Goal: Task Accomplishment & Management: Manage account settings

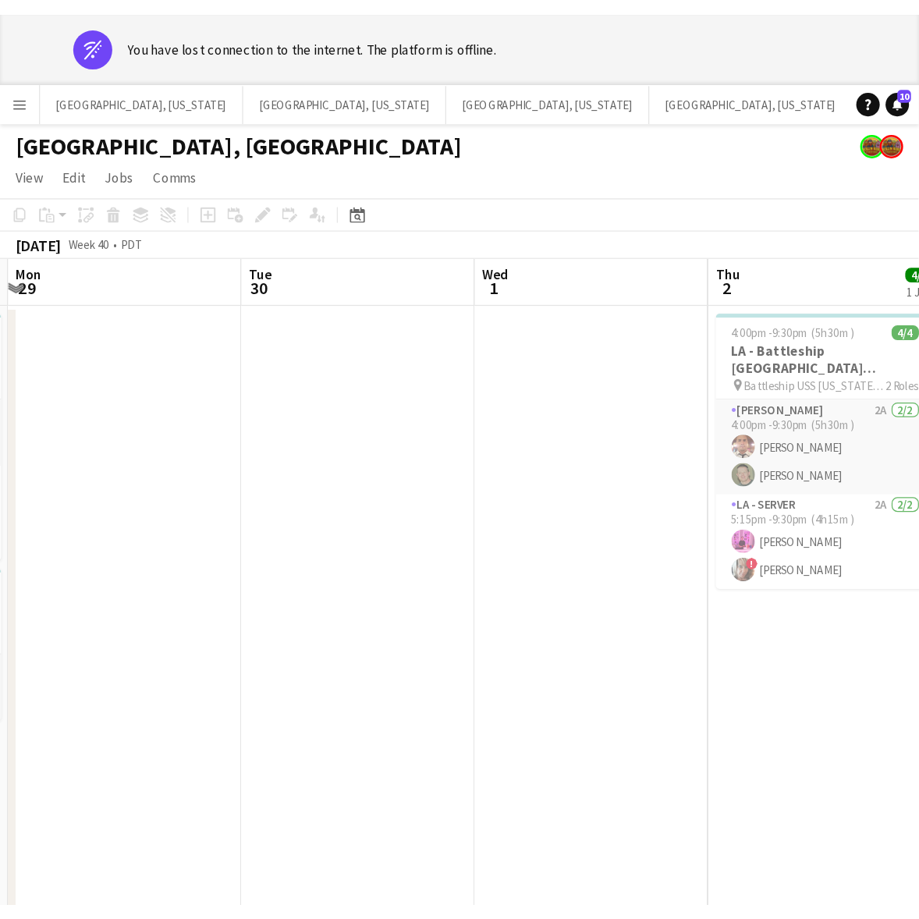
scroll to position [0, 367]
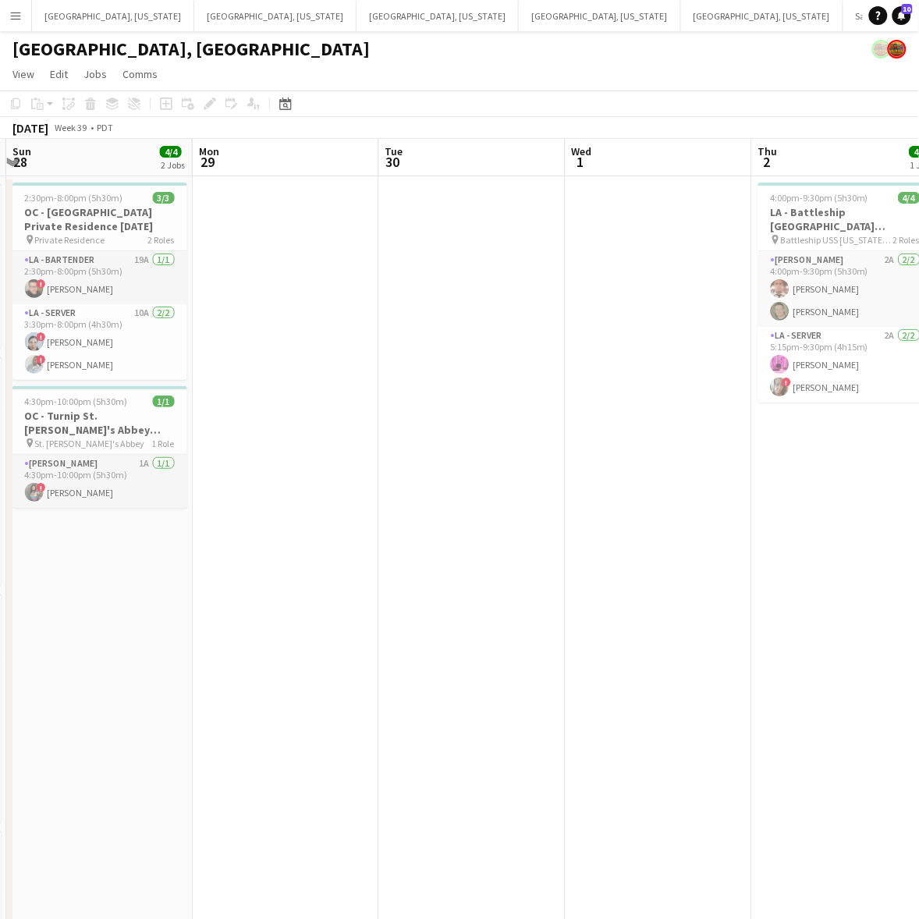
click at [735, 657] on app-date-cell at bounding box center [659, 732] width 187 height 1113
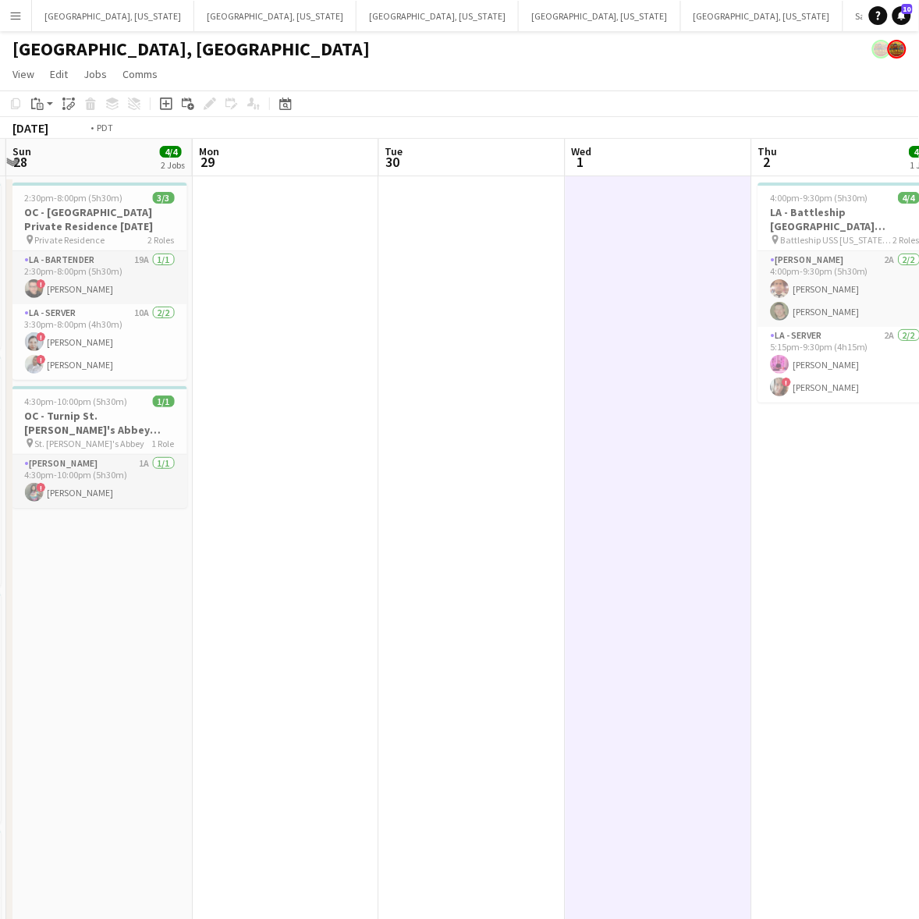
drag, startPoint x: 251, startPoint y: 496, endPoint x: 200, endPoint y: 498, distance: 51.6
click at [200, 498] on app-calendar-viewport "Fri 26 Sat 27 23/28 6 Jobs Sun 28 4/4 2 Jobs Mon 29 Tue 30 Wed 1 Thu 2 4/4 1 Jo…" at bounding box center [459, 714] width 919 height 1150
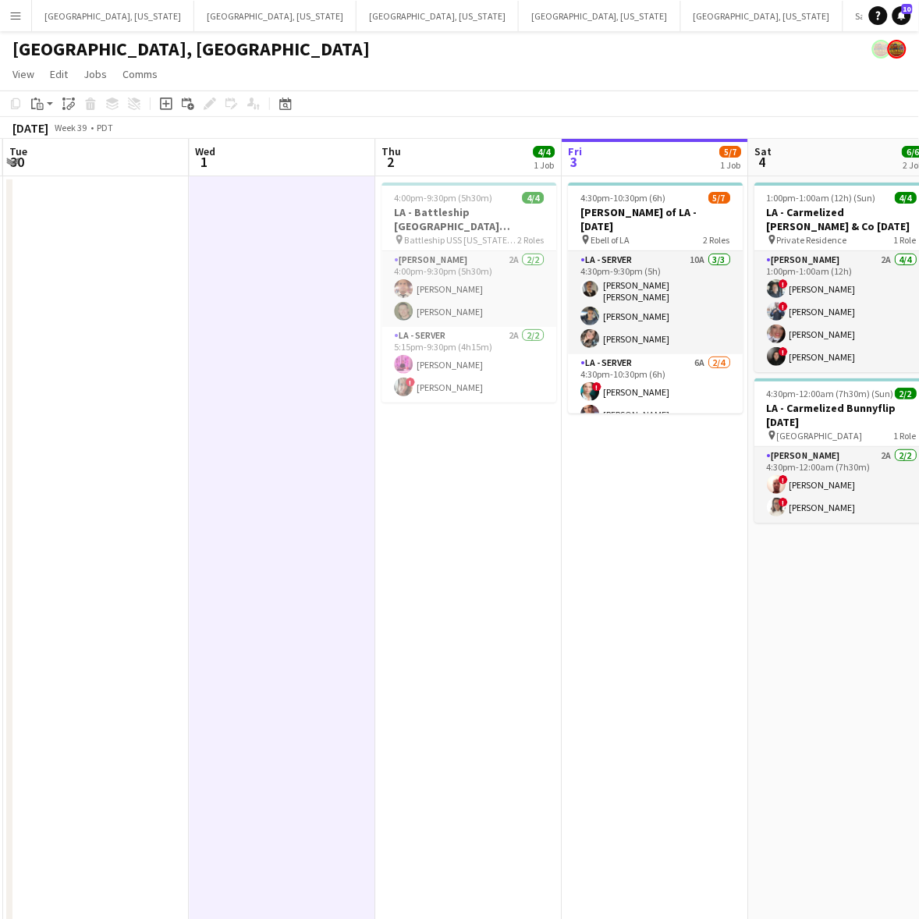
drag, startPoint x: 512, startPoint y: 511, endPoint x: 283, endPoint y: 552, distance: 233.0
click at [289, 552] on app-calendar-viewport "Sat 27 23/28 6 Jobs Sun 28 4/4 2 Jobs Mon 29 Tue 30 Wed 1 Thu 2 4/4 1 Job Fri 3…" at bounding box center [459, 714] width 919 height 1150
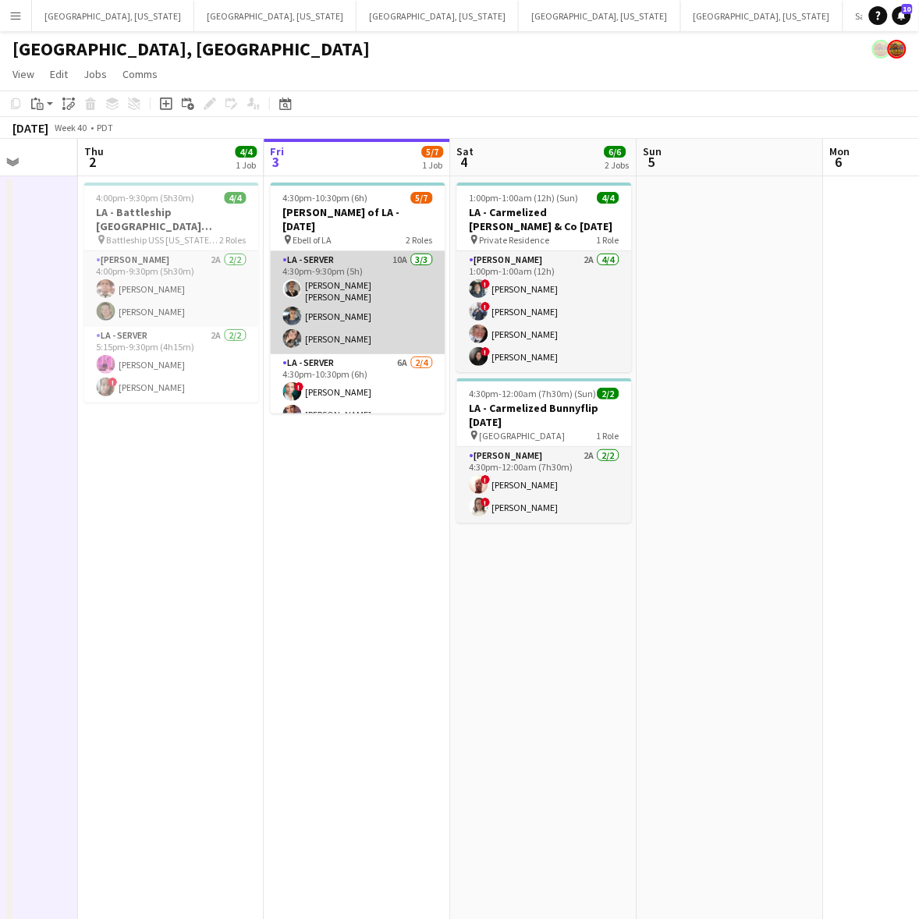
drag, startPoint x: 354, startPoint y: 377, endPoint x: 419, endPoint y: 328, distance: 81.9
click at [354, 376] on app-card-role "LA - Server 6A [DATE] 4:30pm-10:30pm (6h) ! [PERSON_NAME] [PERSON_NAME] single-…" at bounding box center [358, 414] width 175 height 121
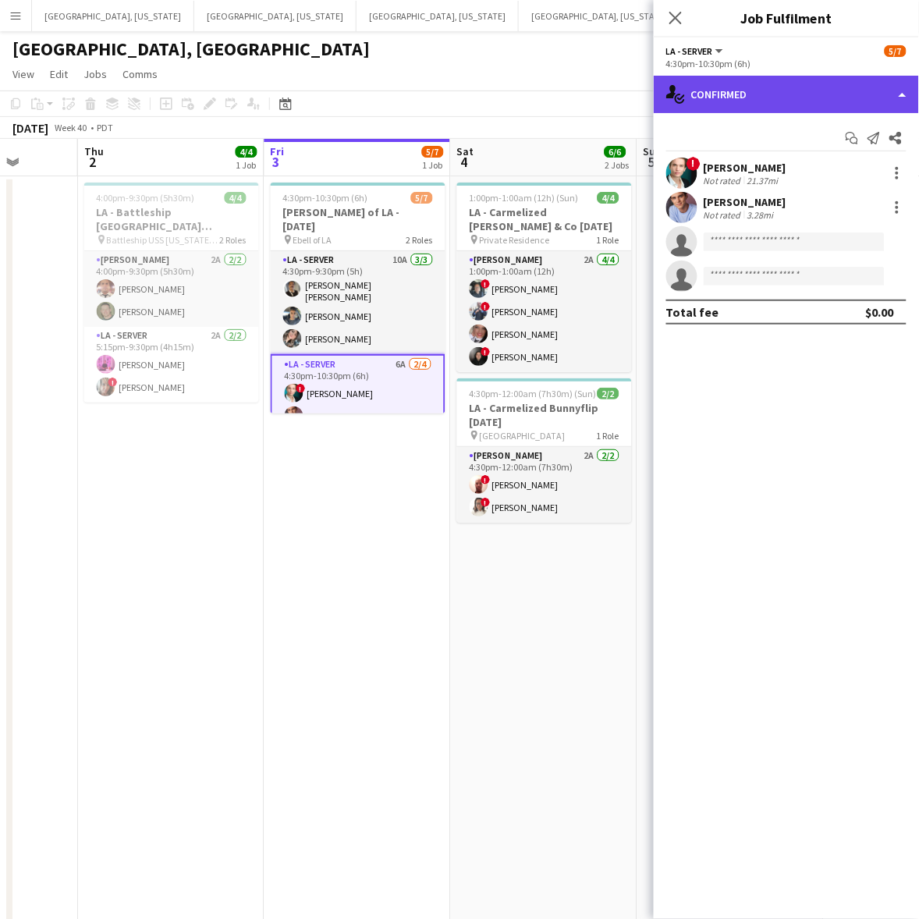
click at [748, 86] on div "single-neutral-actions-check-2 Confirmed" at bounding box center [786, 94] width 265 height 37
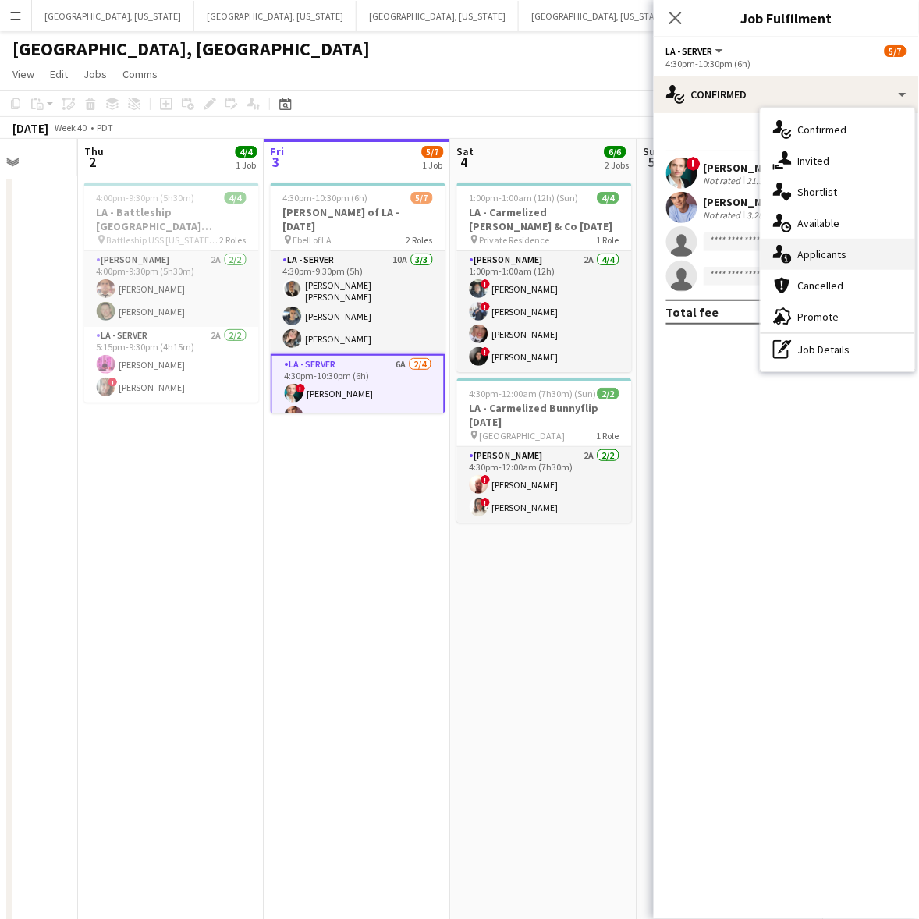
click at [748, 246] on div "single-neutral-actions-information Applicants" at bounding box center [838, 254] width 155 height 31
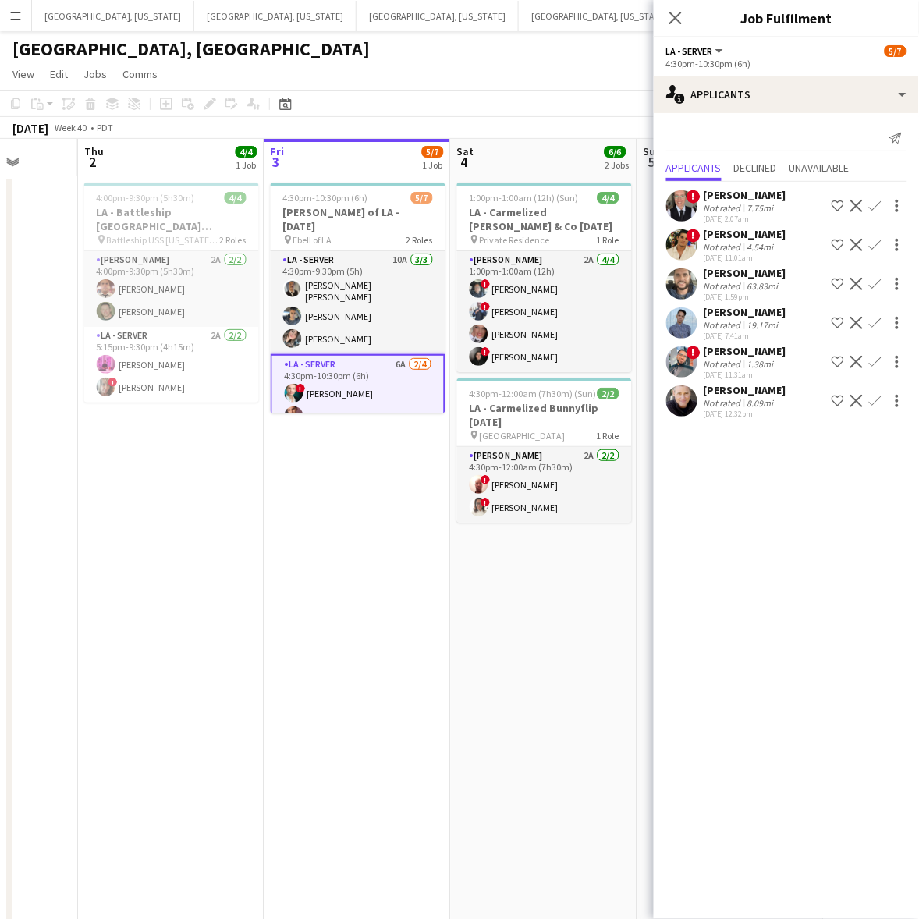
click at [748, 239] on app-icon "Confirm" at bounding box center [875, 245] width 12 height 12
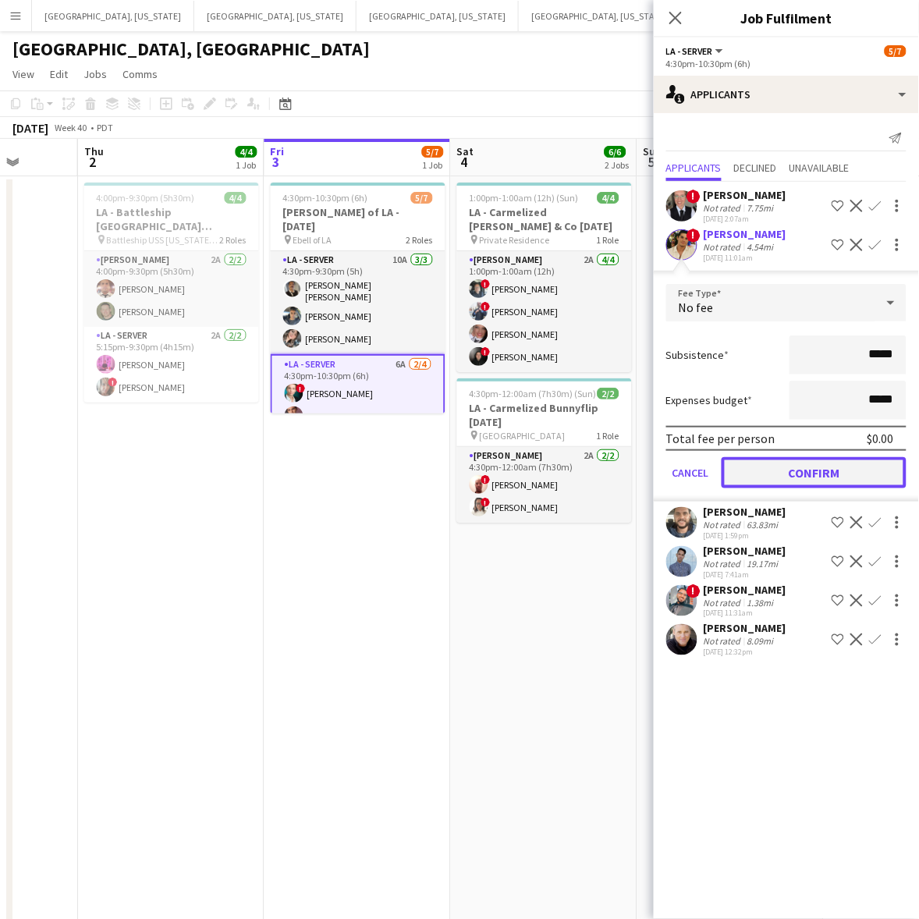
click at [748, 485] on button "Confirm" at bounding box center [814, 472] width 185 height 31
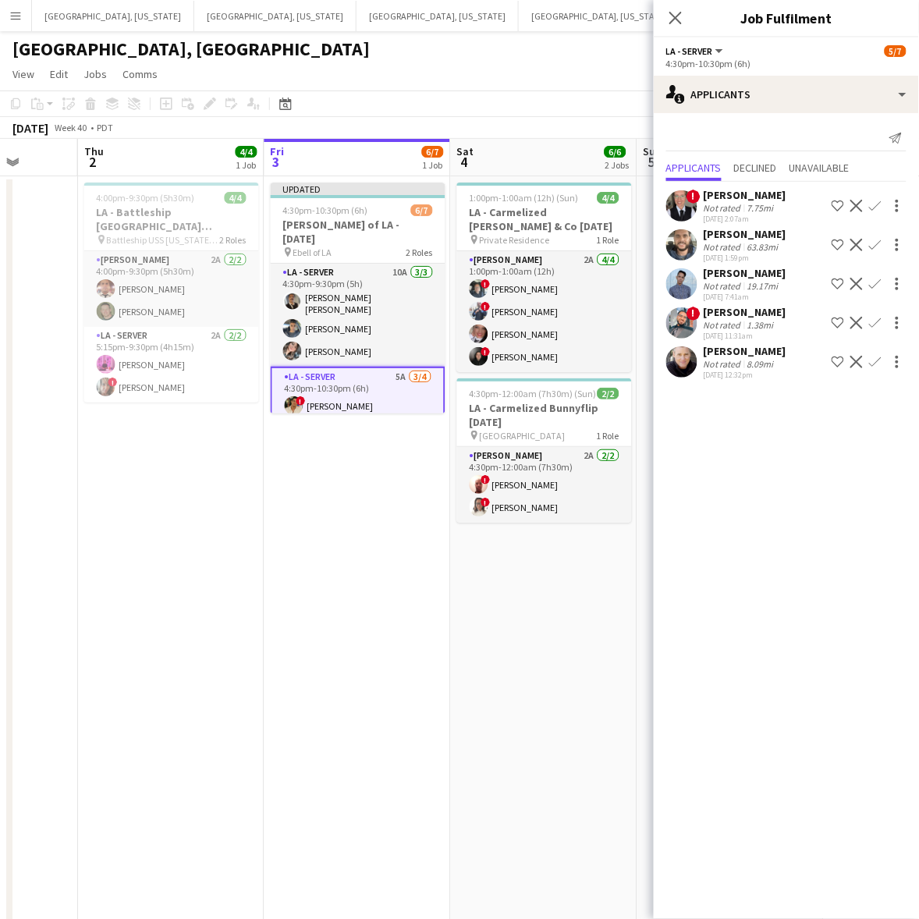
click at [439, 543] on app-date-cell "Updated 4:30pm-10:30pm (6h) 6/7 [PERSON_NAME] of LA - [DATE] pin Ebell of LA 2 …" at bounding box center [358, 732] width 187 height 1113
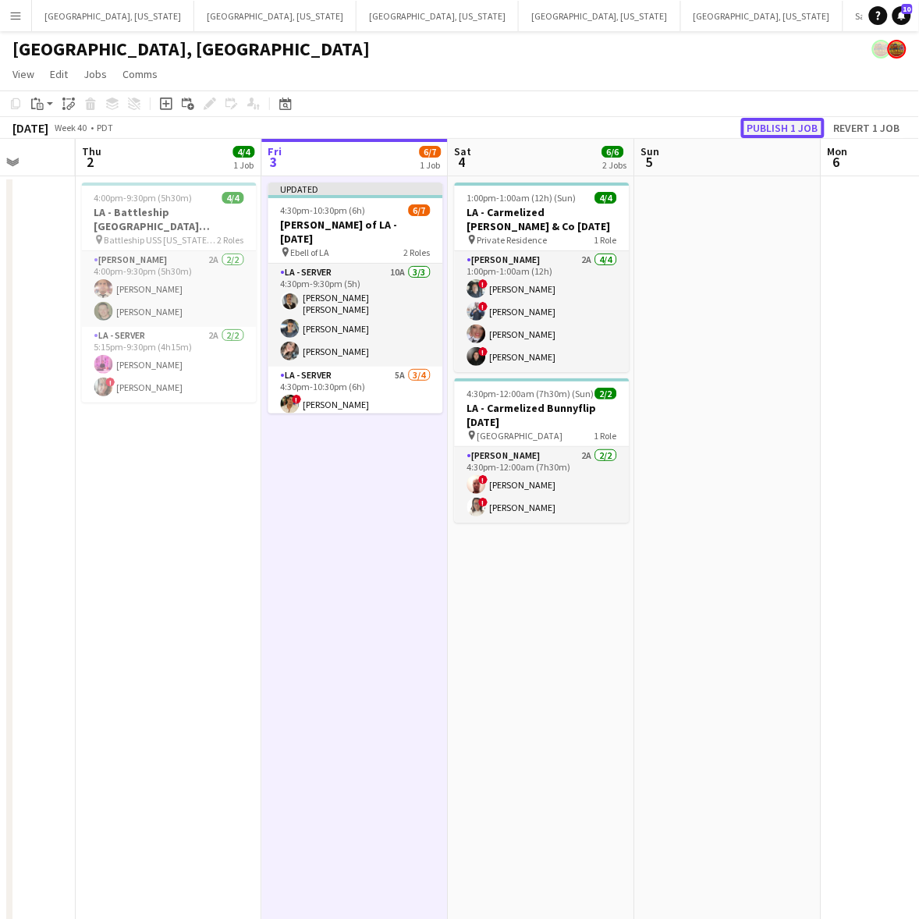
click at [748, 130] on button "Publish 1 job" at bounding box center [783, 128] width 84 height 20
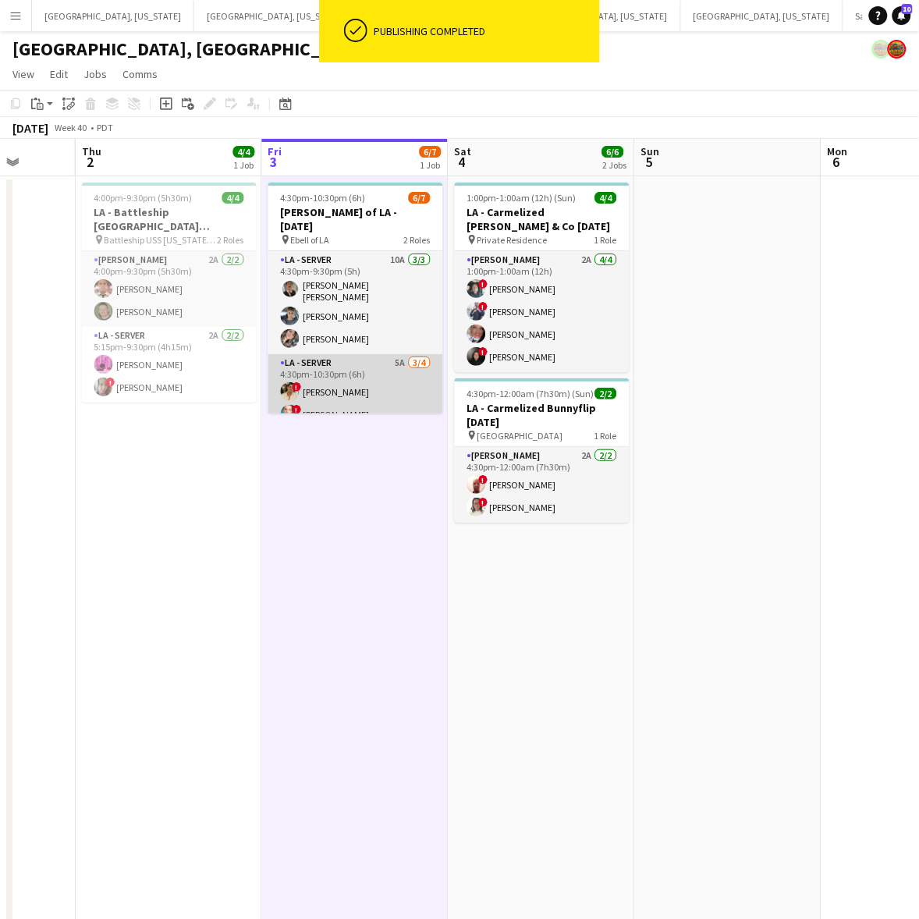
click at [361, 357] on app-card-role "LA - Server 5A [DATE] 4:30pm-10:30pm (6h) ! [PERSON_NAME] ! [PERSON_NAME] [PERS…" at bounding box center [355, 414] width 175 height 121
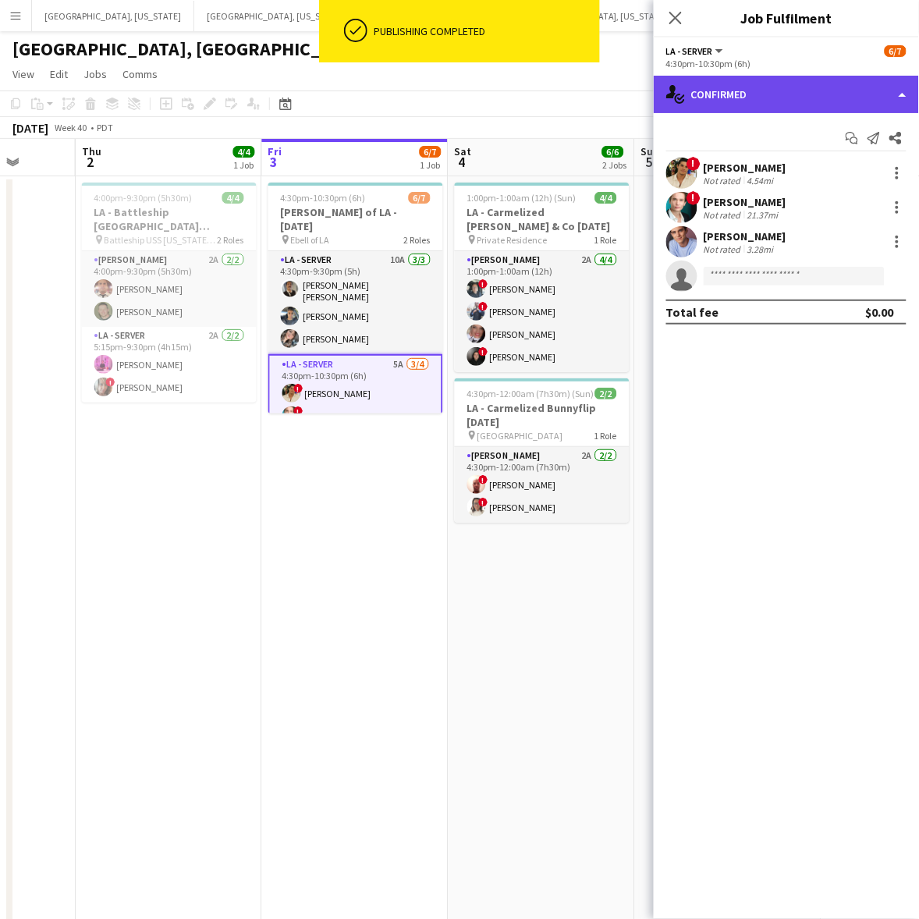
click at [748, 94] on div "single-neutral-actions-check-2 Confirmed" at bounding box center [786, 94] width 265 height 37
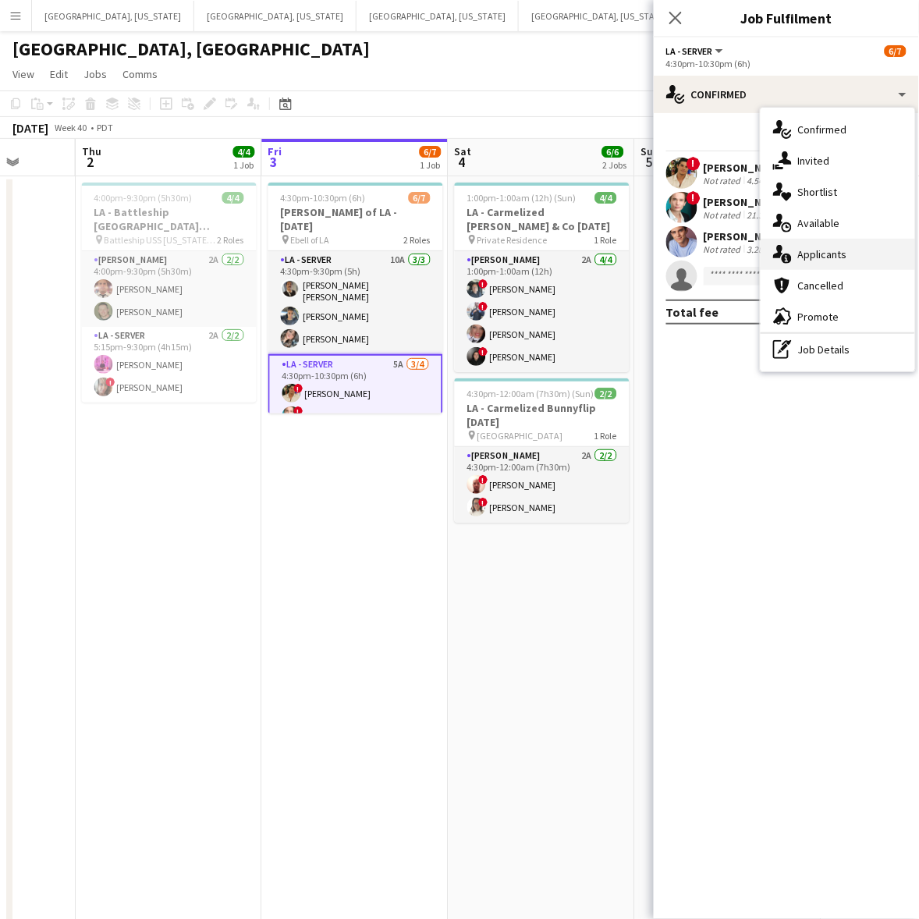
click at [748, 254] on span "Applicants" at bounding box center [822, 254] width 49 height 14
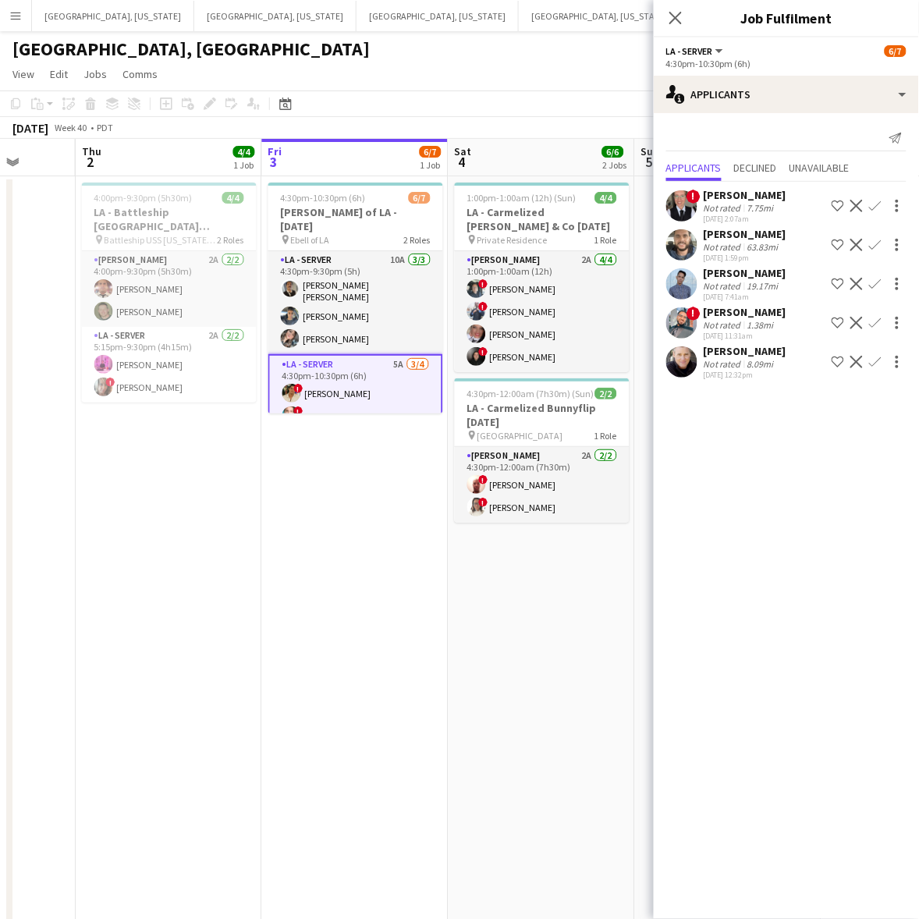
click at [697, 364] on app-user-avatar at bounding box center [681, 362] width 31 height 31
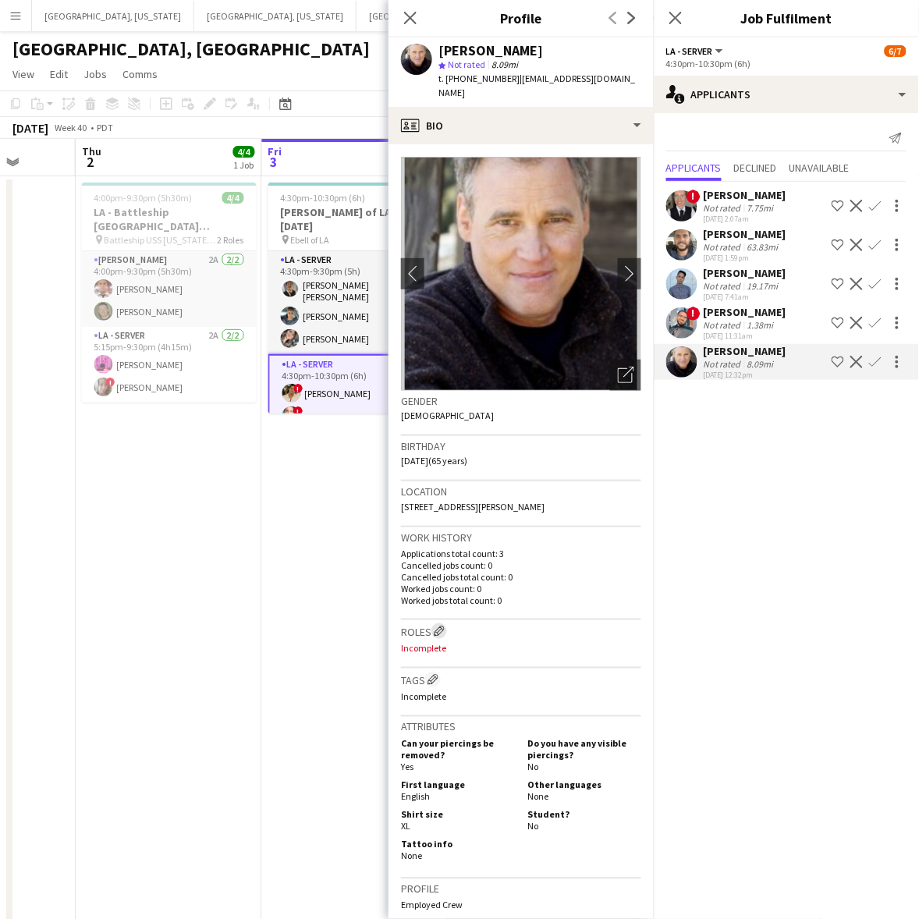
click at [442, 626] on app-icon "Edit crew company roles" at bounding box center [439, 631] width 11 height 11
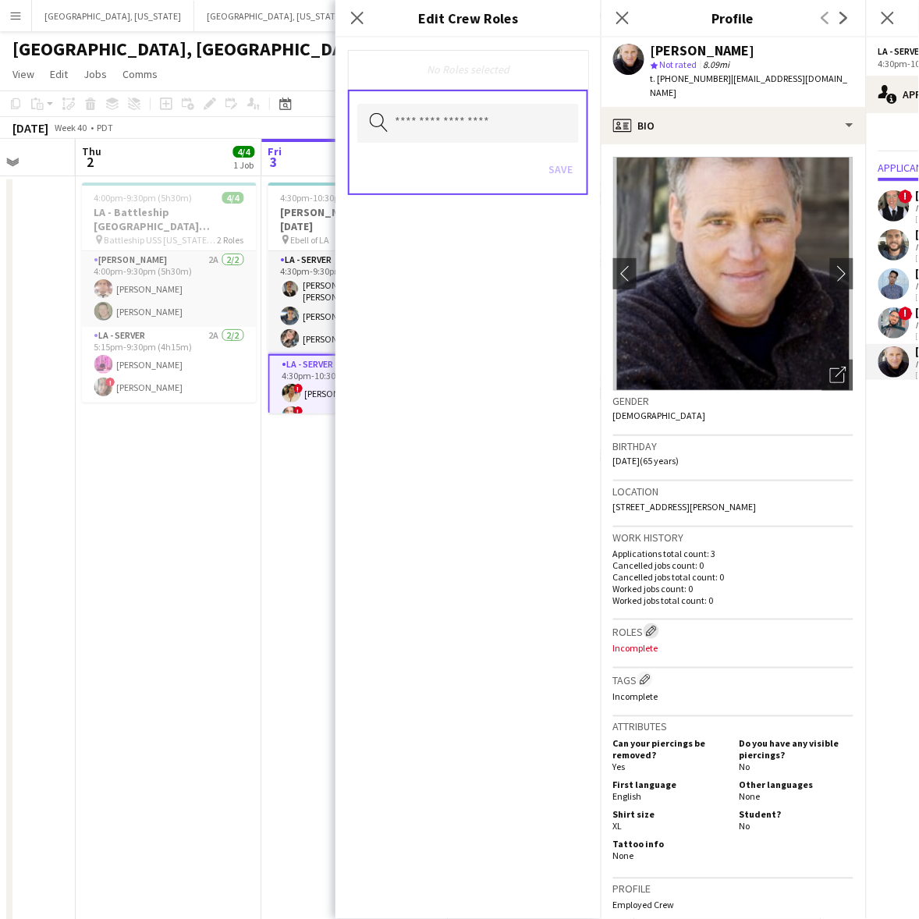
click at [650, 626] on app-icon "Edit crew company roles" at bounding box center [651, 631] width 11 height 11
click at [457, 143] on div "Search by role type Save" at bounding box center [468, 142] width 240 height 105
click at [450, 130] on input "text" at bounding box center [468, 123] width 222 height 39
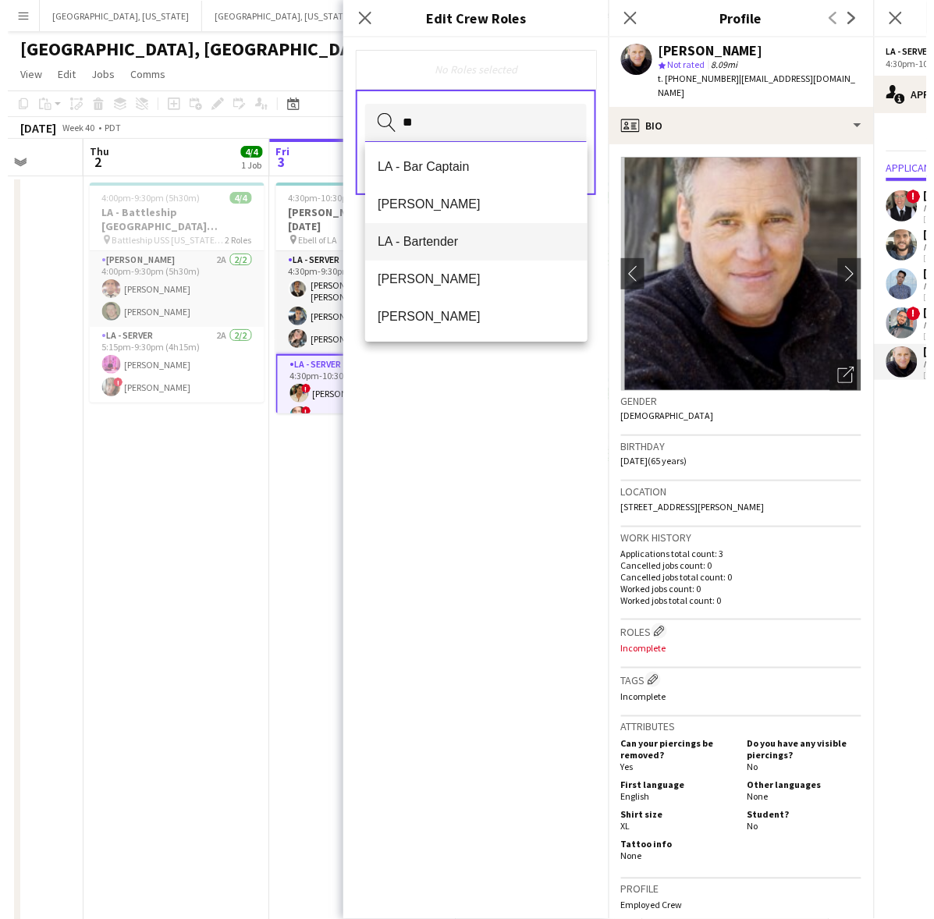
scroll to position [293, 0]
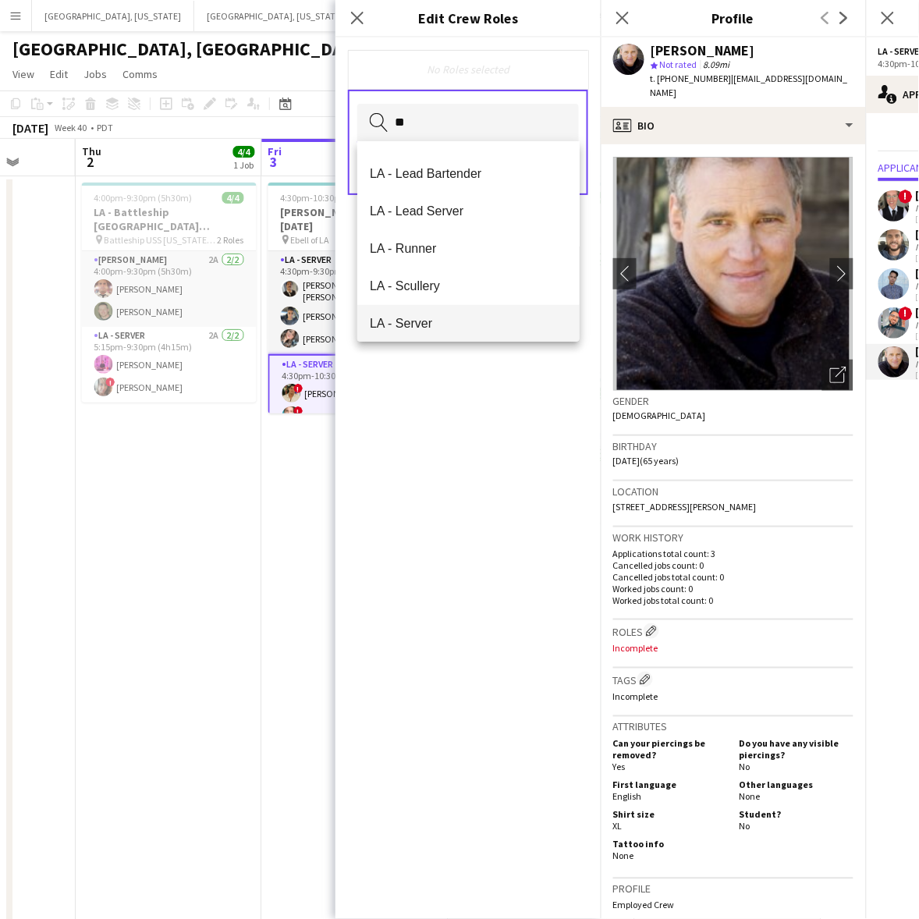
type input "**"
click at [441, 316] on span "LA - Server" at bounding box center [469, 323] width 198 height 15
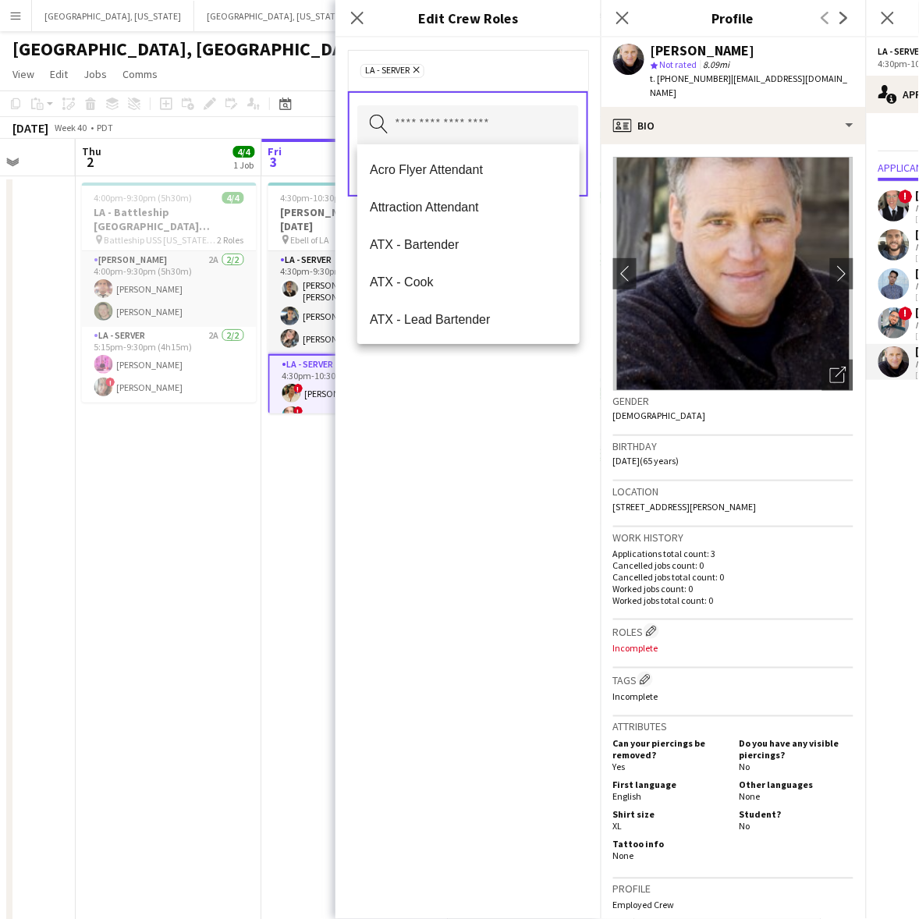
click at [453, 392] on div "LA - Server Remove Search by role type Save" at bounding box center [468, 478] width 265 height 882
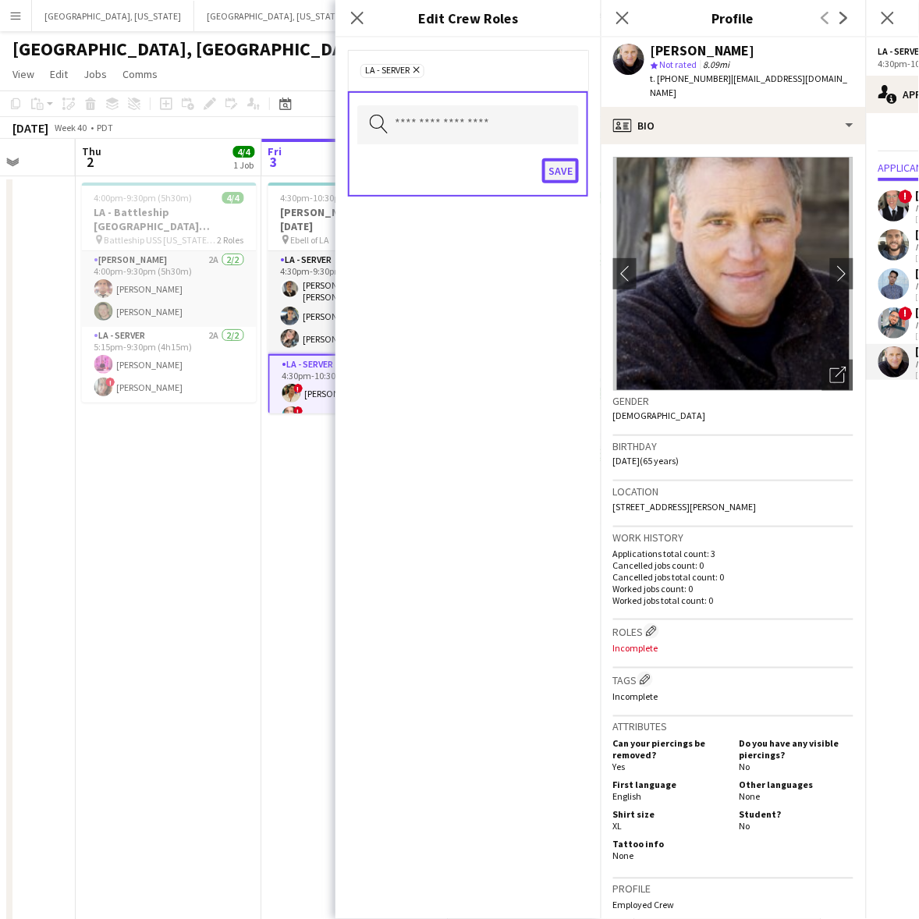
click at [555, 176] on button "Save" at bounding box center [560, 170] width 37 height 25
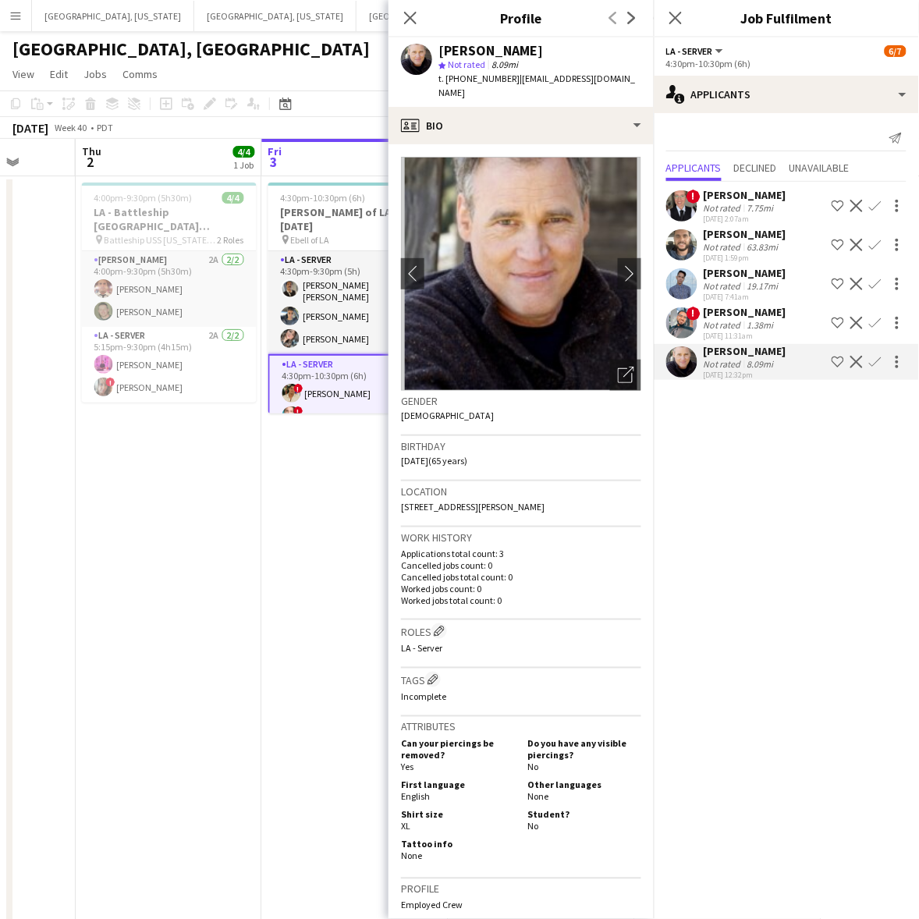
click at [303, 521] on app-date-cell "4:30pm-10:30pm (6h) 6/7 [PERSON_NAME] of LA - [DATE] pin Ebell of LA 2 Roles LA…" at bounding box center [355, 732] width 187 height 1113
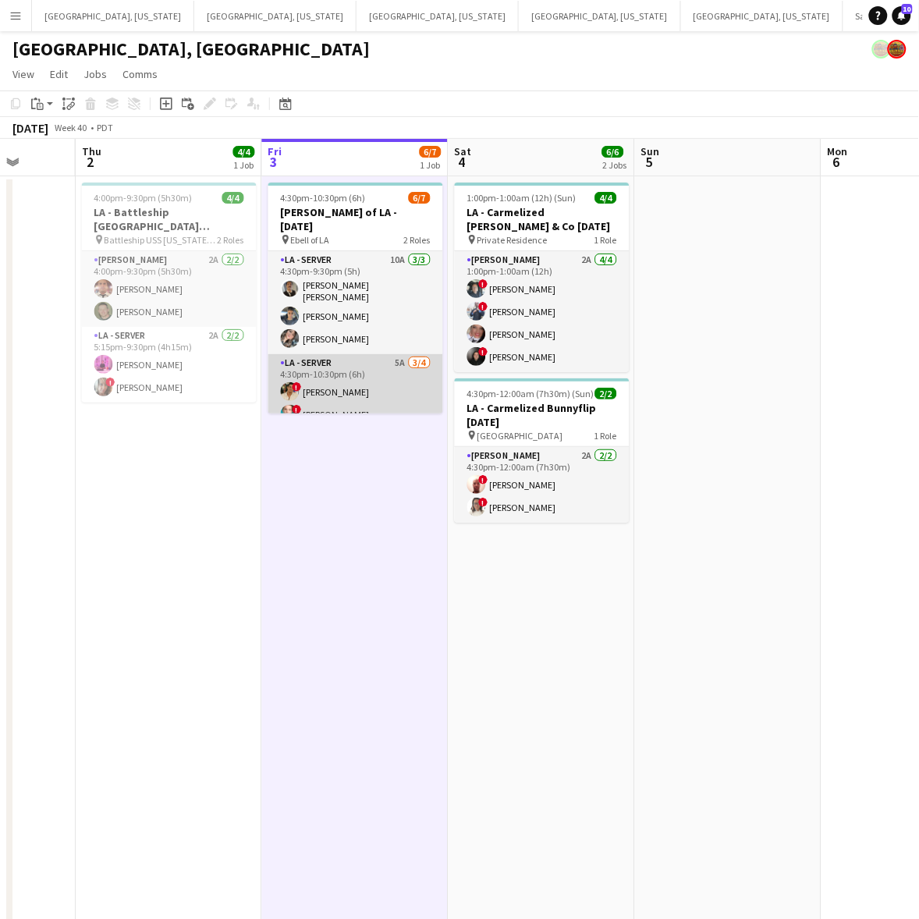
click at [354, 376] on app-card-role "LA - Server 5A [DATE] 4:30pm-10:30pm (6h) ! [PERSON_NAME] ! [PERSON_NAME] [PERS…" at bounding box center [355, 414] width 175 height 121
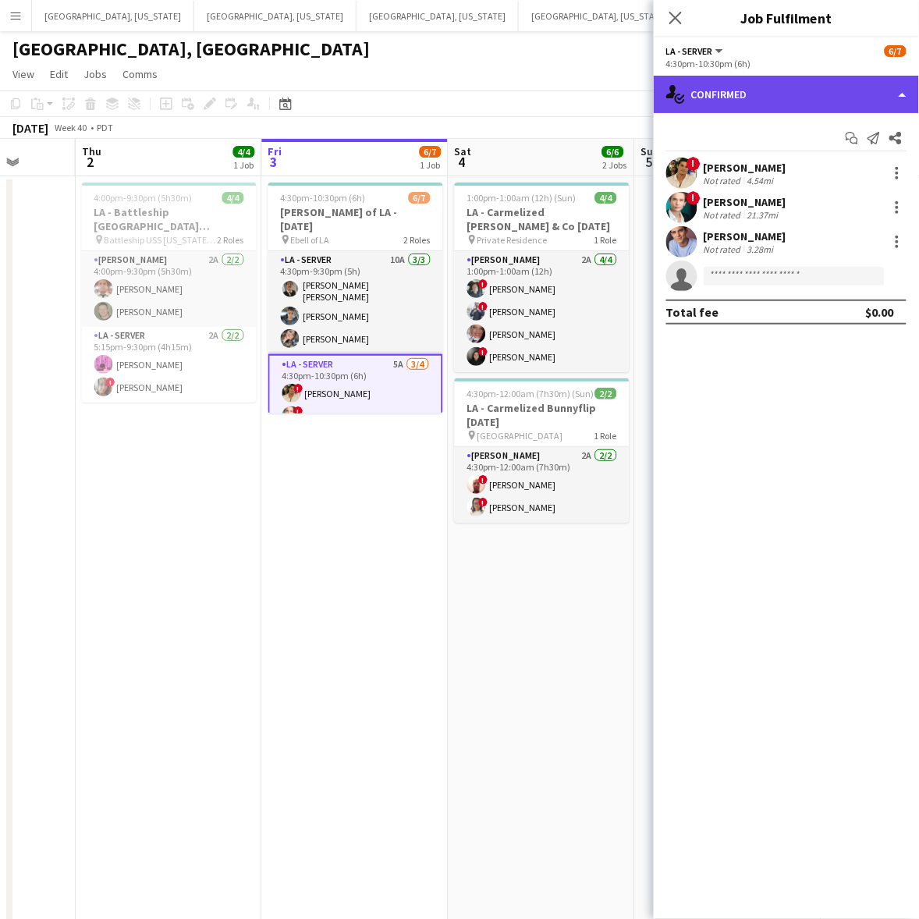
click at [745, 100] on div "single-neutral-actions-check-2 Confirmed" at bounding box center [786, 94] width 265 height 37
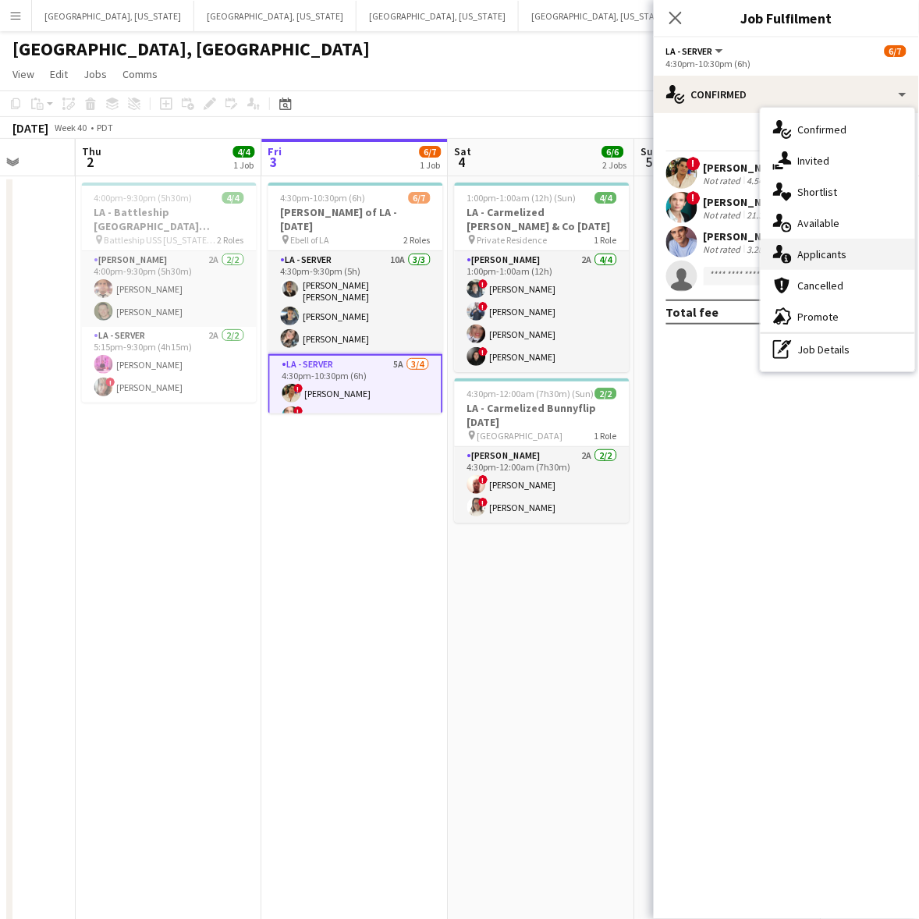
click at [748, 244] on div "single-neutral-actions-information Applicants" at bounding box center [838, 254] width 155 height 31
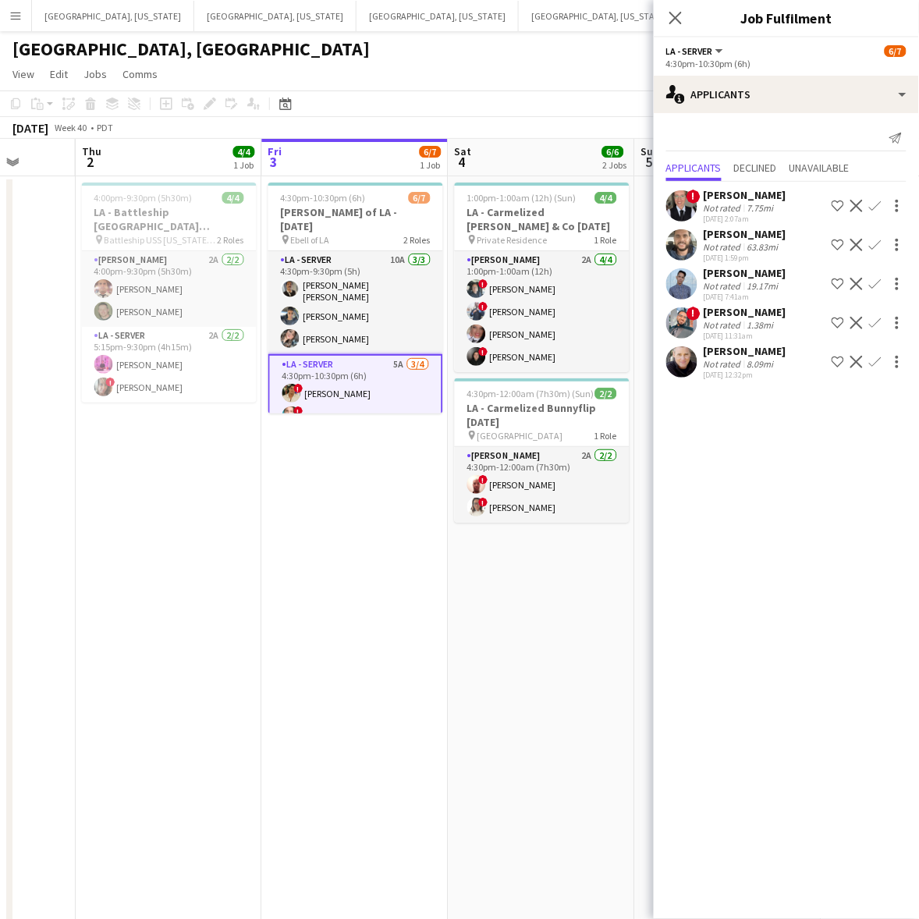
click at [727, 368] on div "Not rated" at bounding box center [724, 364] width 41 height 12
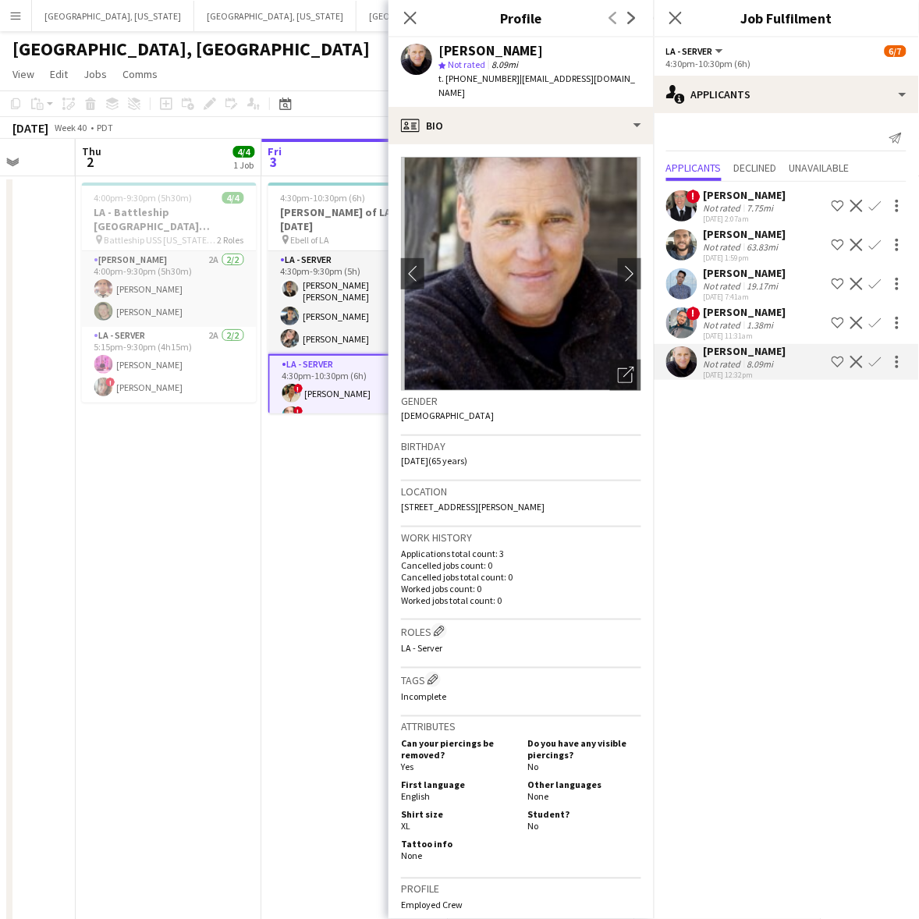
click at [469, 78] on span "t. [PHONE_NUMBER]" at bounding box center [479, 79] width 81 height 12
click at [469, 76] on span "t. [PHONE_NUMBER]" at bounding box center [479, 79] width 81 height 12
copy span "16503801776"
click at [321, 589] on app-date-cell "4:30pm-10:30pm (6h) 6/7 [PERSON_NAME] of LA - [DATE] pin Ebell of LA 2 Roles LA…" at bounding box center [355, 732] width 187 height 1113
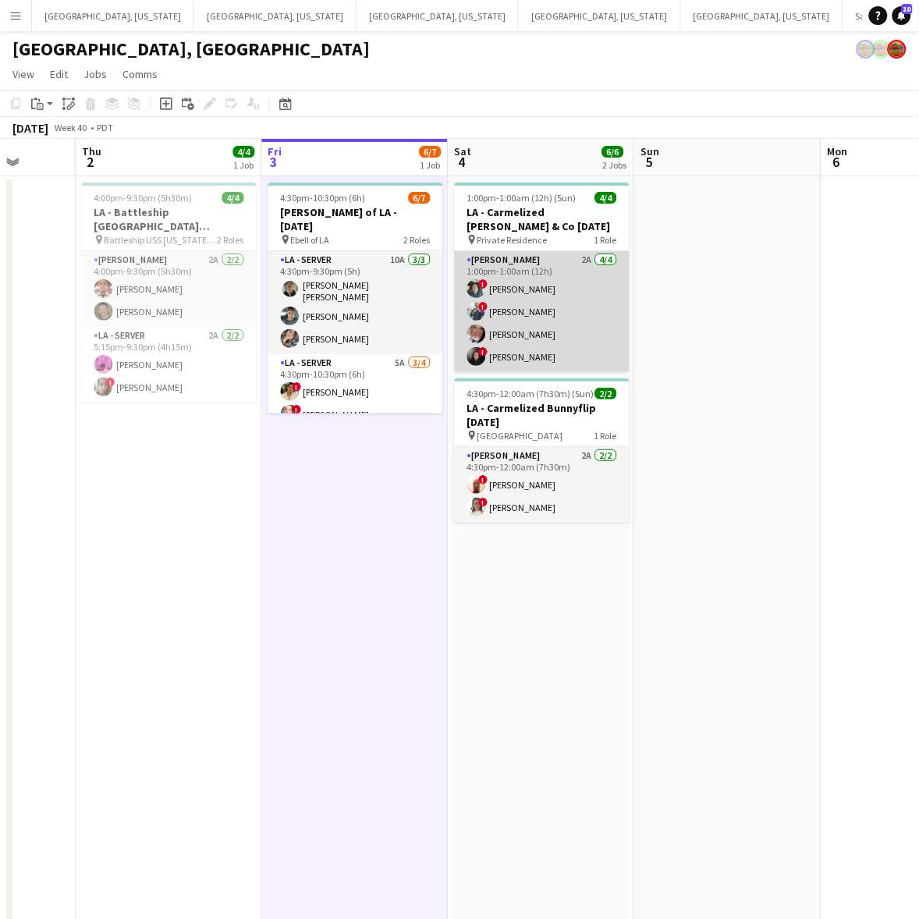
click at [535, 310] on app-card-role "[PERSON_NAME] 2A [DATE] 1:00pm-1:00am (12h) ! [PERSON_NAME] ! [PERSON_NAME] [PE…" at bounding box center [542, 311] width 175 height 121
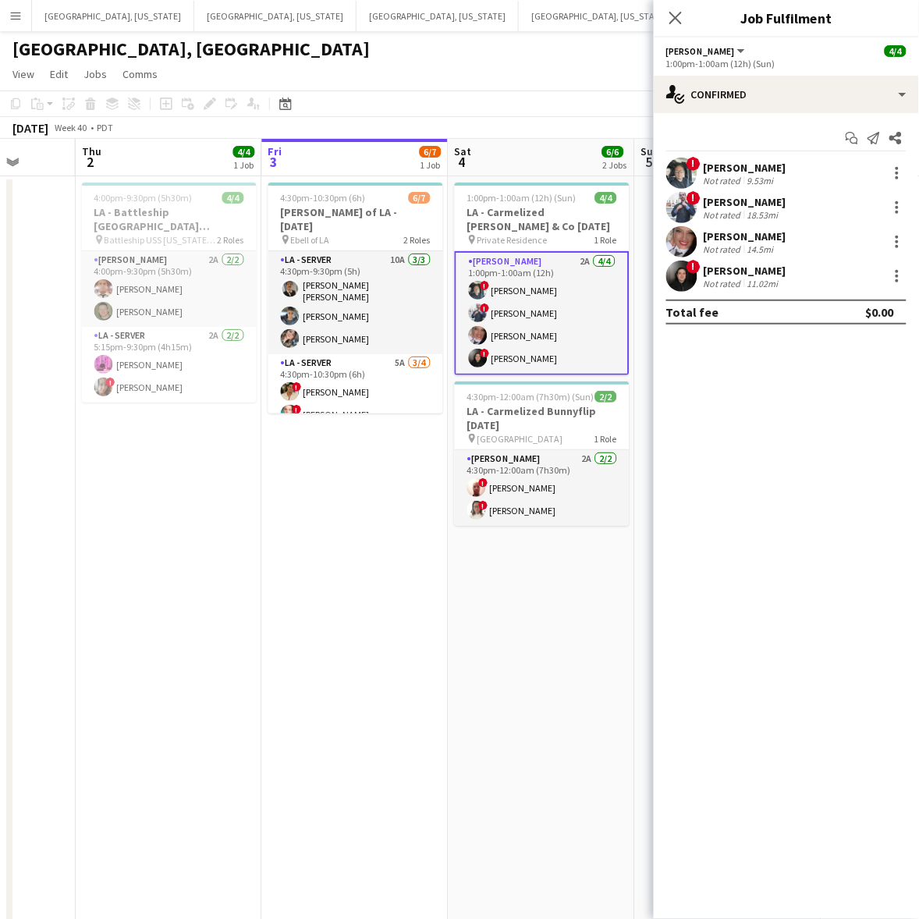
drag, startPoint x: 773, startPoint y: 74, endPoint x: 777, endPoint y: 123, distance: 49.3
click at [748, 75] on div "[PERSON_NAME] All roles [PERSON_NAME] [DATE] 1:00pm-1:00am (12h) (Sun) single-n…" at bounding box center [786, 478] width 265 height 882
click at [748, 123] on div "Start chat Send notification Share ! [PERSON_NAME] Not rated 9.53mi ! [PERSON_N…" at bounding box center [786, 225] width 265 height 224
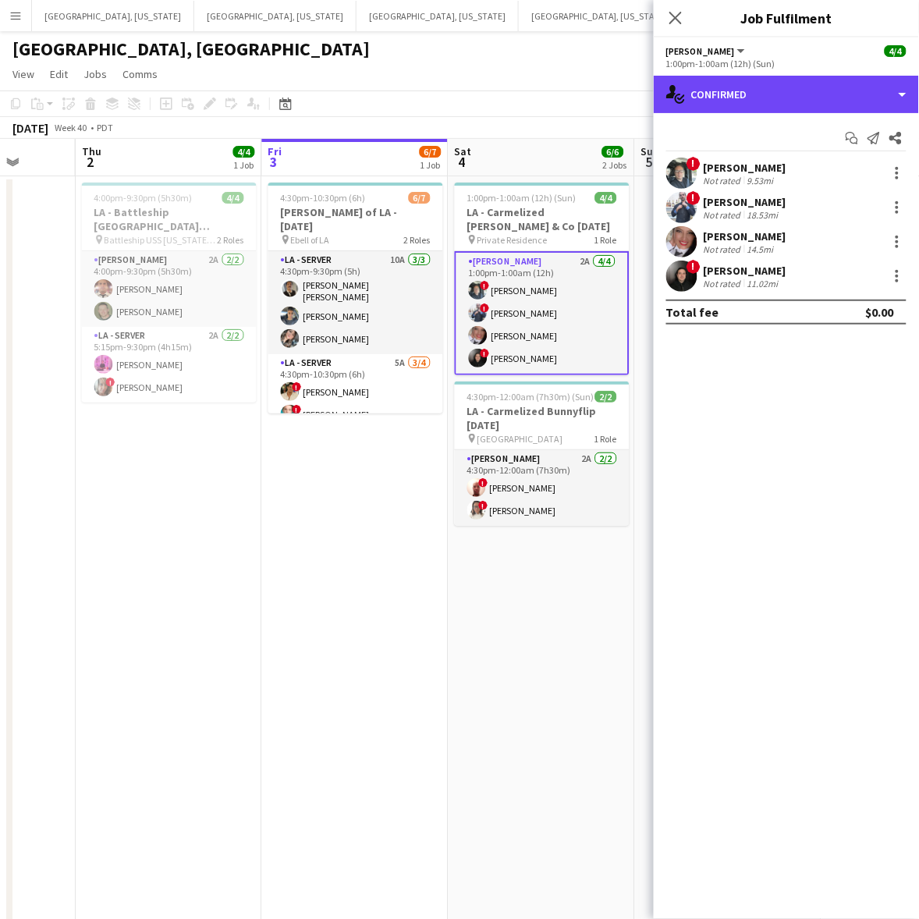
click at [748, 100] on div "single-neutral-actions-check-2 Confirmed" at bounding box center [786, 94] width 265 height 37
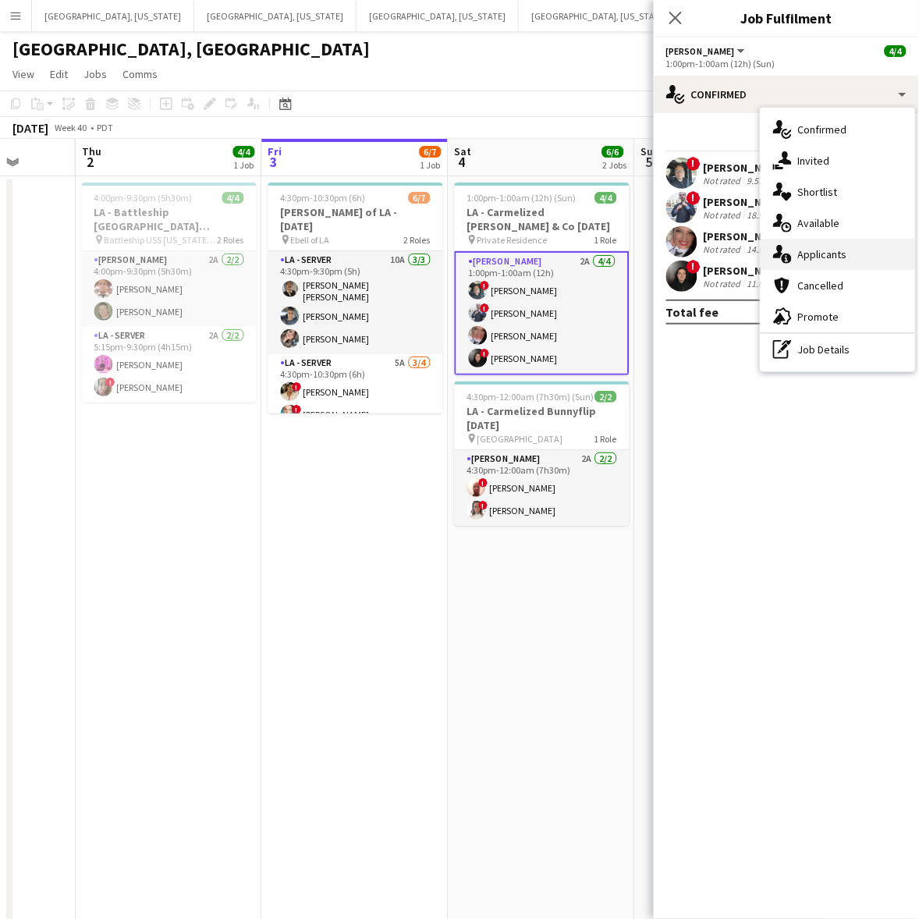
click at [748, 243] on div "single-neutral-actions-information Applicants" at bounding box center [838, 254] width 155 height 31
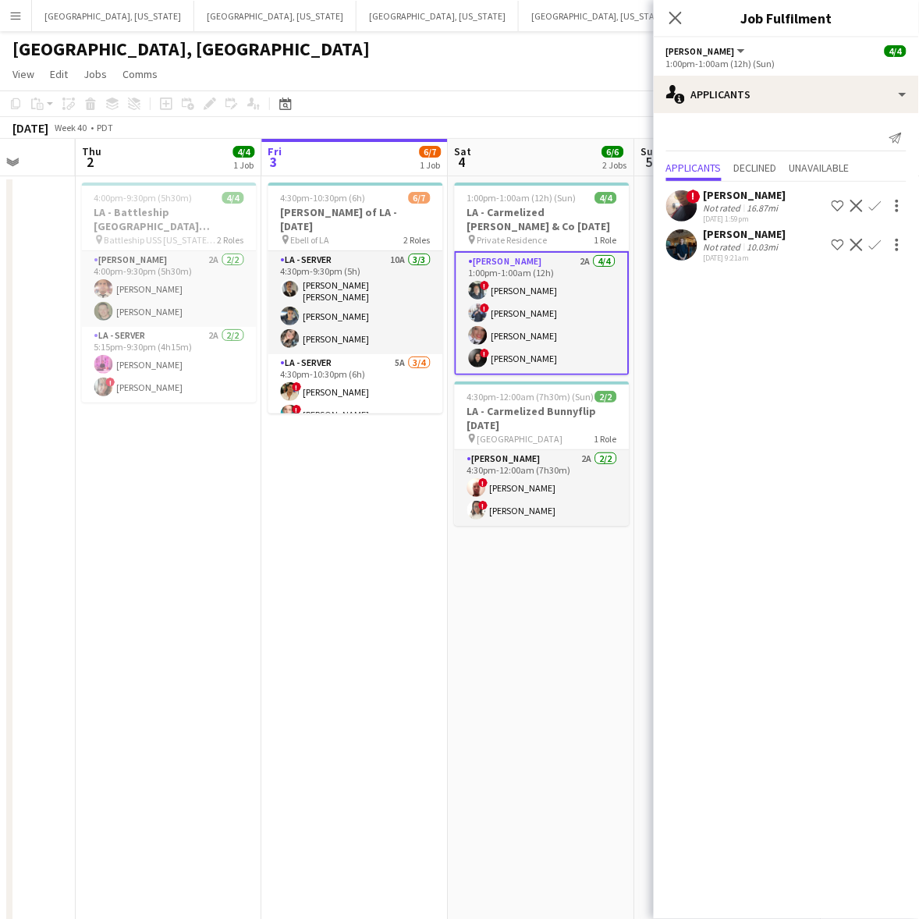
click at [377, 507] on app-date-cell "4:30pm-10:30pm (6h) 6/7 [PERSON_NAME] of LA - [DATE] pin Ebell of LA 2 Roles LA…" at bounding box center [355, 732] width 187 height 1113
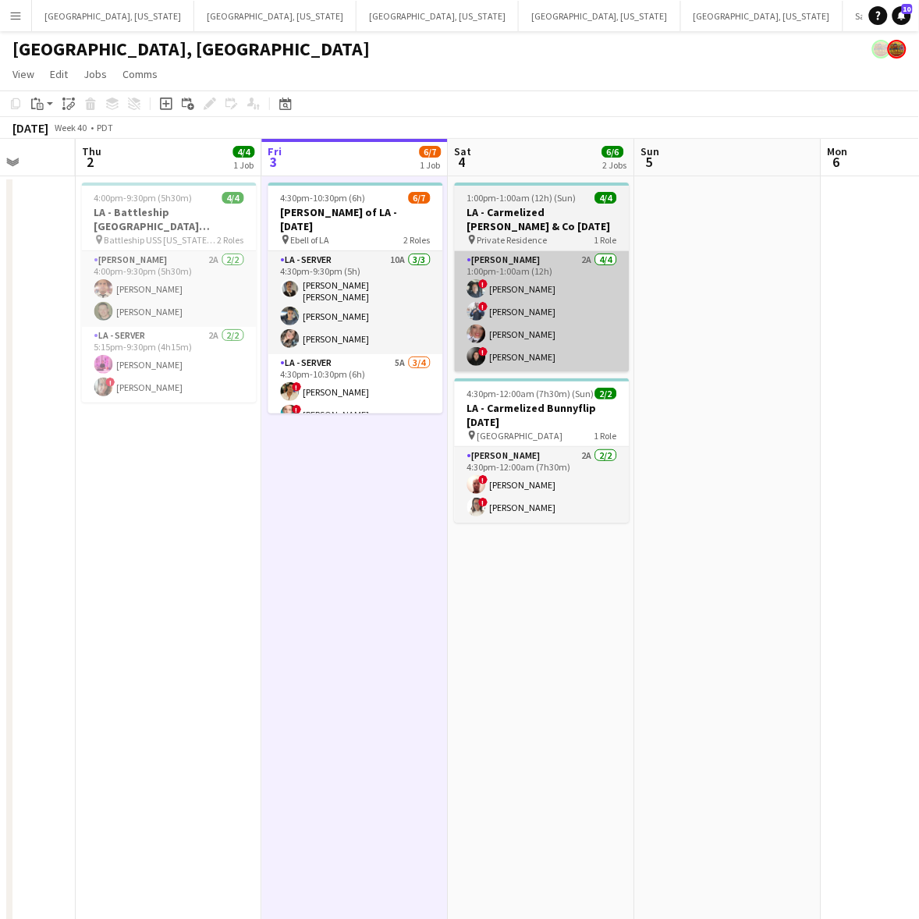
click at [385, 379] on app-card-role "LA - Server 5A [DATE] 4:30pm-10:30pm (6h) ! [PERSON_NAME] ! [PERSON_NAME] [PERS…" at bounding box center [355, 414] width 175 height 121
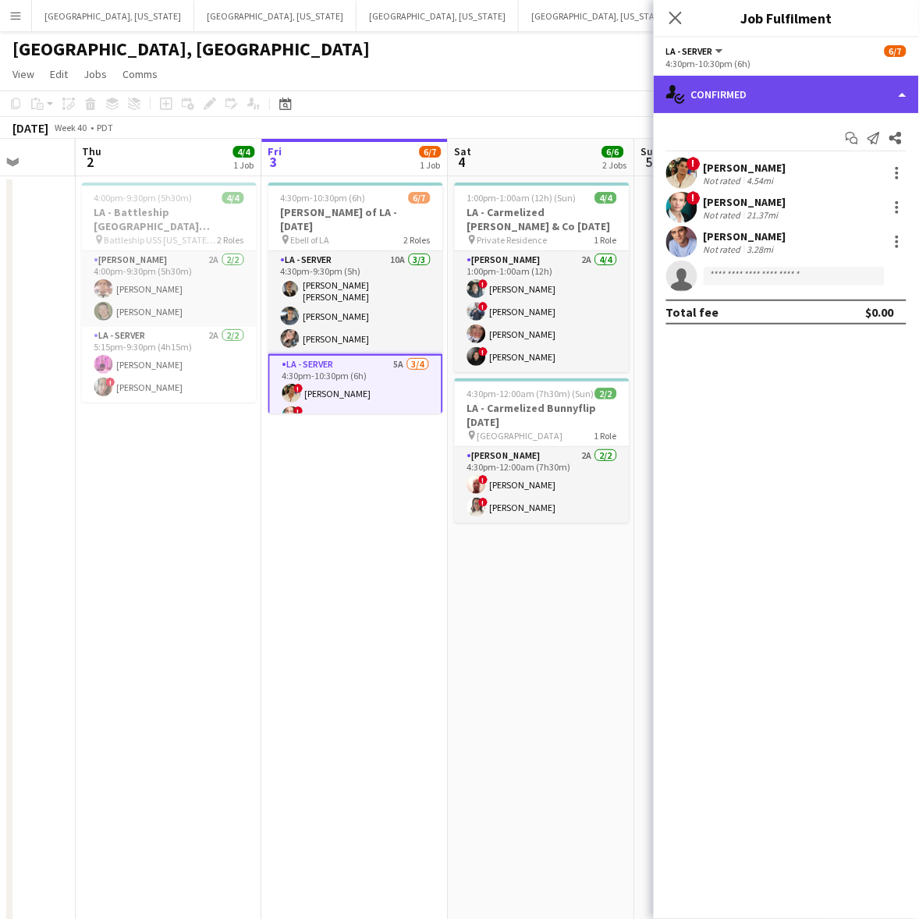
click at [748, 78] on div "single-neutral-actions-check-2 Confirmed" at bounding box center [786, 94] width 265 height 37
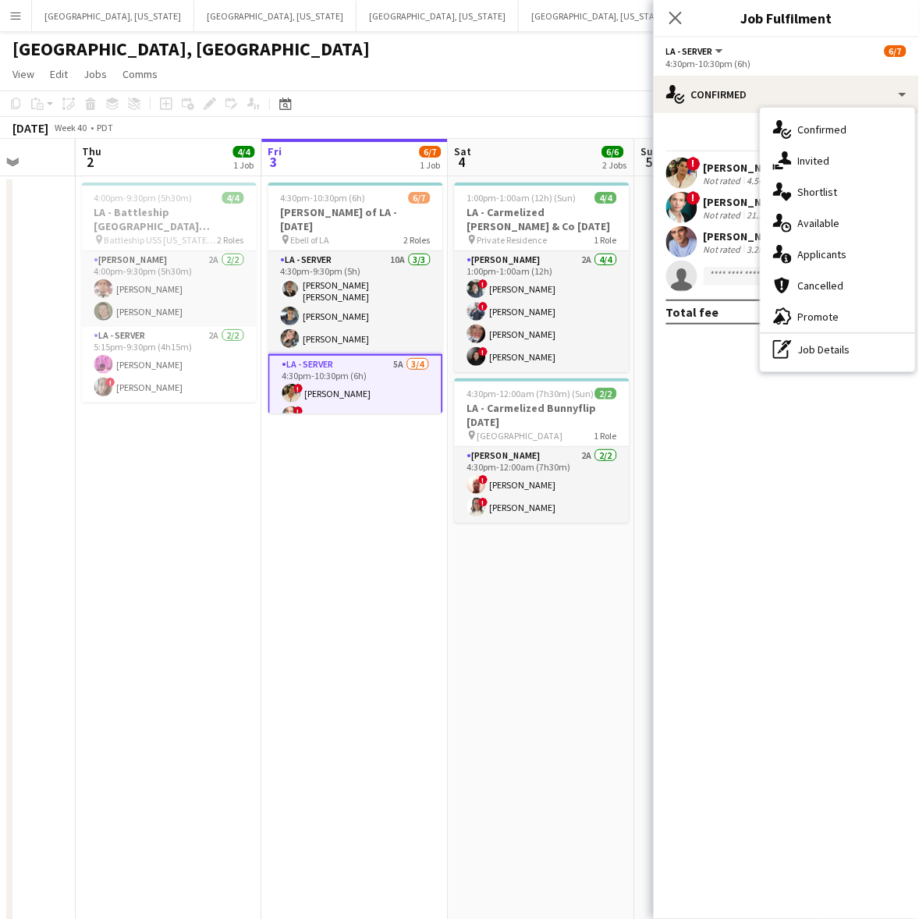
click at [748, 251] on span "Applicants" at bounding box center [822, 254] width 49 height 14
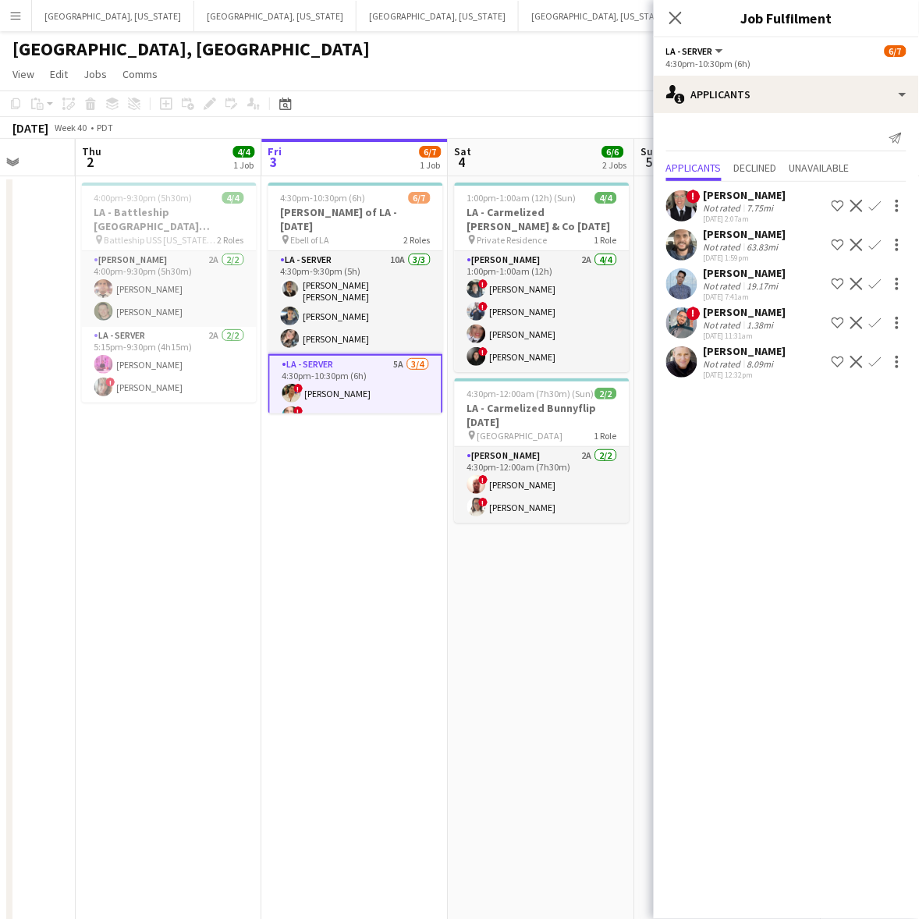
click at [281, 363] on app-card-role "LA - Server 5A [DATE] 4:30pm-10:30pm (6h) ! [PERSON_NAME] ! [PERSON_NAME] [PERS…" at bounding box center [355, 416] width 175 height 124
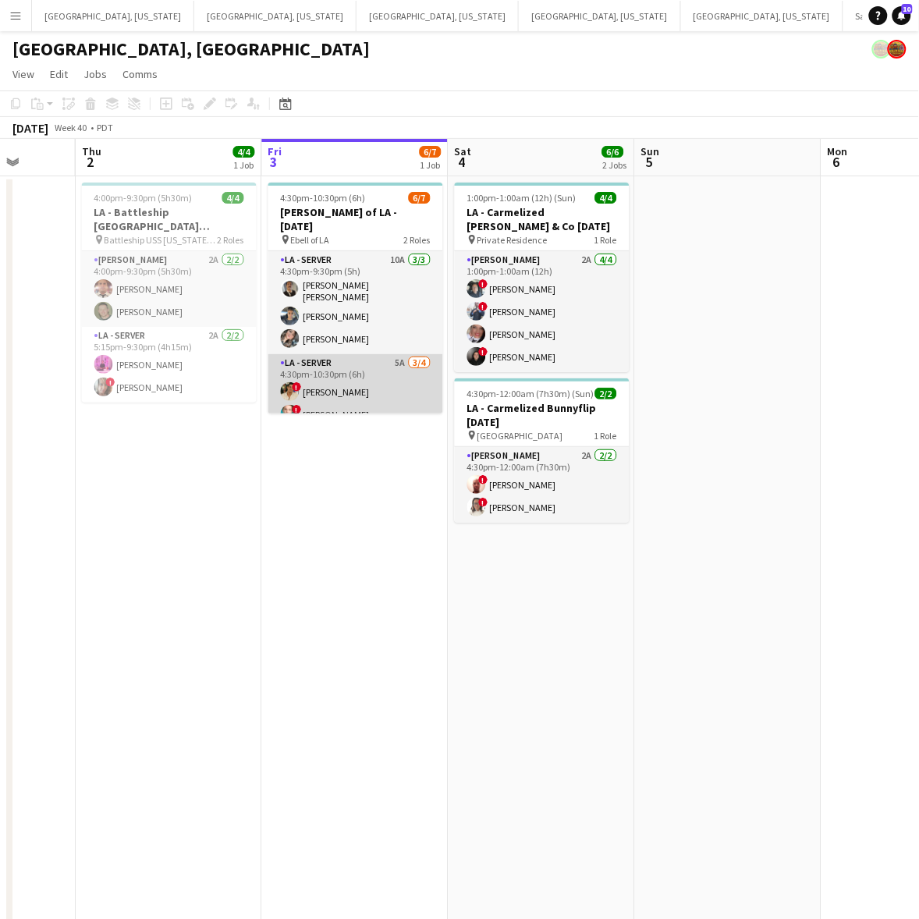
click at [368, 375] on app-card-role "LA - Server 5A [DATE] 4:30pm-10:30pm (6h) ! [PERSON_NAME] ! [PERSON_NAME] [PERS…" at bounding box center [355, 414] width 175 height 121
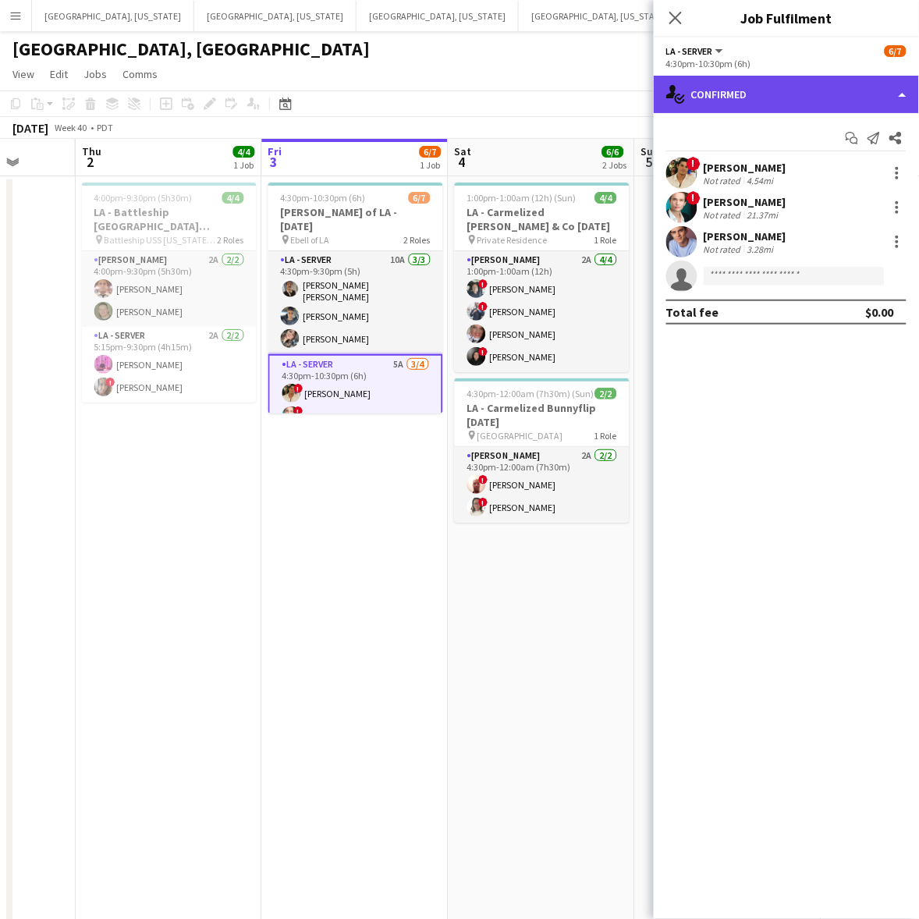
click at [748, 91] on div "single-neutral-actions-check-2 Confirmed" at bounding box center [786, 94] width 265 height 37
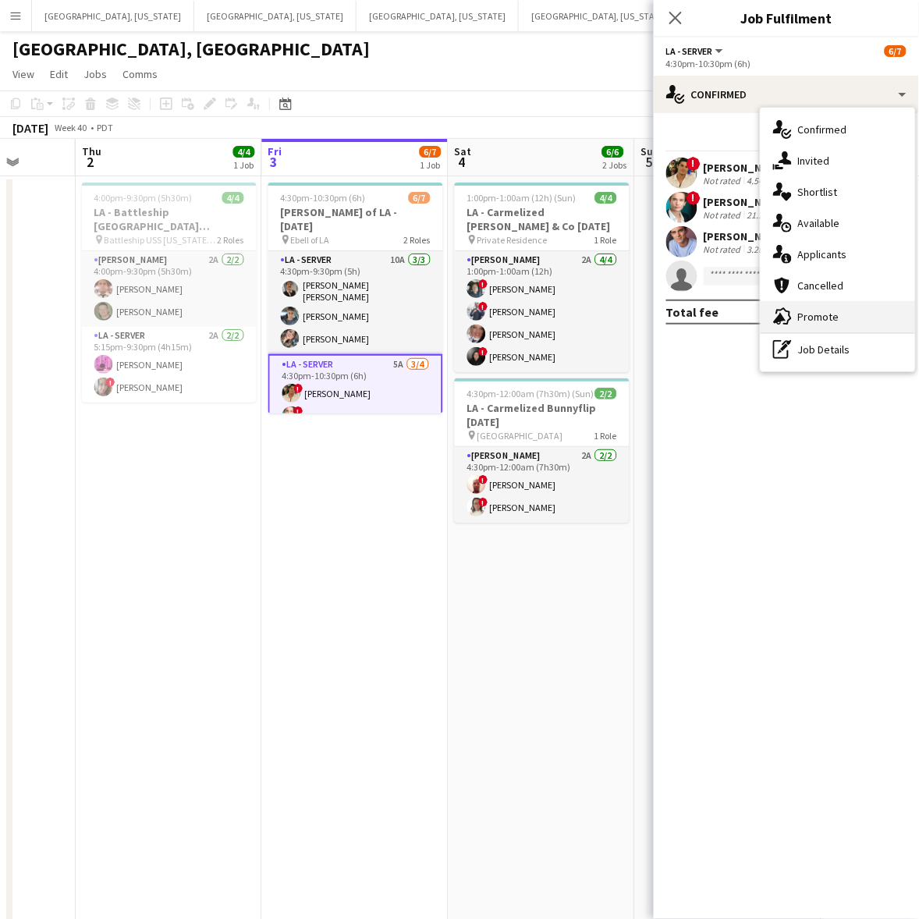
click at [748, 320] on div "advertising-megaphone Promote" at bounding box center [838, 316] width 155 height 31
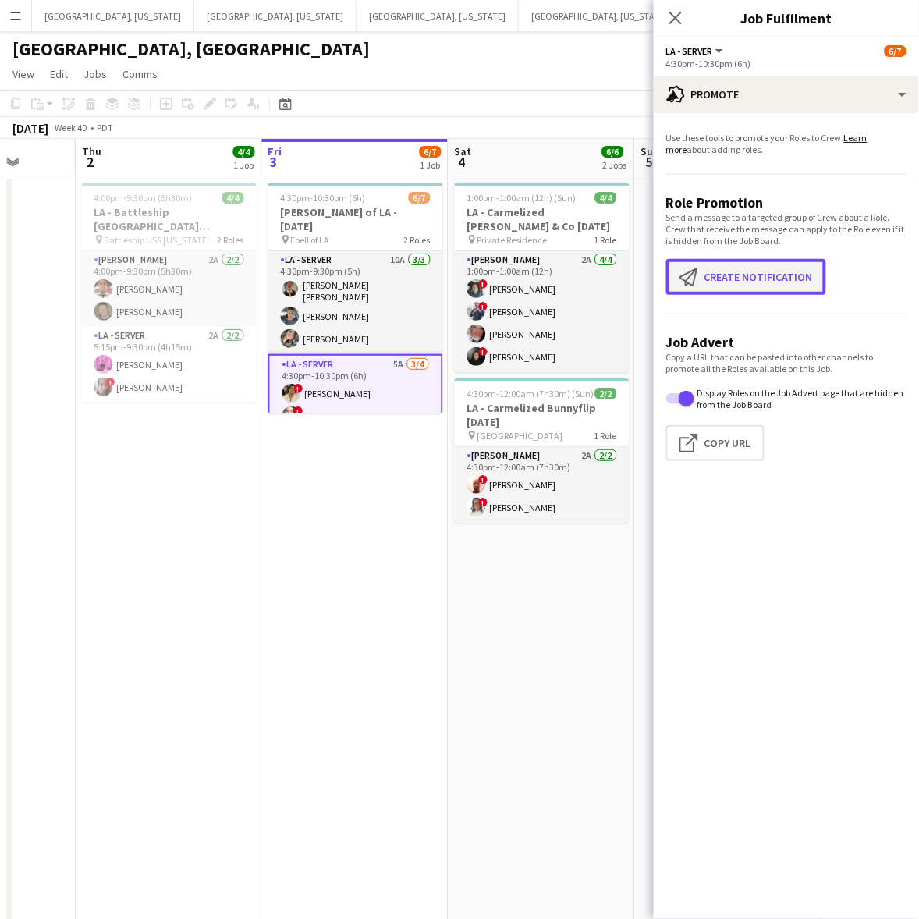
click at [748, 293] on button "Create notification Create notification" at bounding box center [746, 277] width 160 height 36
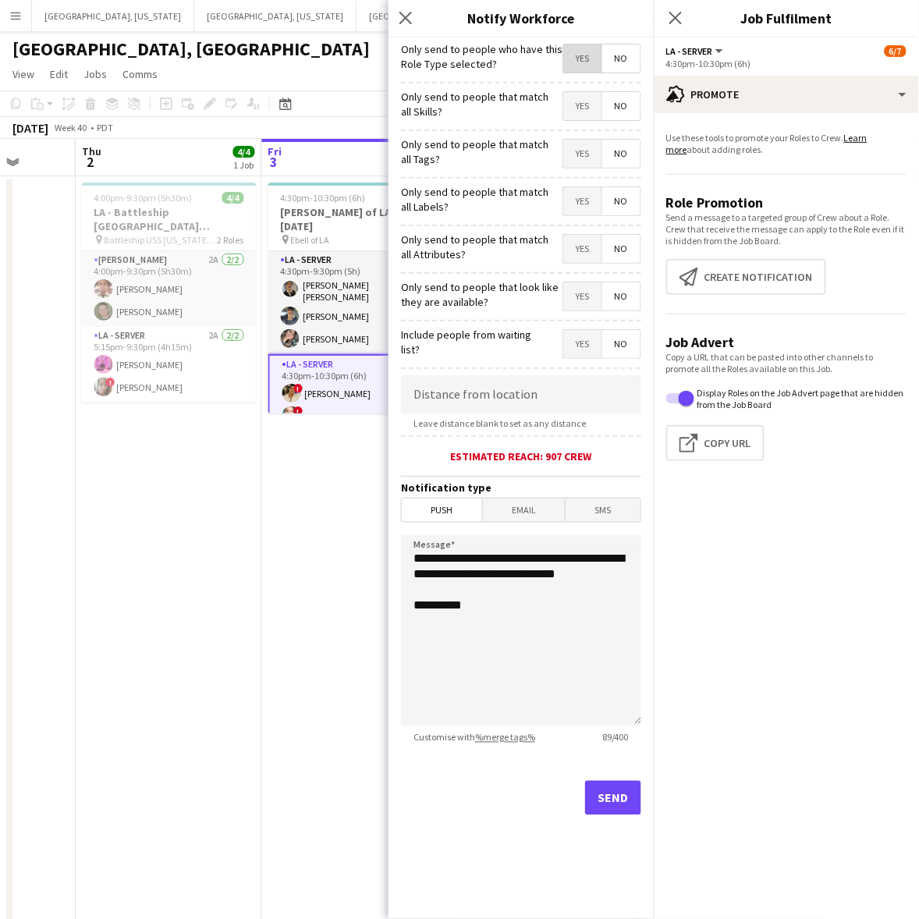
click at [578, 55] on span "Yes" at bounding box center [582, 58] width 38 height 28
click at [622, 711] on button "Send" at bounding box center [613, 798] width 56 height 34
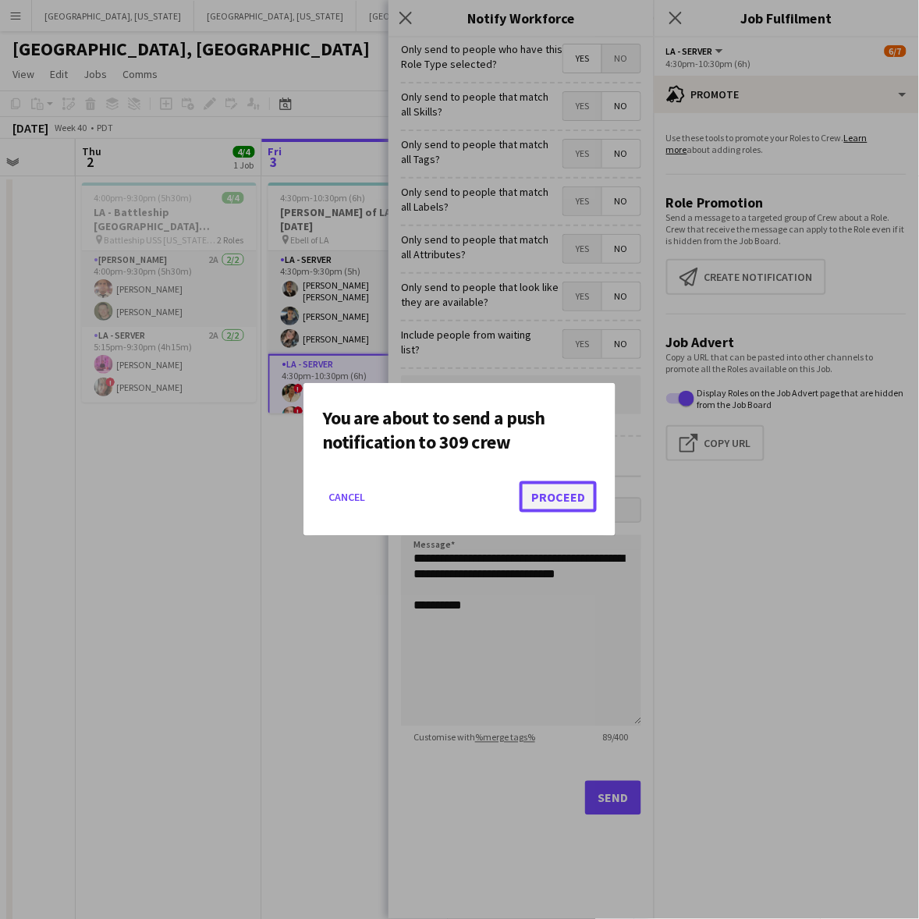
click at [568, 496] on button "Proceed" at bounding box center [558, 497] width 77 height 31
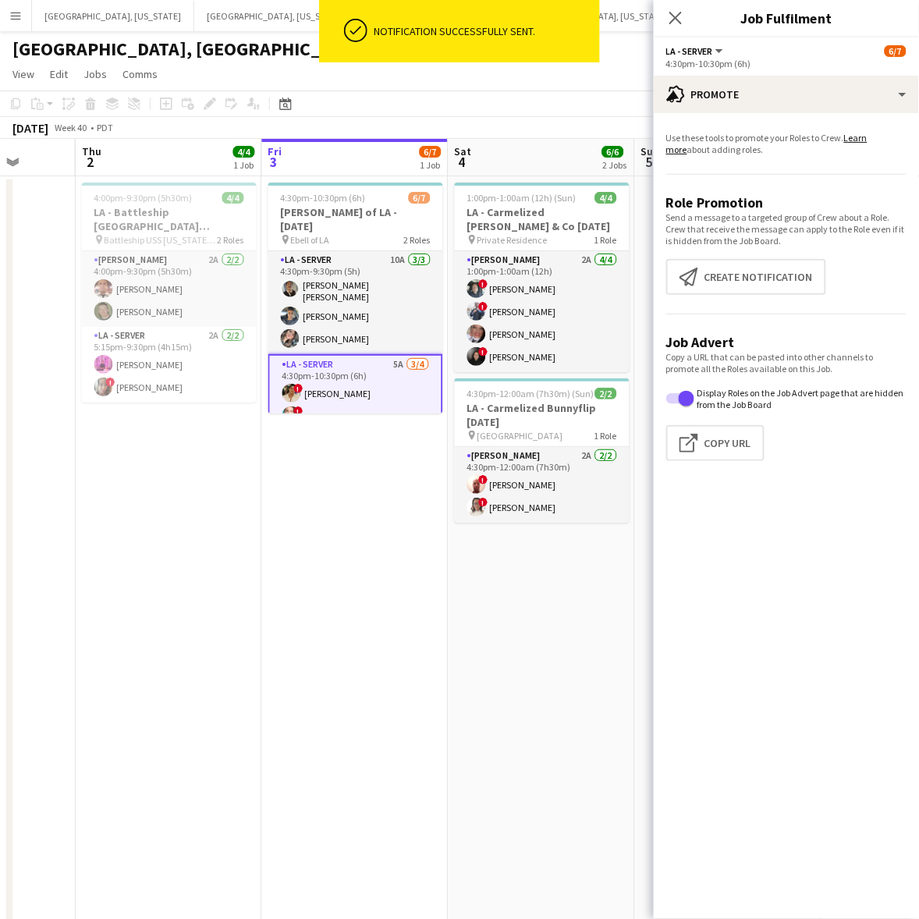
drag, startPoint x: 410, startPoint y: 597, endPoint x: 402, endPoint y: 554, distance: 43.6
click at [410, 597] on app-date-cell "4:30pm-10:30pm (6h) 6/7 [PERSON_NAME] of LA - [DATE] pin Ebell of LA 2 Roles LA…" at bounding box center [355, 732] width 187 height 1113
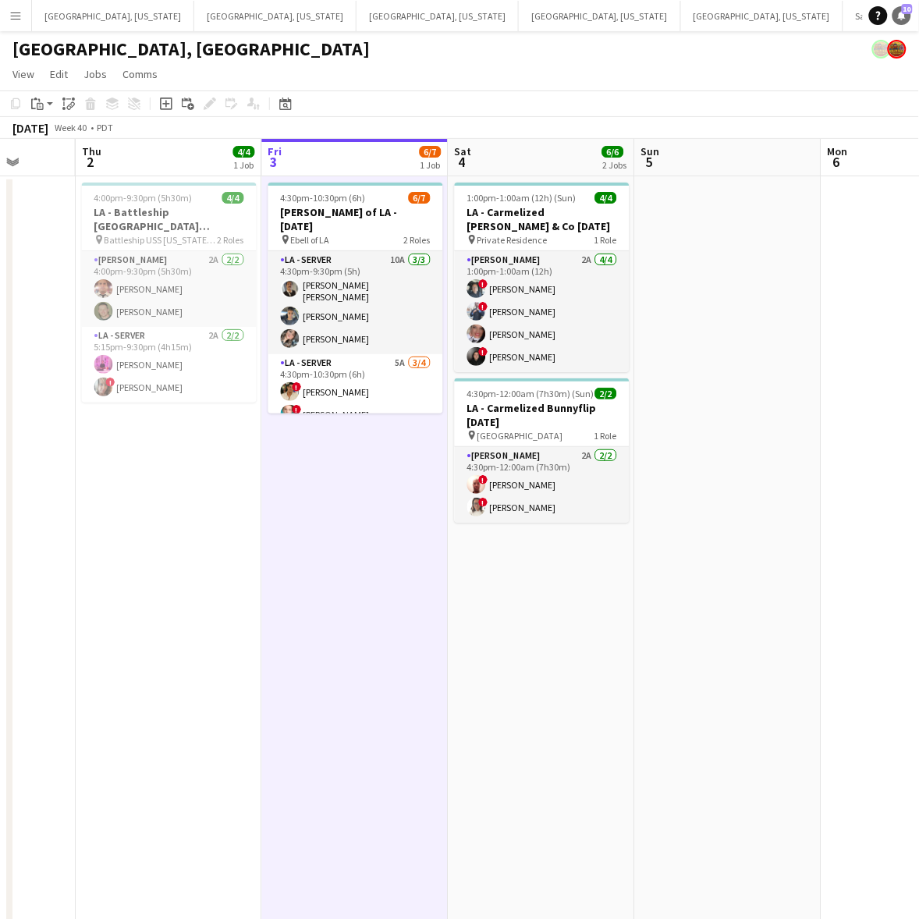
click at [748, 12] on span "10" at bounding box center [907, 9] width 11 height 10
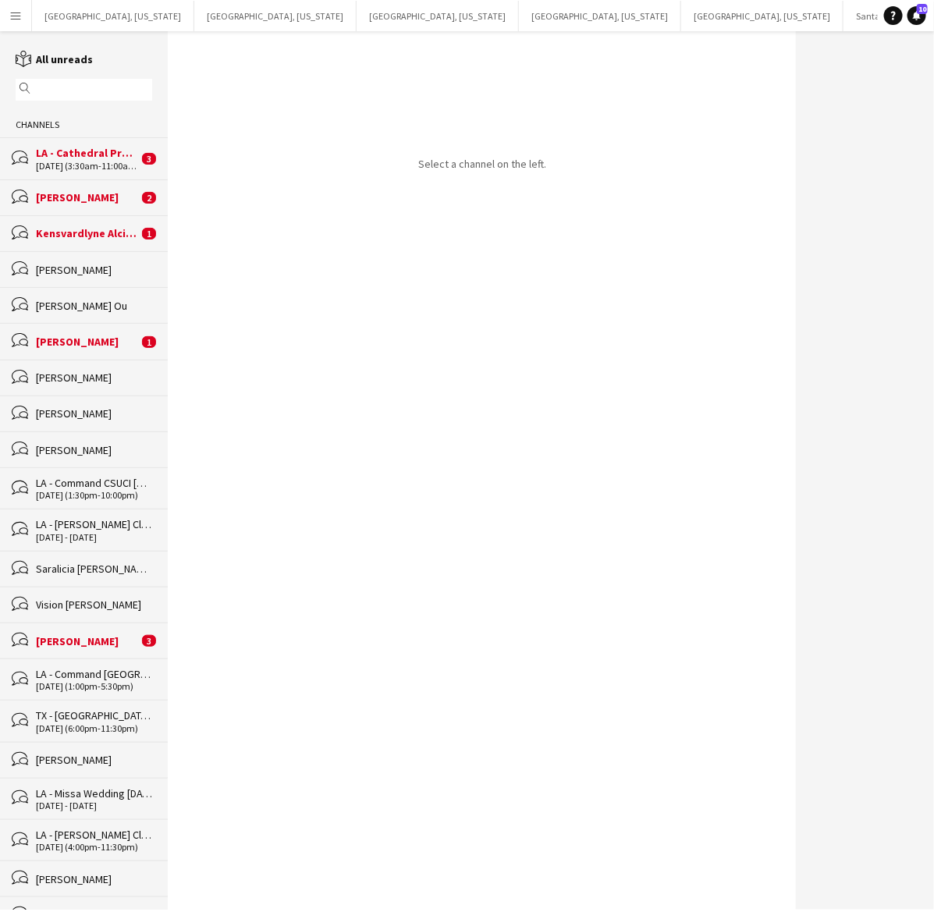
click at [82, 152] on div "LA - Cathedral Prayer Breakfast [DATE]" at bounding box center [87, 153] width 102 height 14
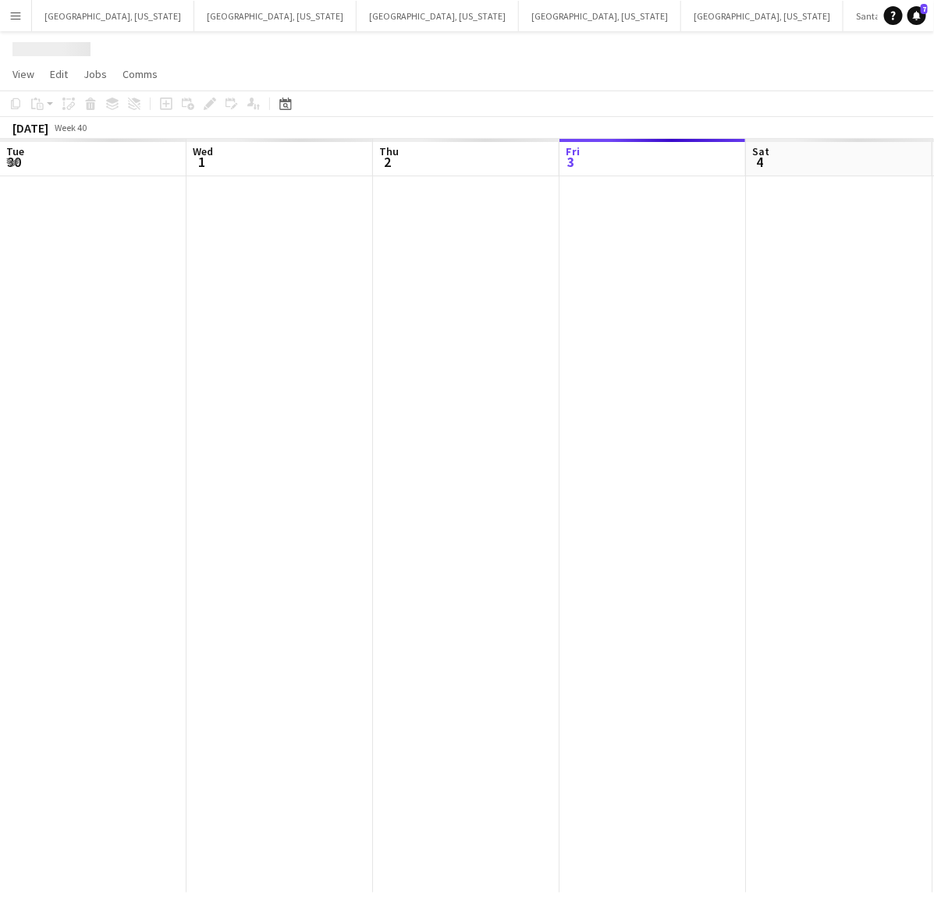
scroll to position [0, 372]
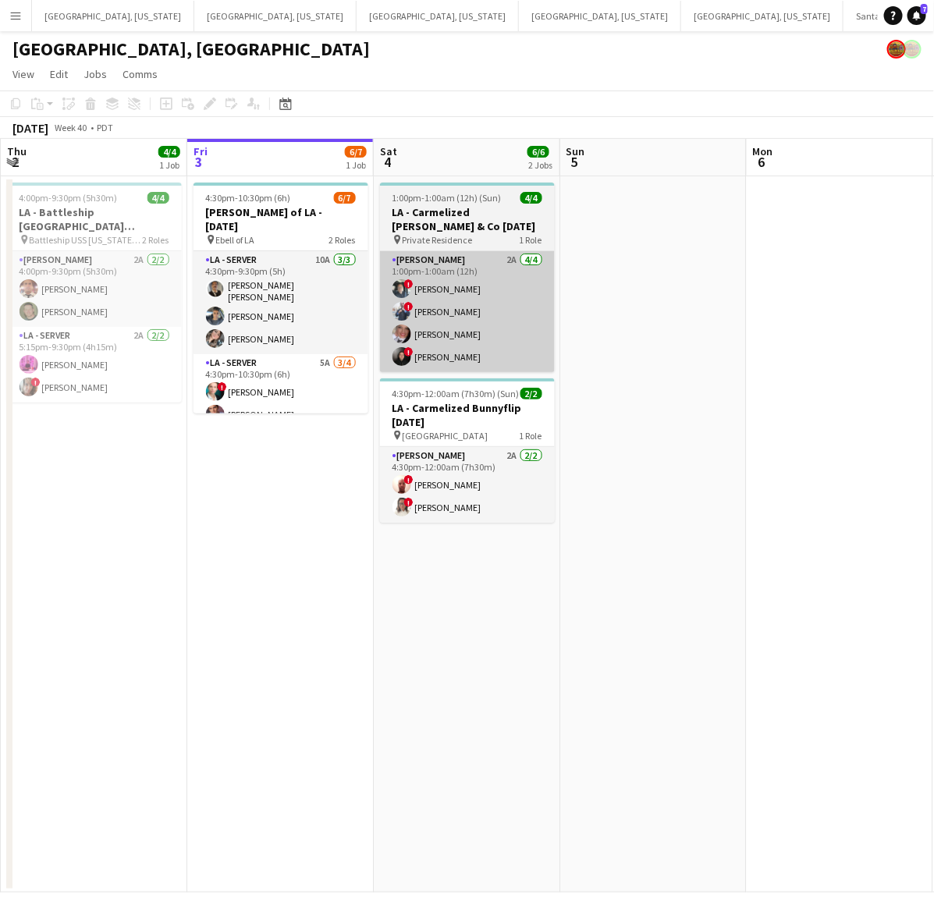
drag, startPoint x: 332, startPoint y: 352, endPoint x: 380, endPoint y: 324, distance: 56.0
click at [332, 354] on app-card-role "LA - Server 5A [DATE] 4:30pm-10:30pm (6h) ! [PERSON_NAME] [PERSON_NAME] ! [PERS…" at bounding box center [281, 414] width 175 height 121
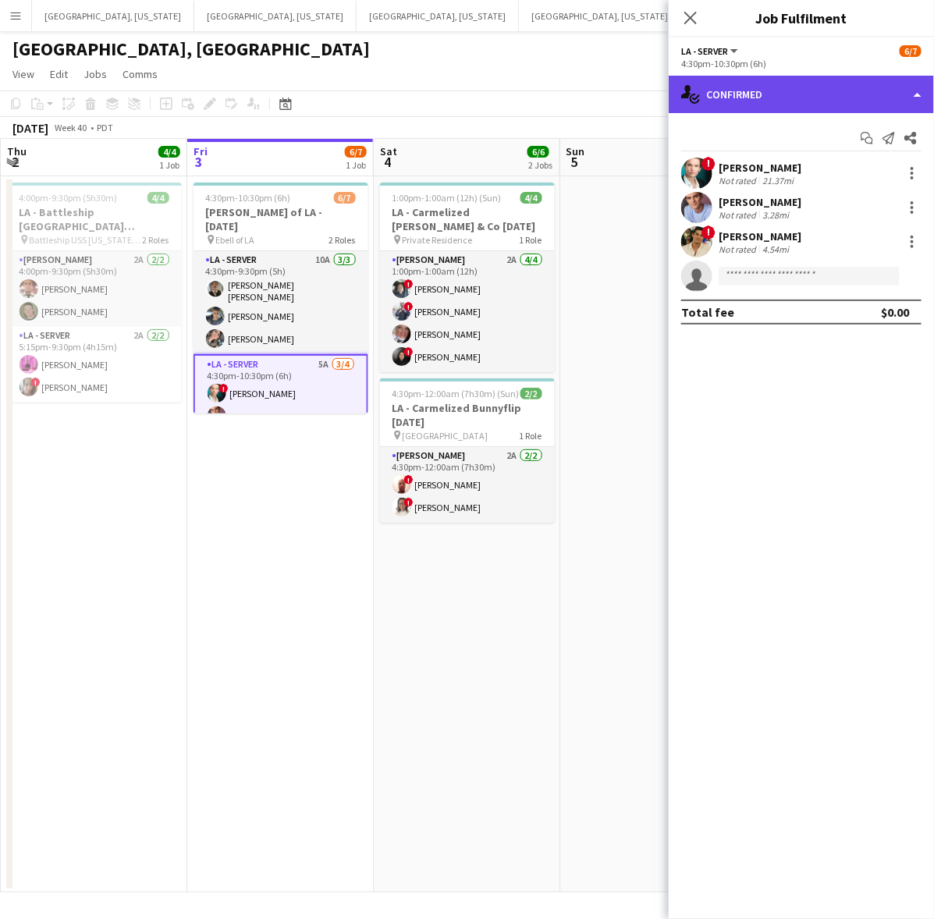
click at [748, 90] on div "single-neutral-actions-check-2 Confirmed" at bounding box center [801, 94] width 265 height 37
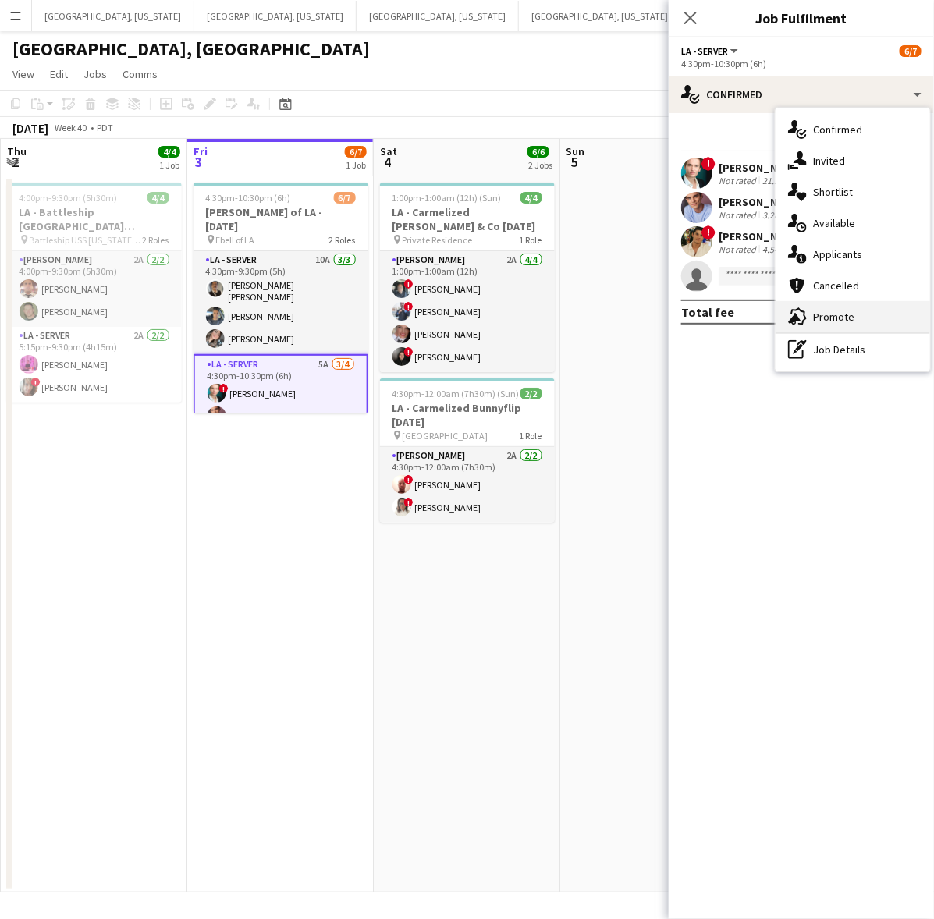
drag, startPoint x: 831, startPoint y: 308, endPoint x: 818, endPoint y: 294, distance: 19.3
click at [748, 307] on div "advertising-megaphone Promote" at bounding box center [853, 316] width 155 height 31
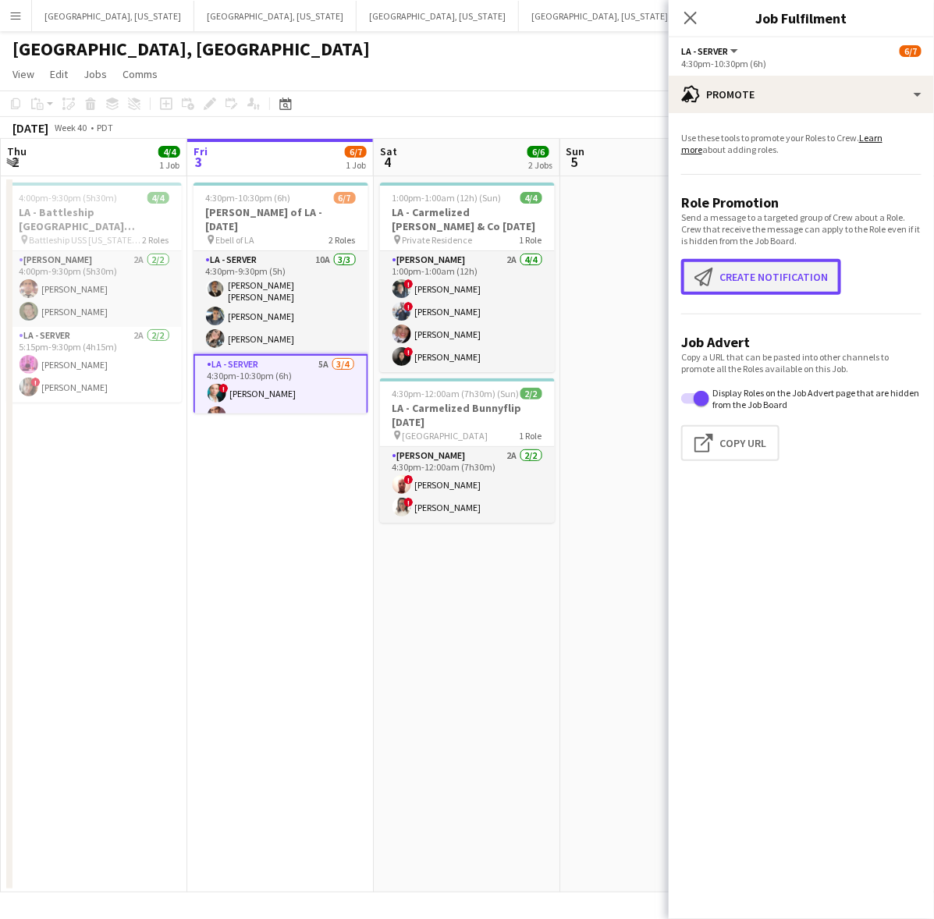
click at [748, 262] on button "Create notification Create notification" at bounding box center [761, 277] width 160 height 36
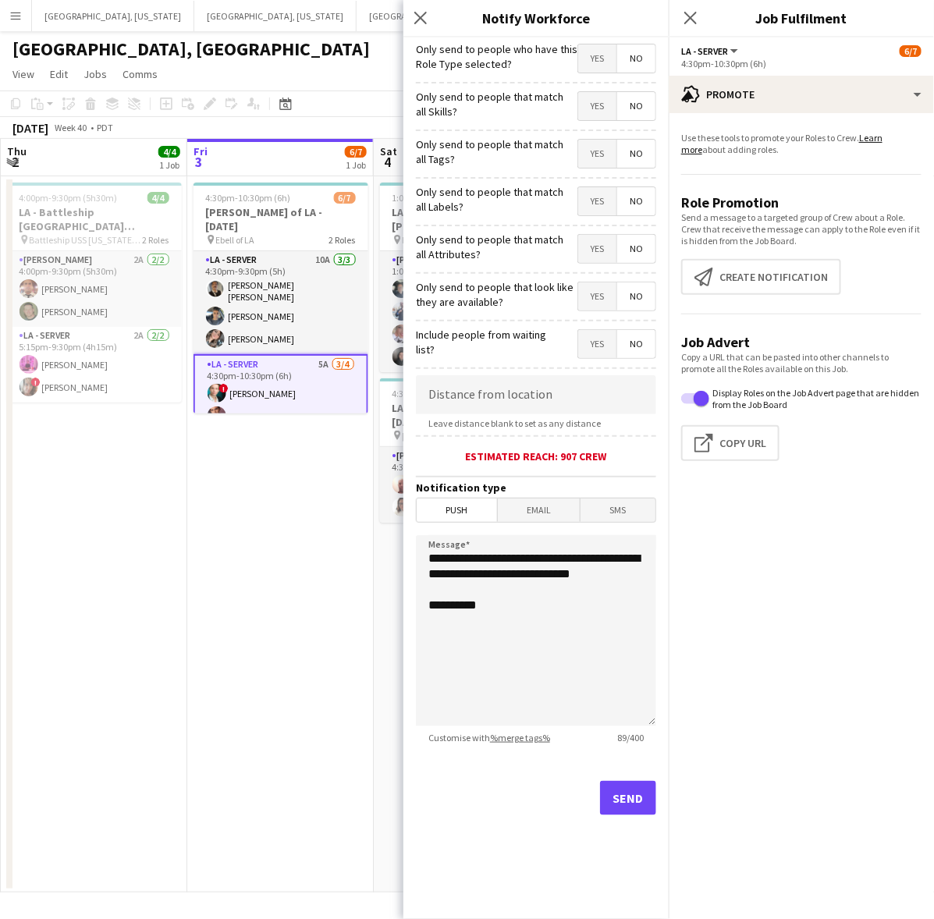
click at [748, 626] on mat-expansion-panel "bullhorn Promote Use these tools to promote your Roles to Crew. Learn more abou…" at bounding box center [801, 516] width 265 height 806
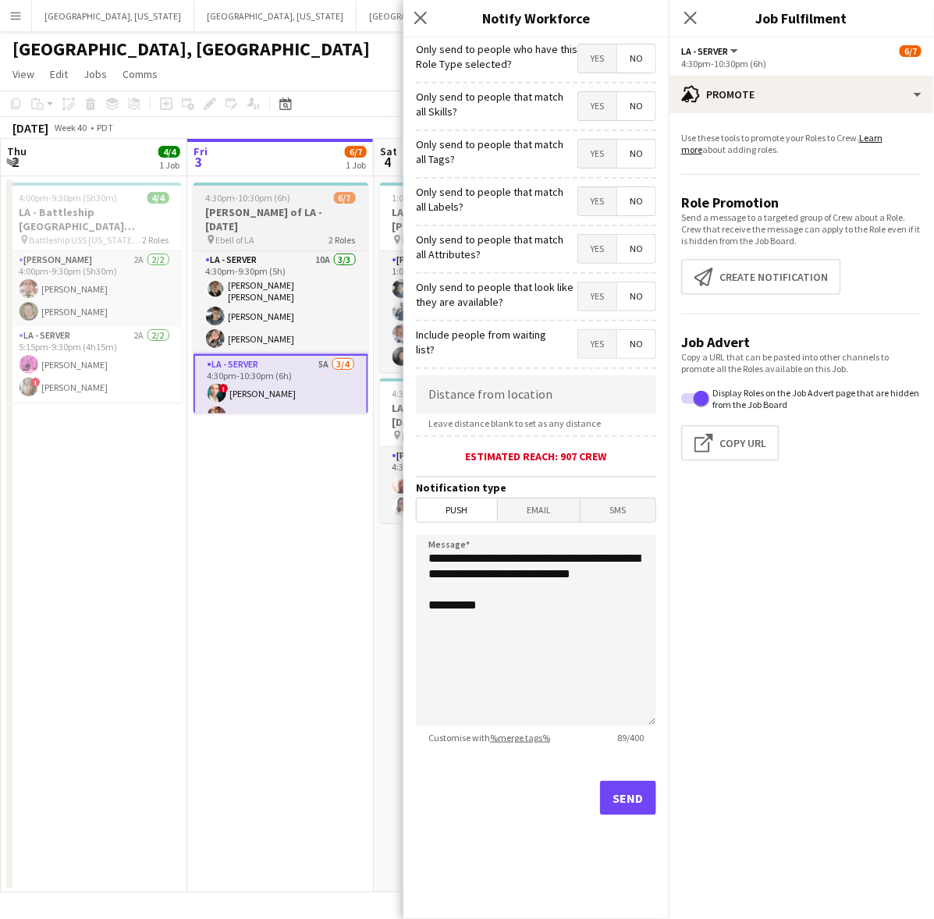
click at [294, 408] on app-card-role "LA - Server 5A [DATE] 4:30pm-10:30pm (6h) ! [PERSON_NAME] [PERSON_NAME] ! [PERS…" at bounding box center [281, 416] width 175 height 124
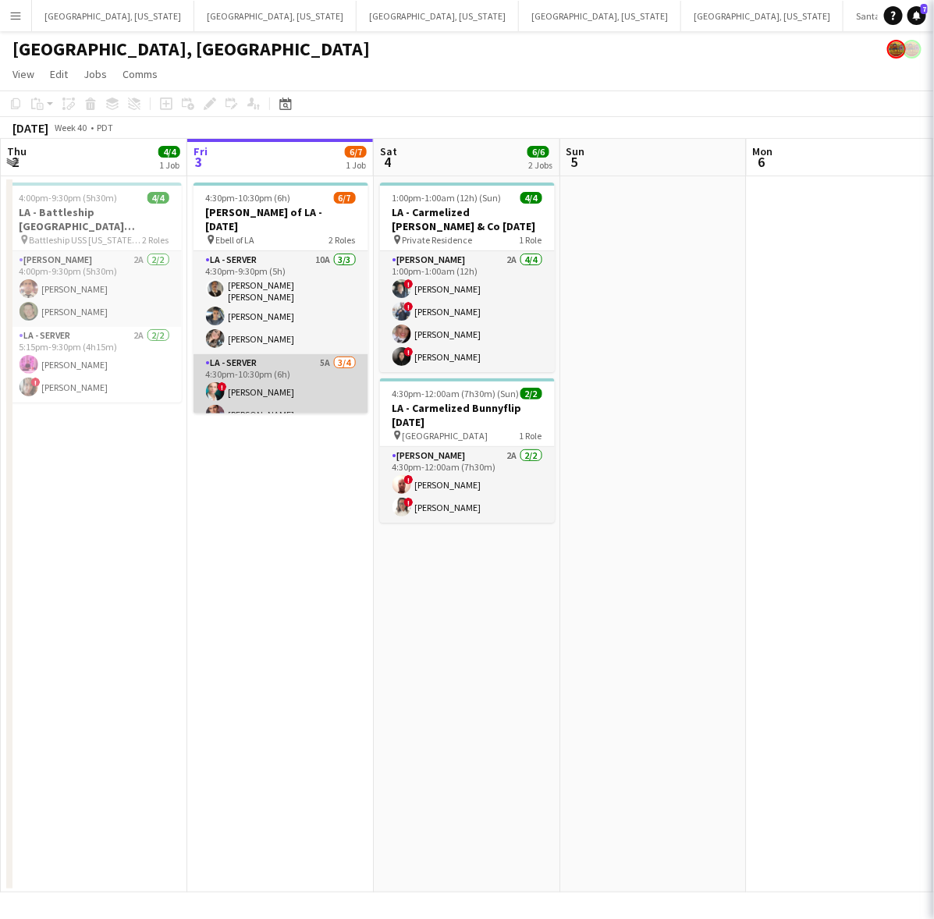
click at [294, 399] on app-card-role "LA - Server 5A [DATE] 4:30pm-10:30pm (6h) ! [PERSON_NAME] [PERSON_NAME] ! [PERS…" at bounding box center [281, 414] width 175 height 121
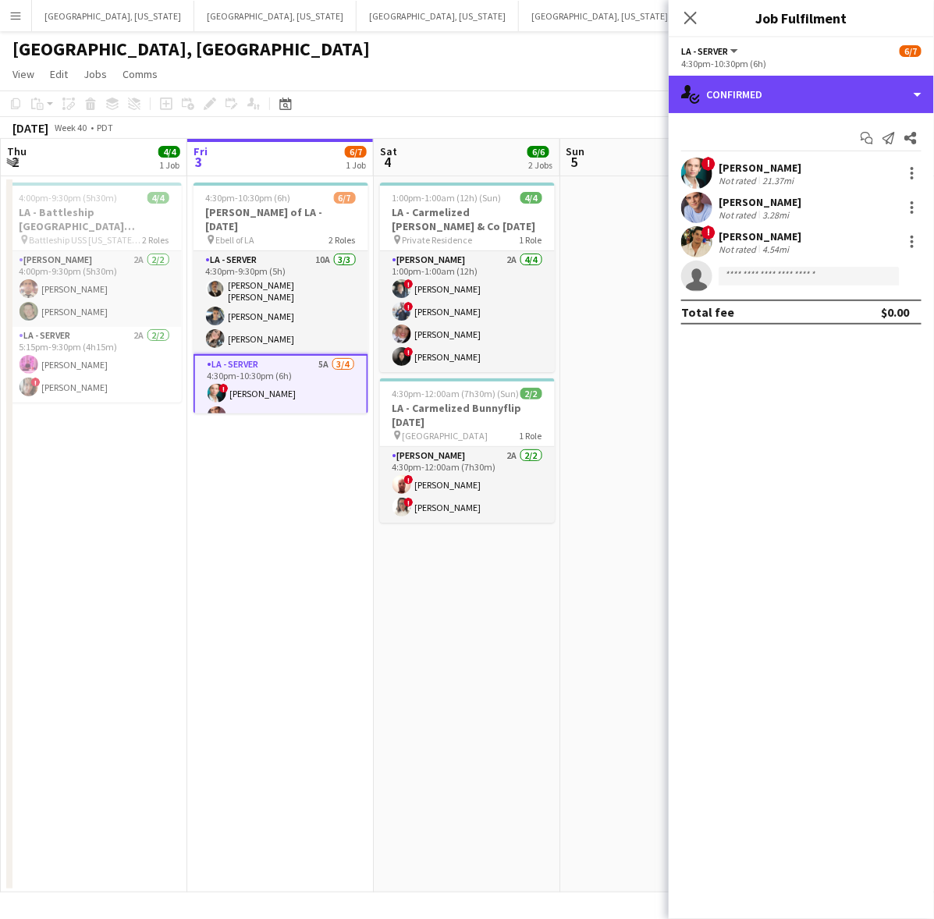
drag, startPoint x: 759, startPoint y: 98, endPoint x: 787, endPoint y: 140, distance: 50.9
click at [748, 98] on div "single-neutral-actions-check-2 Confirmed" at bounding box center [801, 94] width 265 height 37
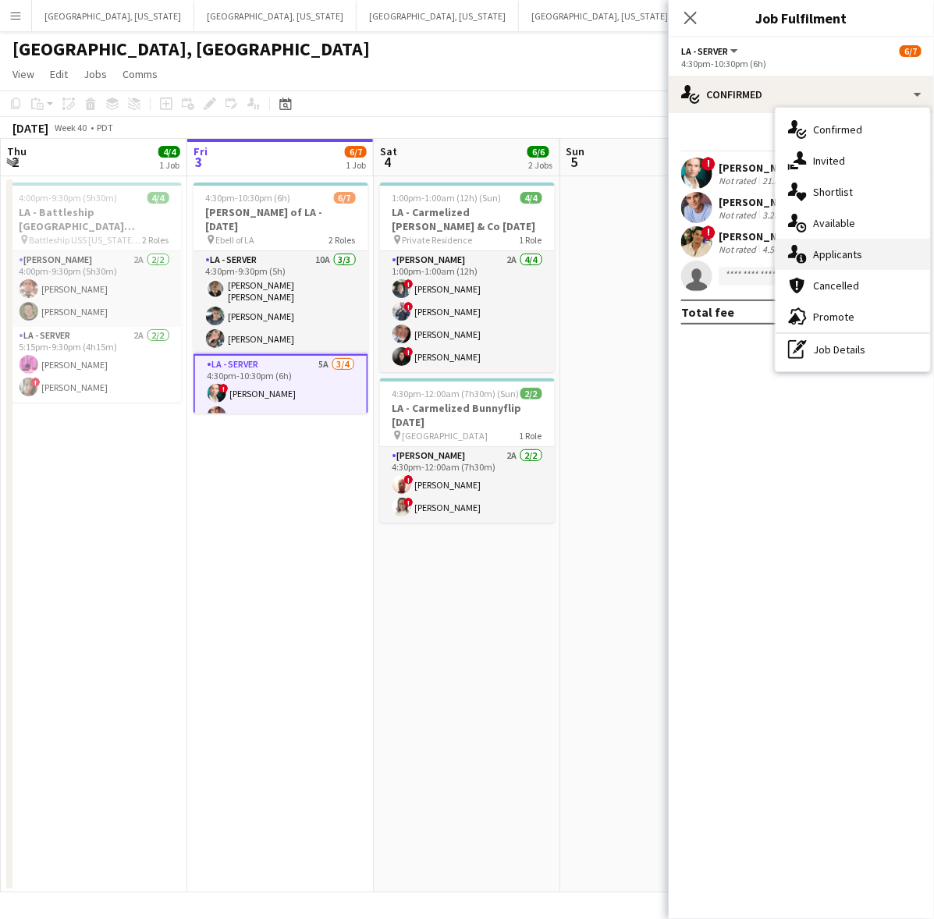
click at [748, 252] on span "Applicants" at bounding box center [837, 254] width 49 height 14
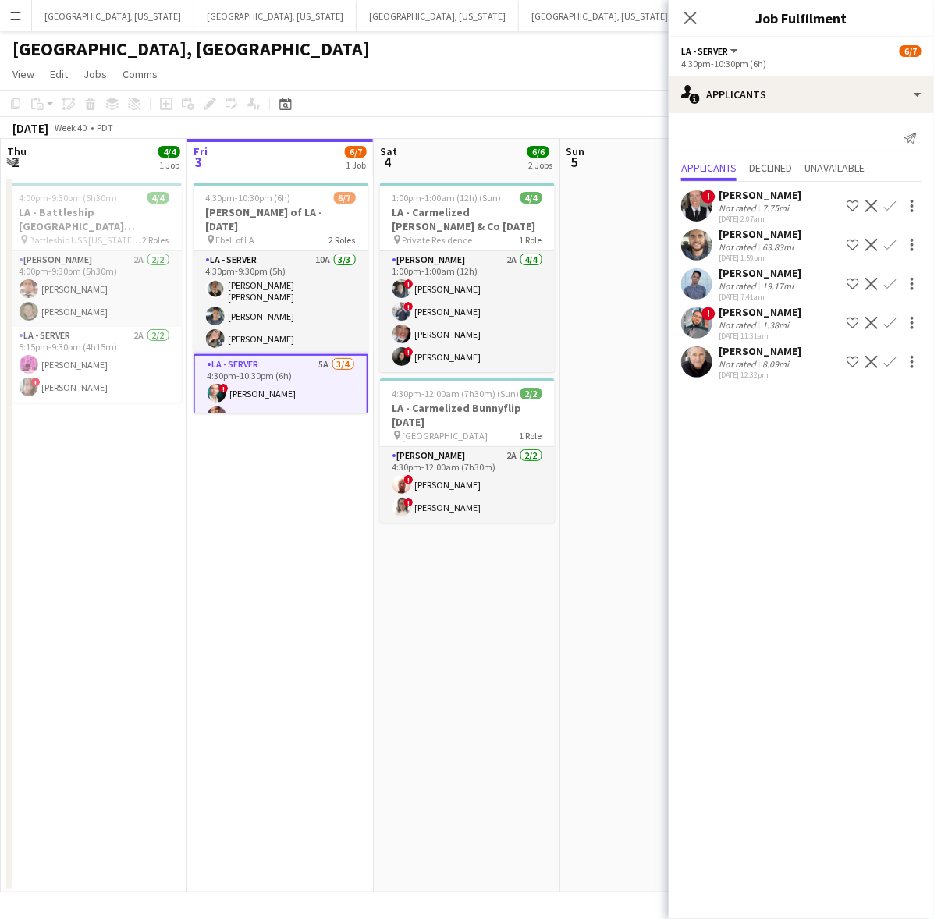
click at [710, 272] on div at bounding box center [696, 283] width 31 height 31
click at [18, 8] on button "Menu" at bounding box center [15, 15] width 31 height 31
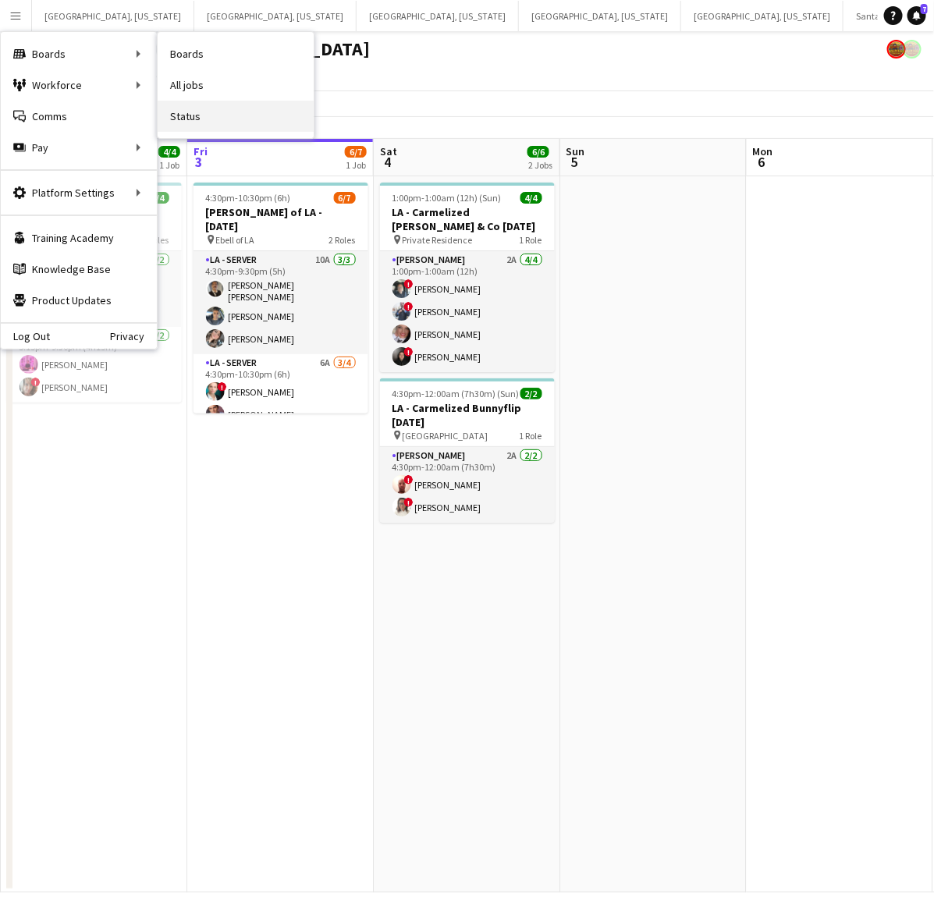
click at [236, 110] on link "Status" at bounding box center [236, 116] width 156 height 31
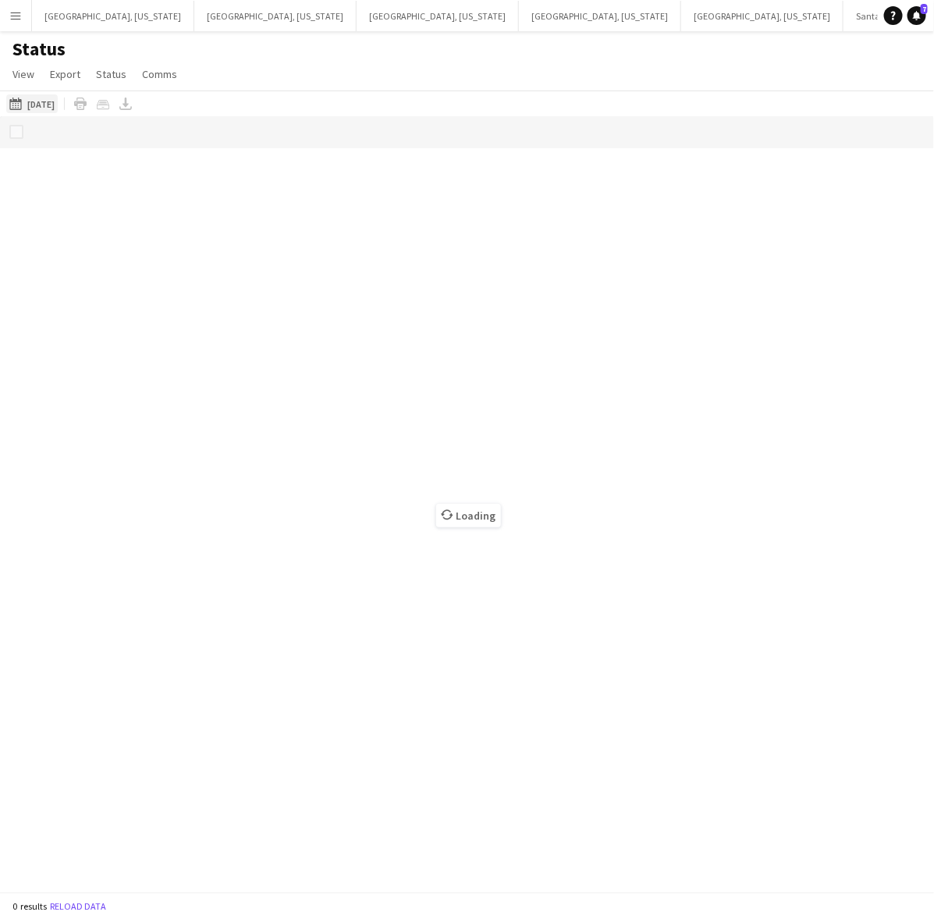
click at [56, 102] on button "[DATE] to [DATE] [DATE]" at bounding box center [32, 103] width 52 height 19
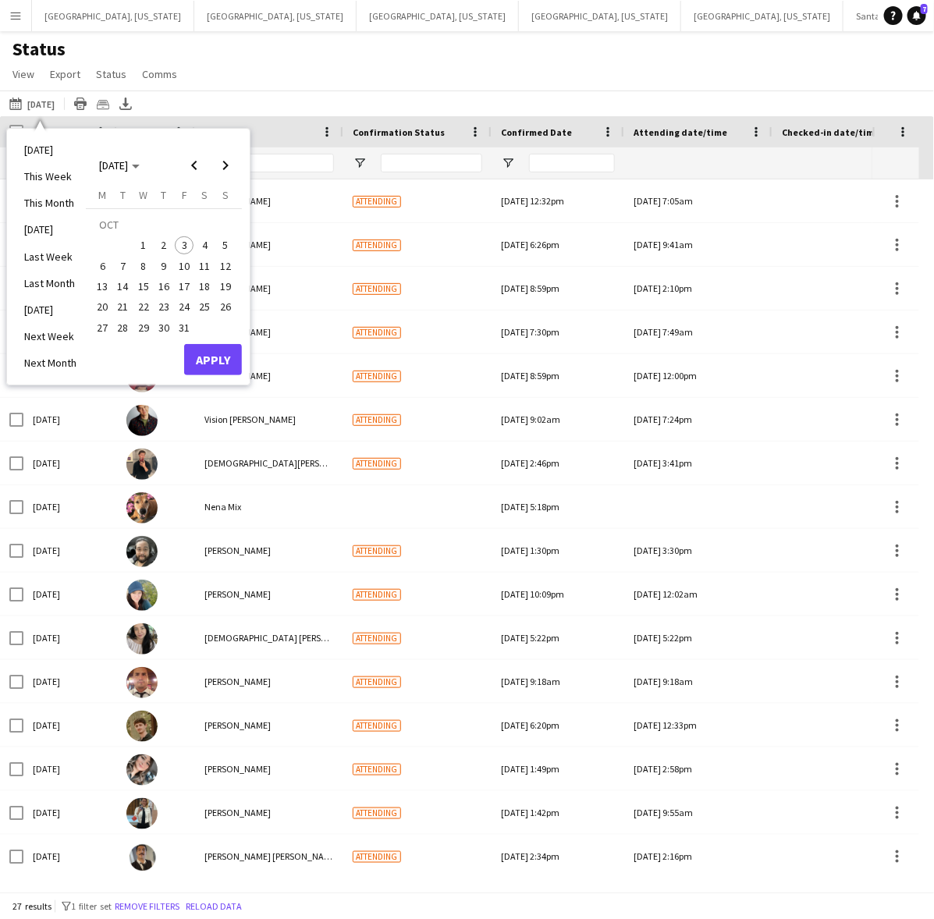
click at [208, 247] on span "4" at bounding box center [205, 245] width 19 height 19
click at [226, 357] on button "Apply" at bounding box center [213, 359] width 58 height 31
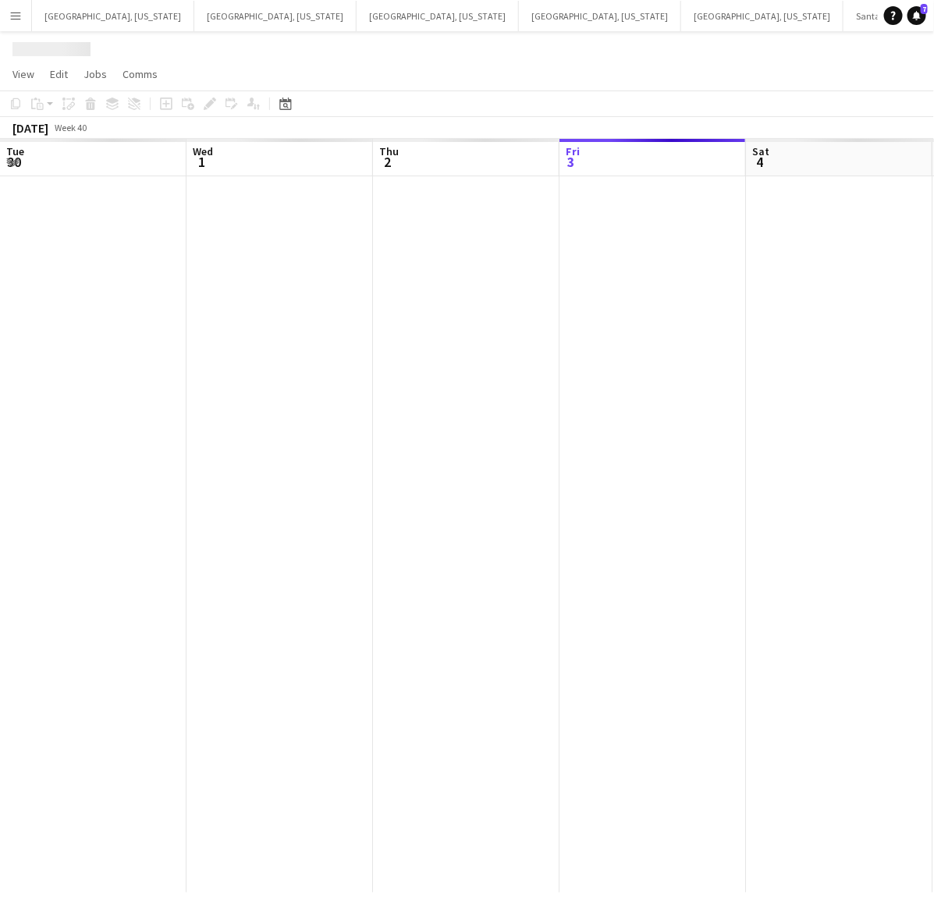
scroll to position [0, 372]
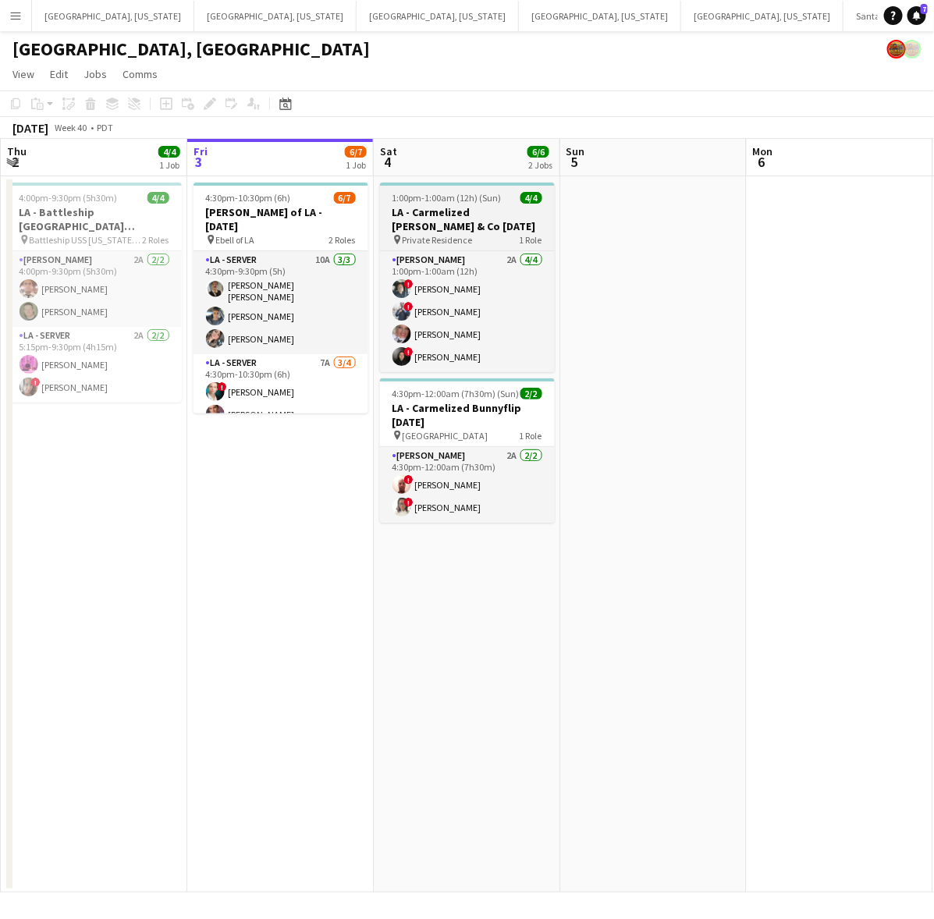
click at [462, 215] on h3 "LA - Carmelized [PERSON_NAME] & Co [DATE]" at bounding box center [467, 219] width 175 height 28
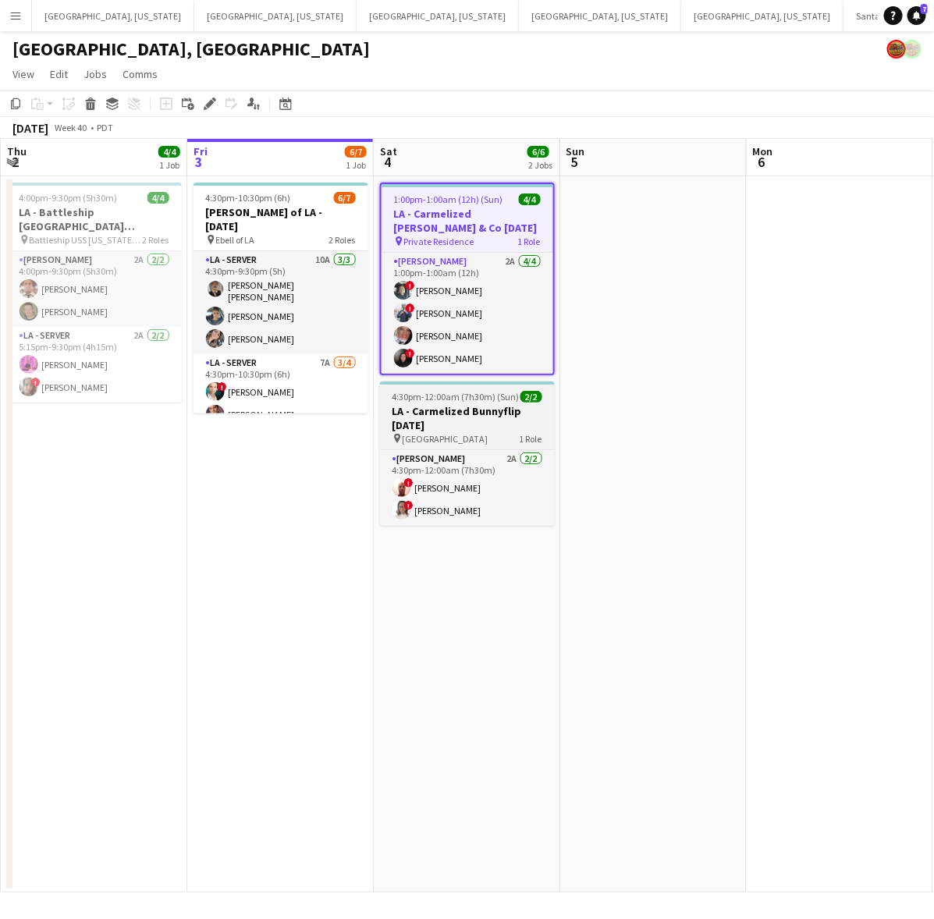
click at [453, 407] on h3 "LA - Carmelized Bunnyflip [DATE]" at bounding box center [467, 418] width 175 height 28
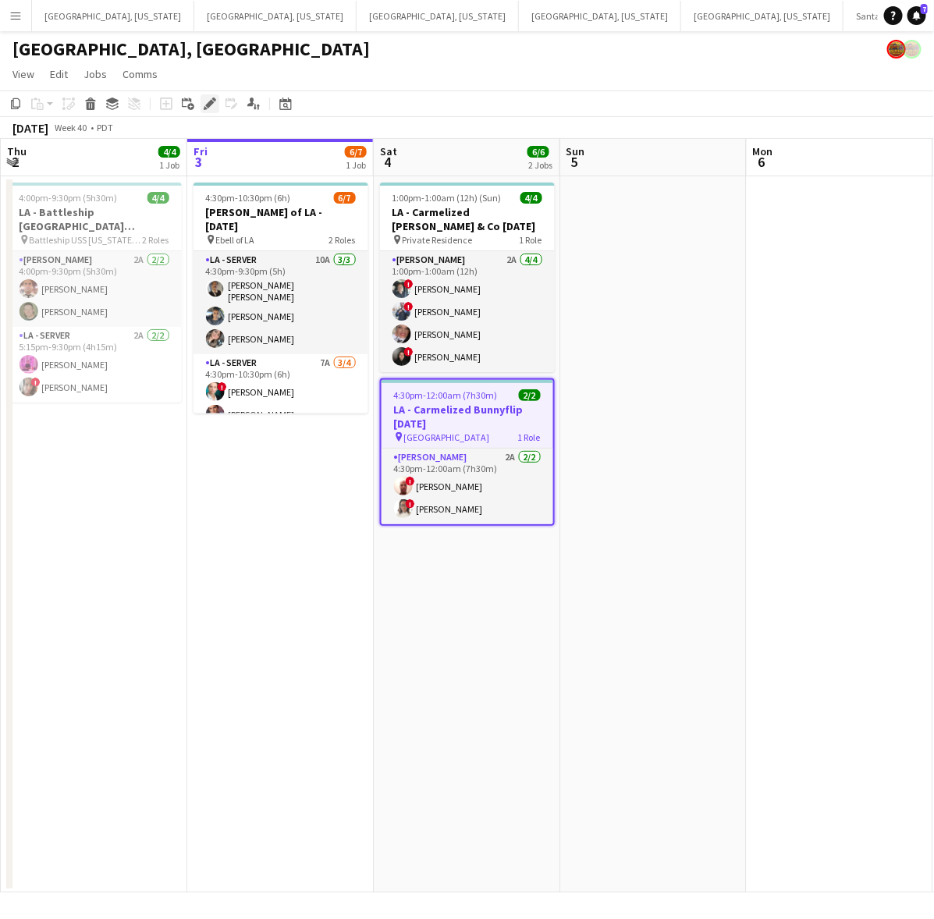
click at [204, 107] on icon "Edit" at bounding box center [210, 104] width 12 height 12
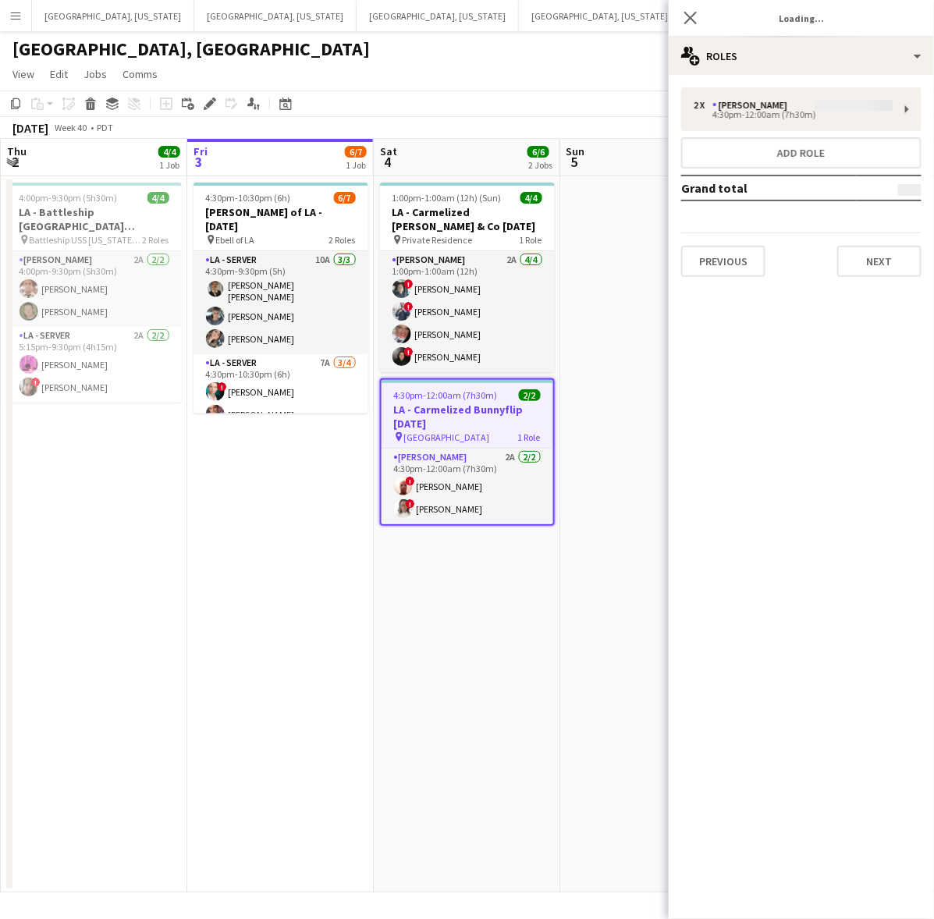
type input "**********"
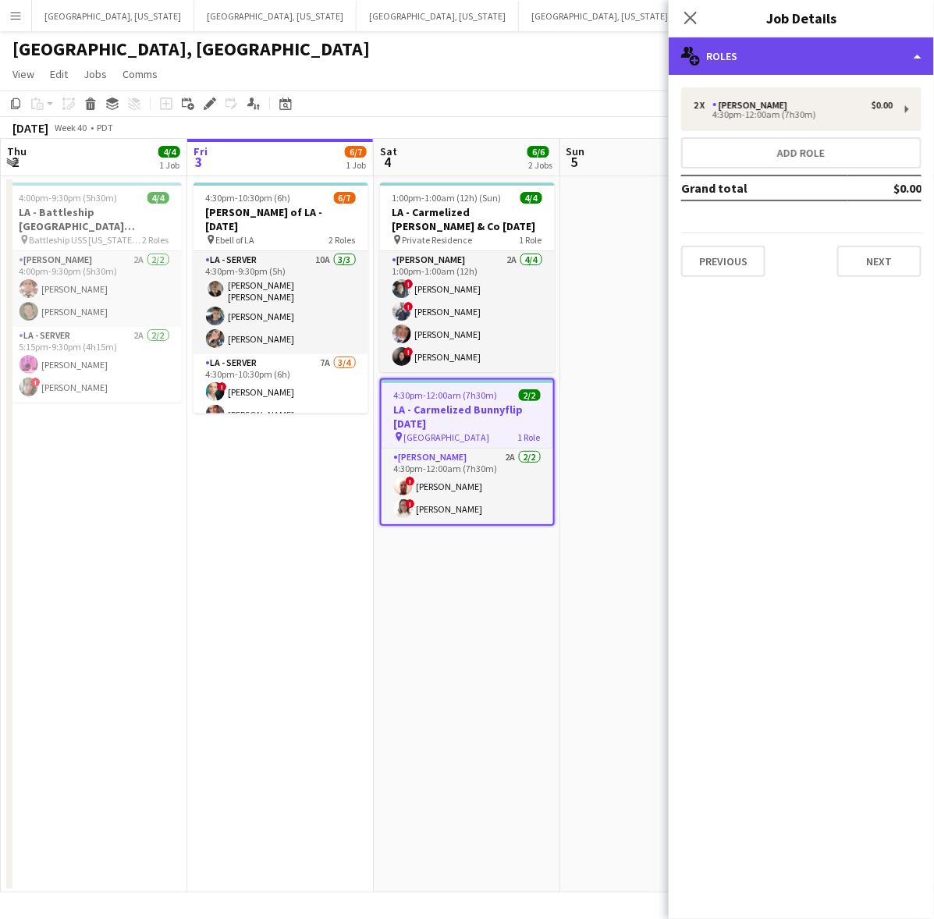
click at [748, 59] on div "multiple-users-add Roles" at bounding box center [801, 55] width 265 height 37
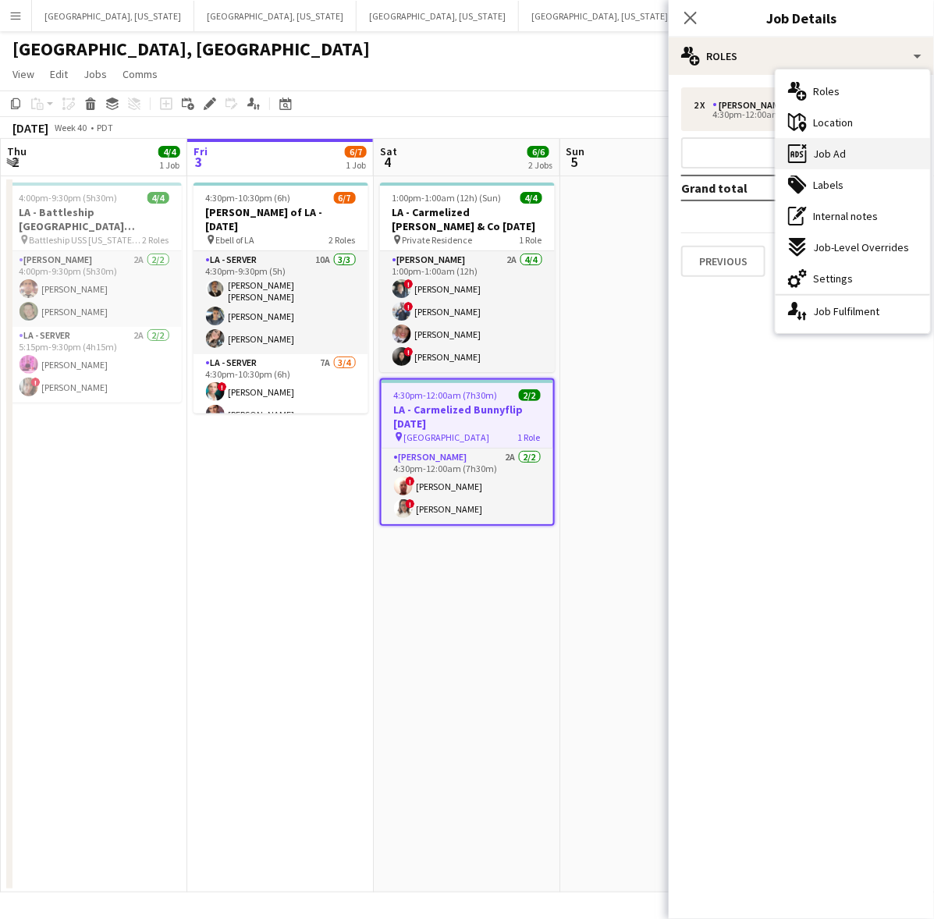
click at [748, 158] on div "ads-window Job Ad" at bounding box center [853, 153] width 155 height 31
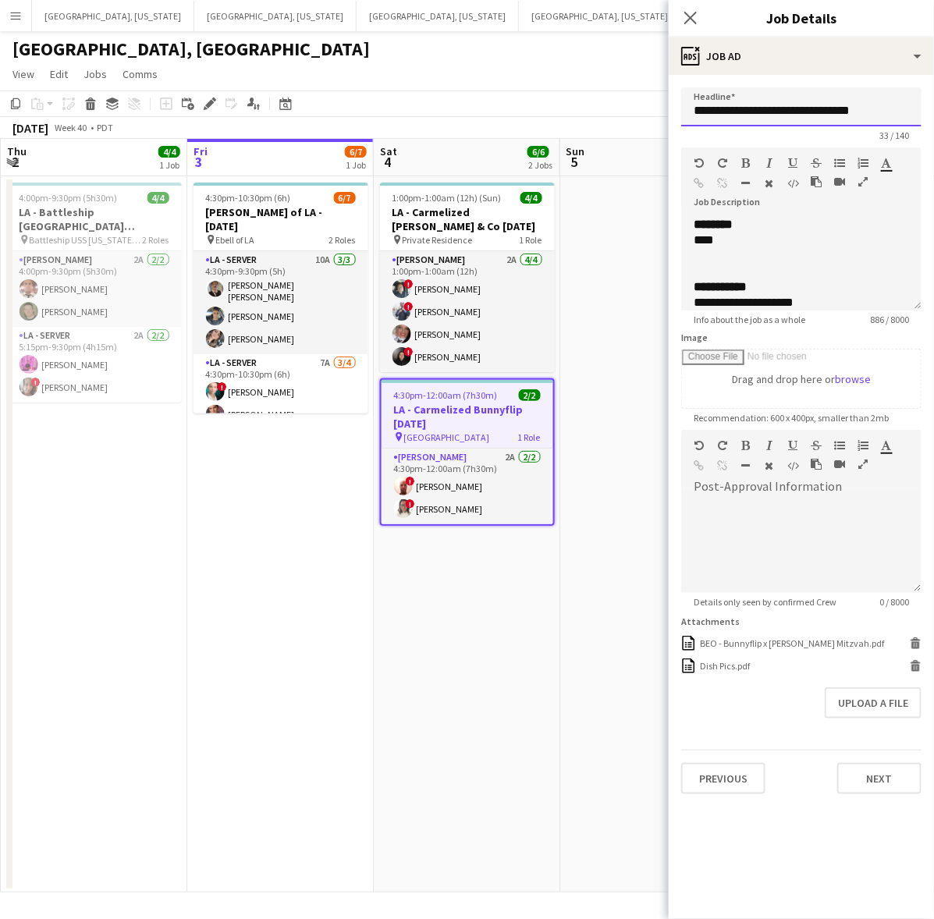
click at [748, 115] on input "**********" at bounding box center [801, 106] width 240 height 39
click at [748, 258] on div at bounding box center [801, 256] width 215 height 16
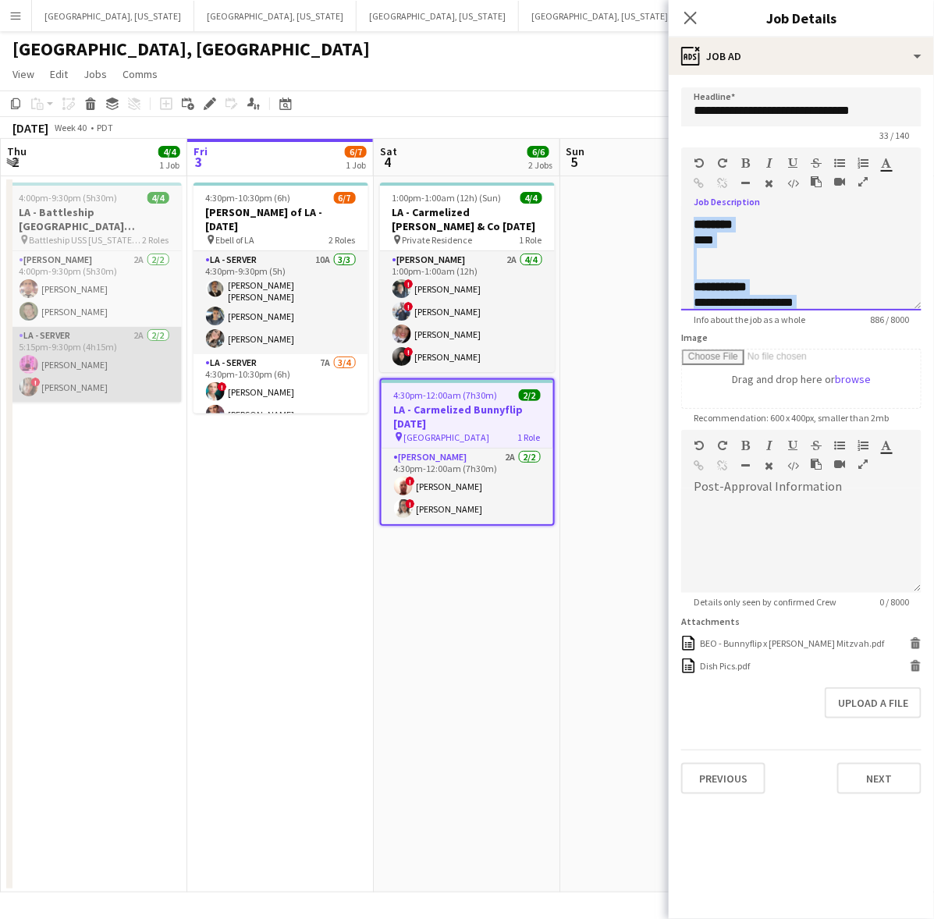
copy div "**********"
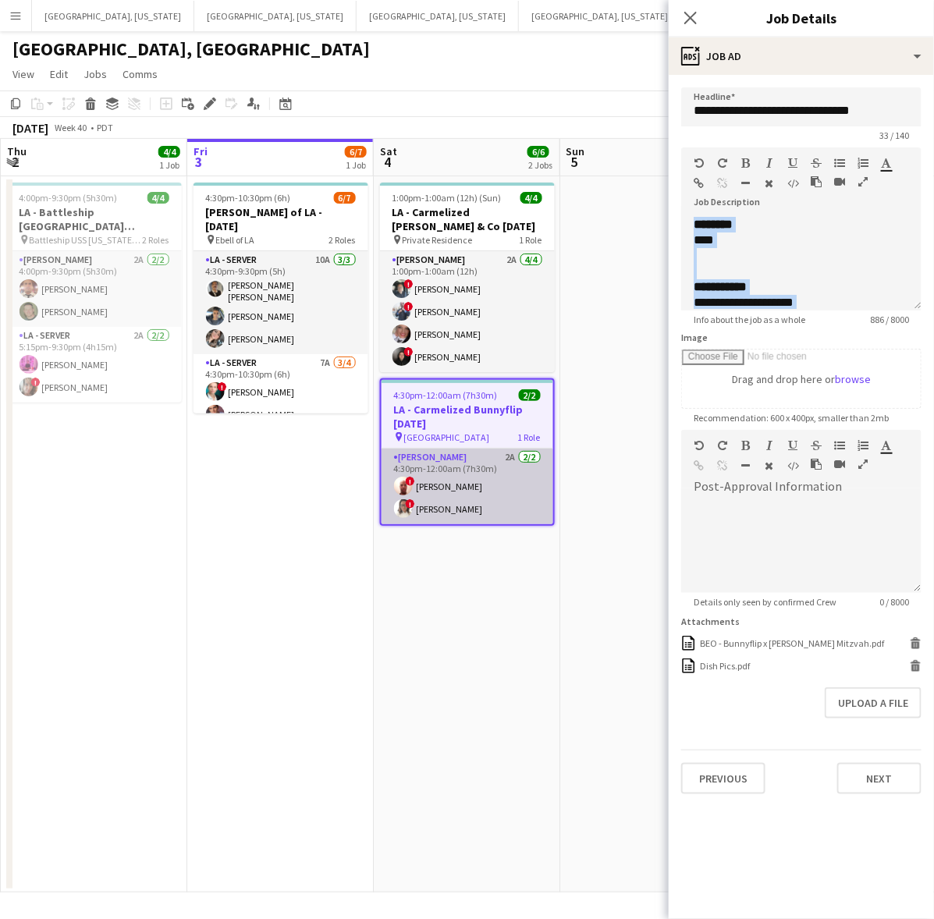
drag, startPoint x: 499, startPoint y: 496, endPoint x: 500, endPoint y: 488, distance: 7.8
click at [499, 496] on app-card-role "[PERSON_NAME] 2A [DATE] 4:30pm-12:00am (7h30m) ! [PERSON_NAME] III ! [PERSON_NA…" at bounding box center [468, 487] width 172 height 76
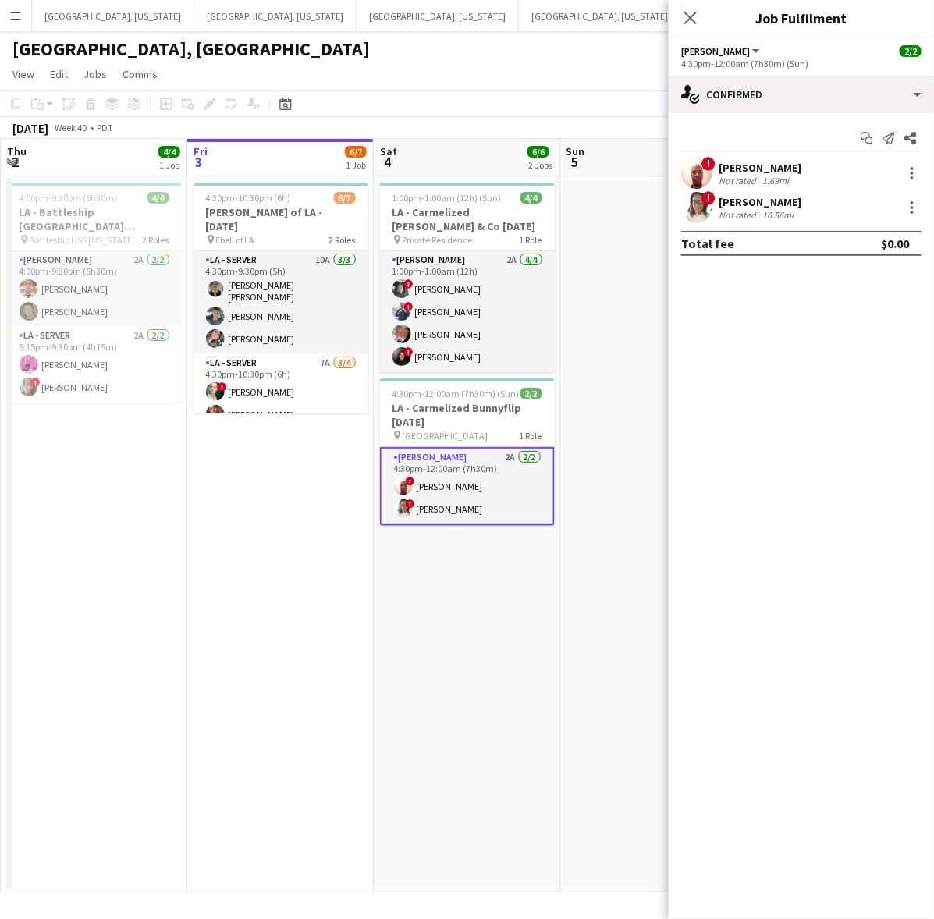
click at [748, 172] on div "[PERSON_NAME]" at bounding box center [760, 168] width 83 height 14
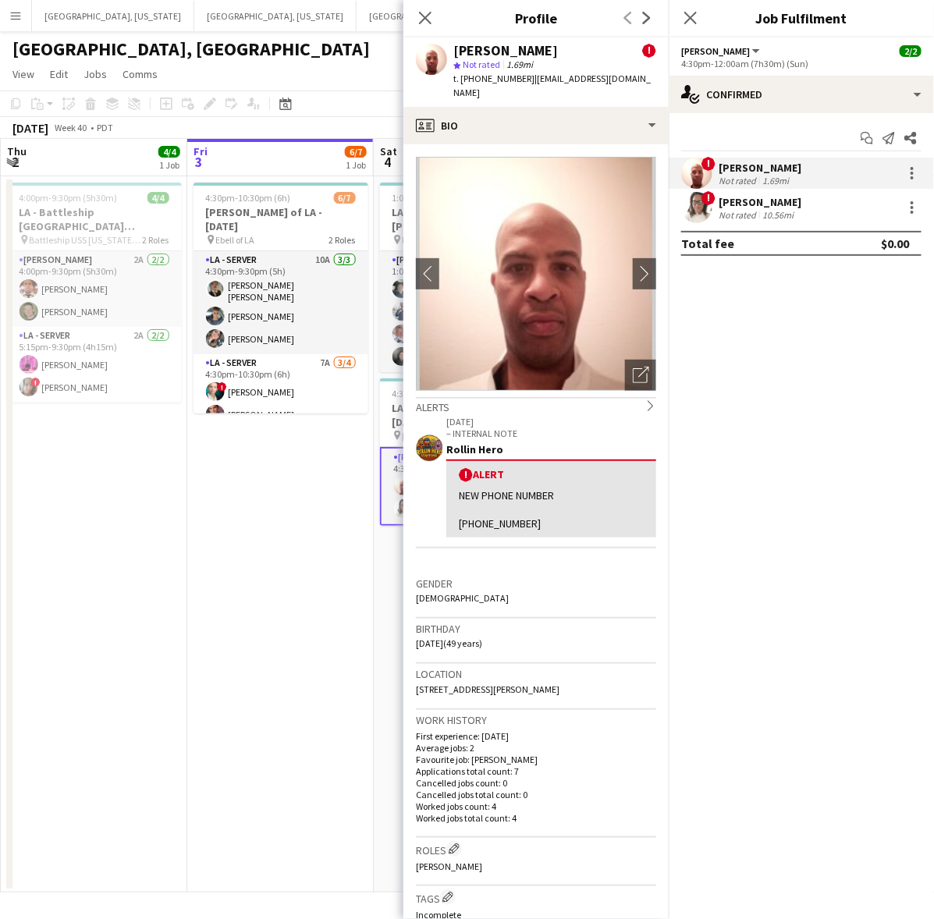
drag, startPoint x: 657, startPoint y: 82, endPoint x: 524, endPoint y: 88, distance: 133.6
click at [524, 88] on div "[PERSON_NAME] III ! star Not rated 1.69mi t. [PHONE_NUMBER] | [EMAIL_ADDRESS][D…" at bounding box center [535, 71] width 265 height 69
copy span "[EMAIL_ADDRESS][DOMAIN_NAME]"
drag, startPoint x: 738, startPoint y: 196, endPoint x: 691, endPoint y: 123, distance: 87.5
click at [738, 196] on div "[PERSON_NAME]" at bounding box center [760, 202] width 83 height 14
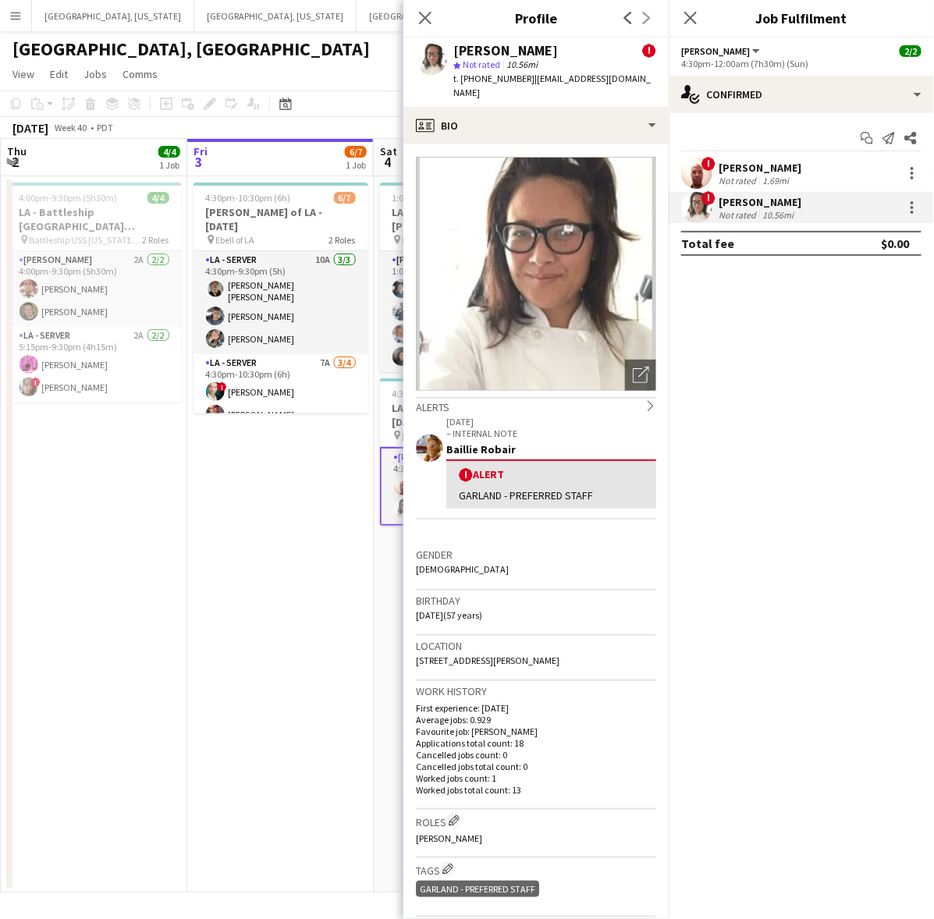
drag, startPoint x: 625, startPoint y: 84, endPoint x: 524, endPoint y: 83, distance: 101.5
click at [524, 83] on app-profile-header "[PERSON_NAME] ! star Not rated 10.56mi t. [PHONE_NUMBER] | [EMAIL_ADDRESS][DOMA…" at bounding box center [535, 71] width 265 height 69
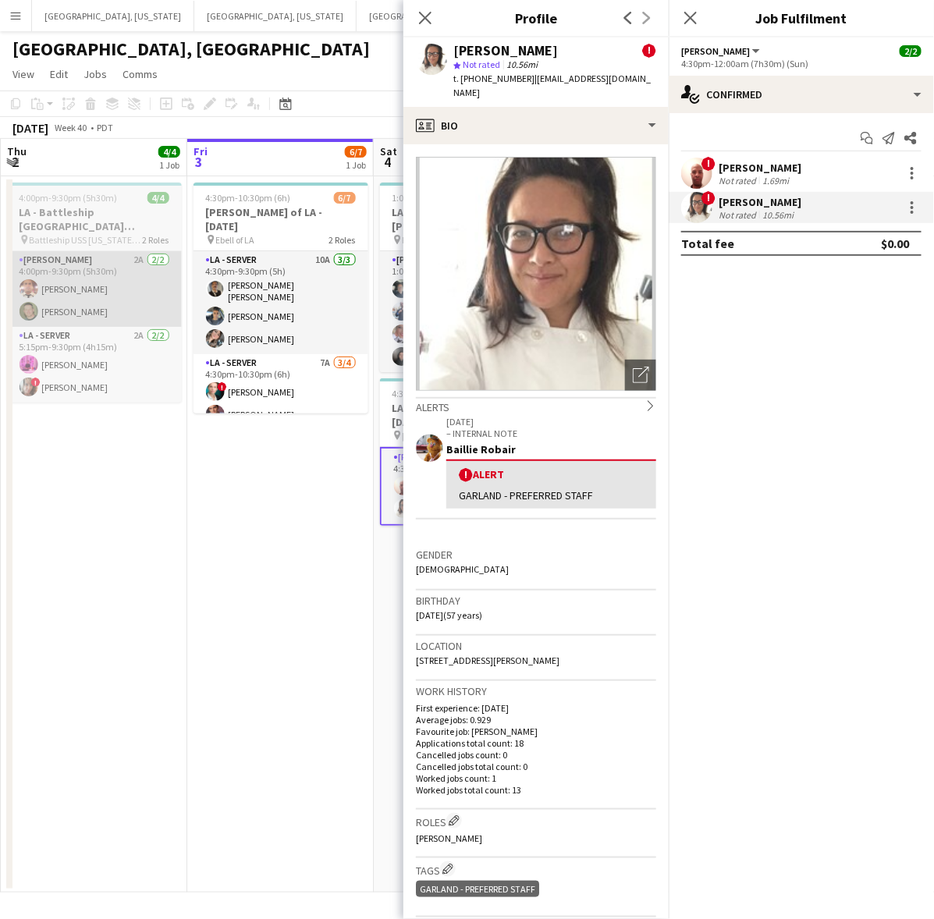
copy span "[EMAIL_ADDRESS][DOMAIN_NAME]"
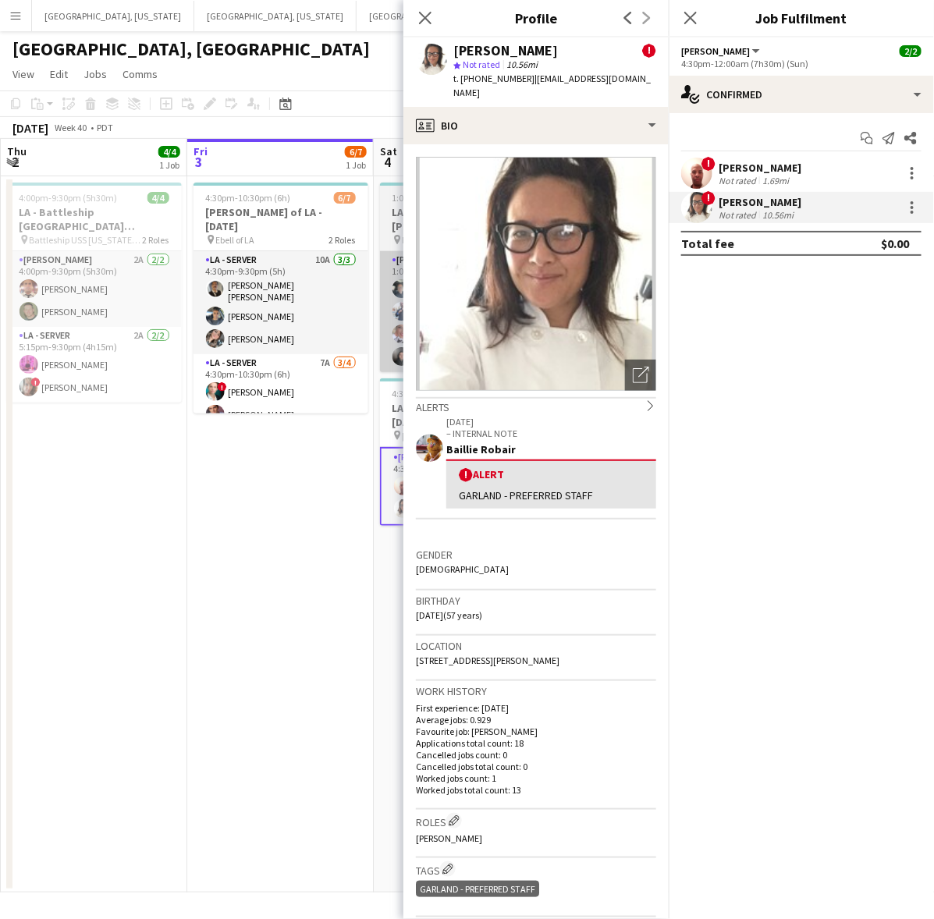
drag, startPoint x: 336, startPoint y: 484, endPoint x: 391, endPoint y: 351, distance: 143.8
click at [337, 478] on app-date-cell "4:30pm-10:30pm (6h) 6/7 [PERSON_NAME] of LA - [DATE] pin Ebell of LA 2 Roles LA…" at bounding box center [280, 534] width 187 height 716
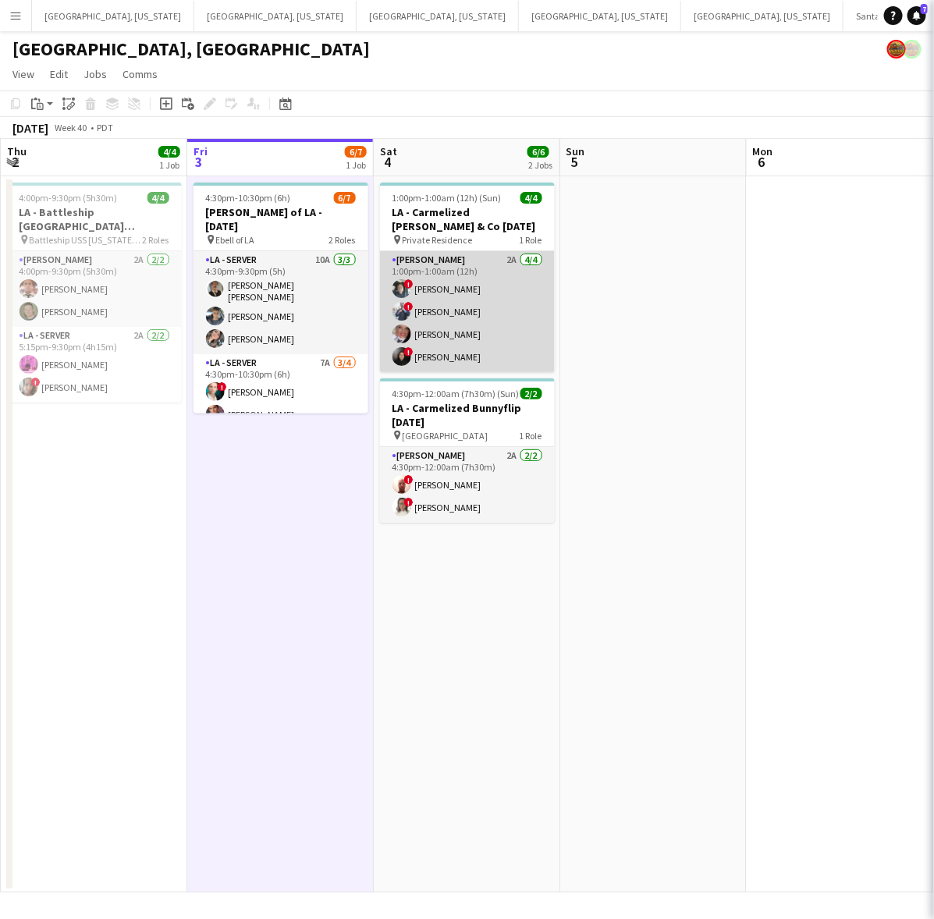
scroll to position [0, 371]
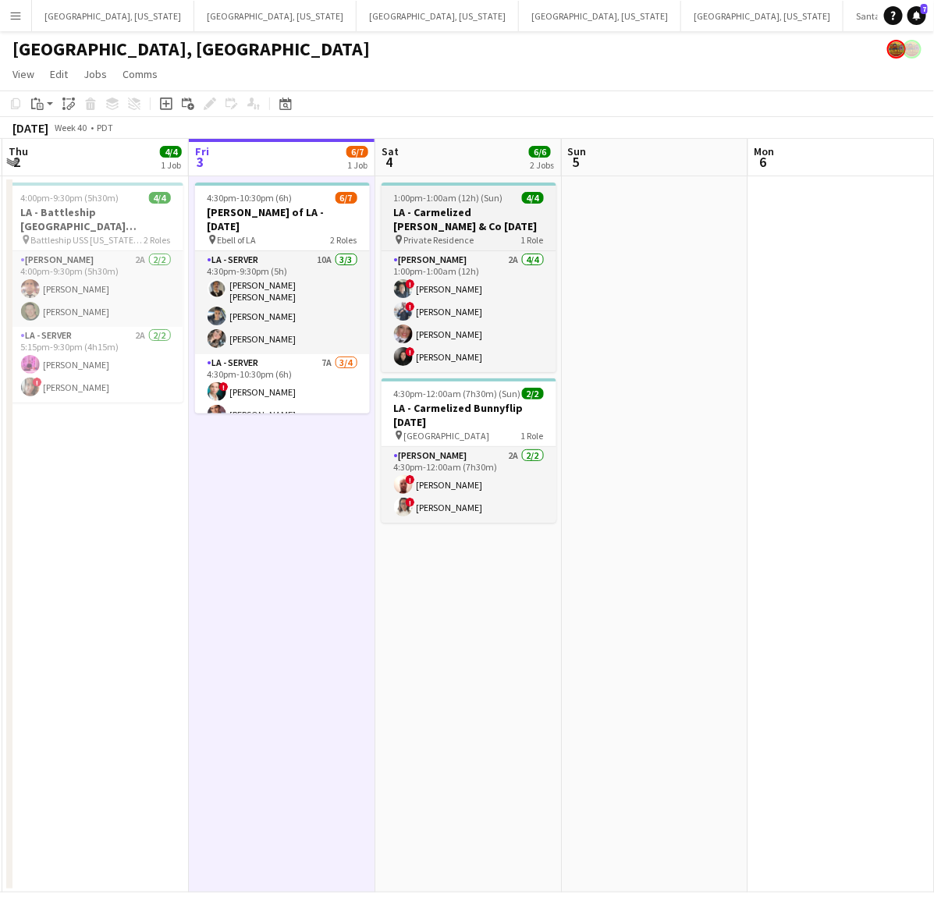
click at [430, 222] on h3 "LA - Carmelized [PERSON_NAME] & Co [DATE]" at bounding box center [469, 219] width 175 height 28
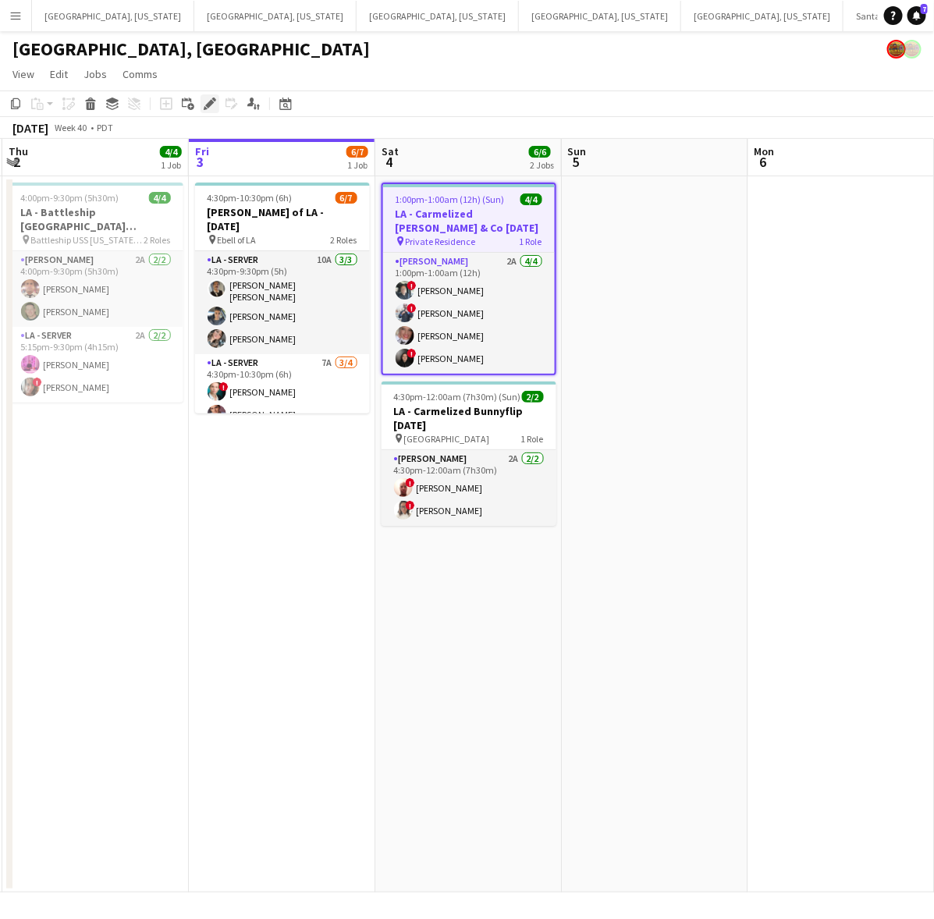
click at [211, 102] on icon at bounding box center [209, 104] width 9 height 9
type input "**********"
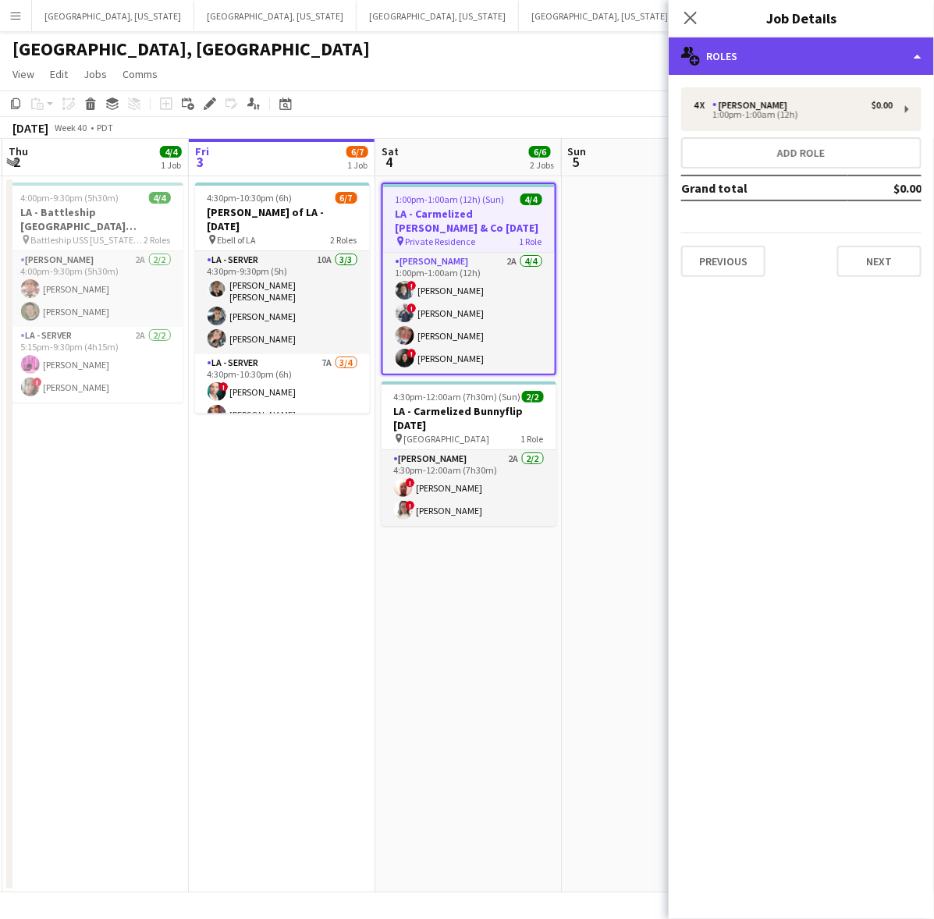
click at [748, 43] on div "multiple-users-add Roles" at bounding box center [801, 55] width 265 height 37
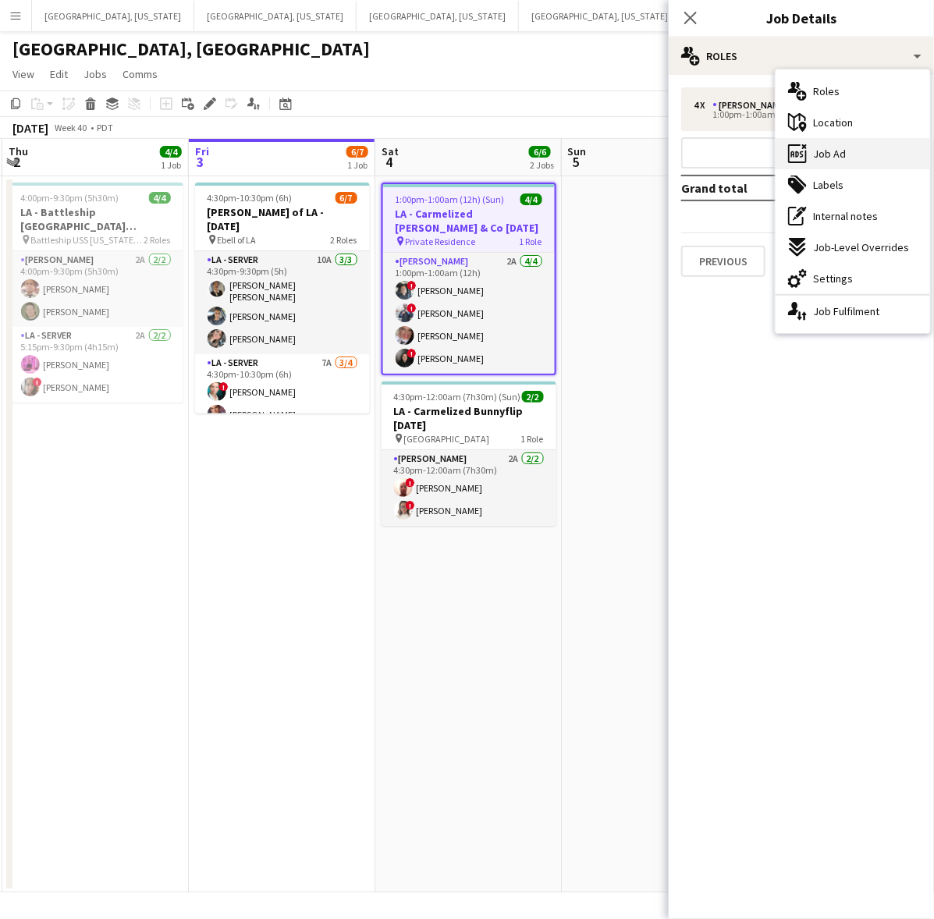
click at [748, 150] on span "Job Ad" at bounding box center [829, 154] width 33 height 14
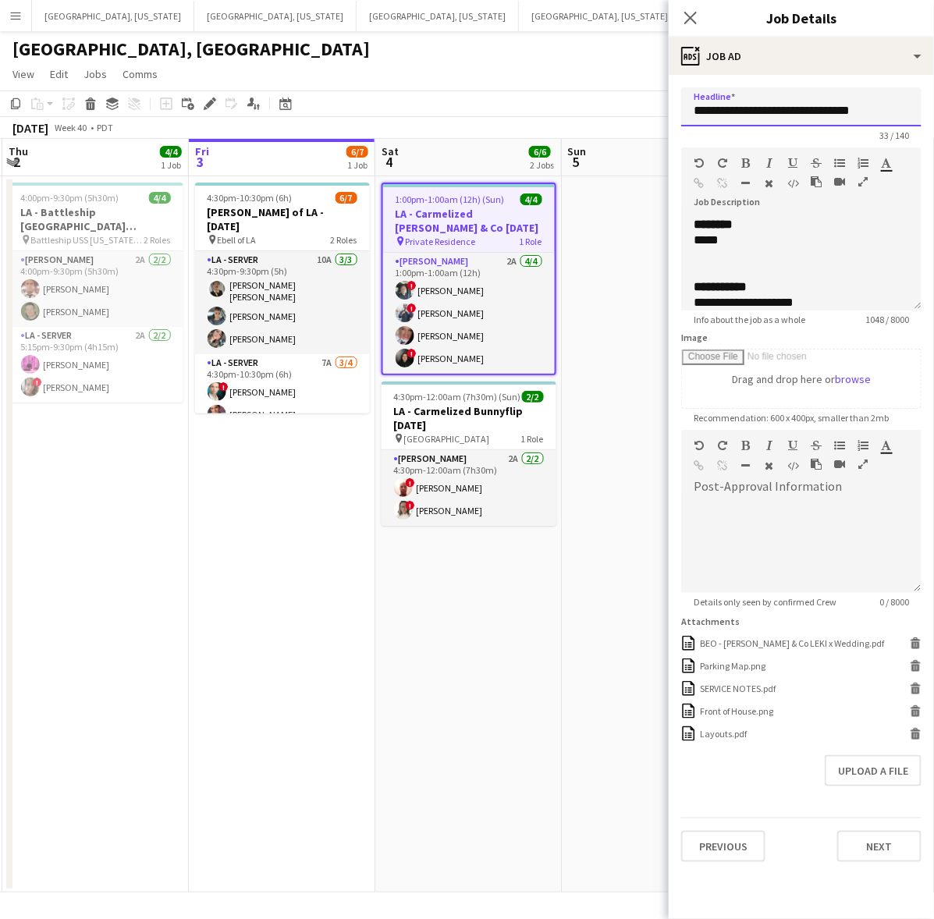
click at [748, 111] on input "**********" at bounding box center [801, 106] width 240 height 39
click at [748, 260] on div at bounding box center [801, 256] width 215 height 16
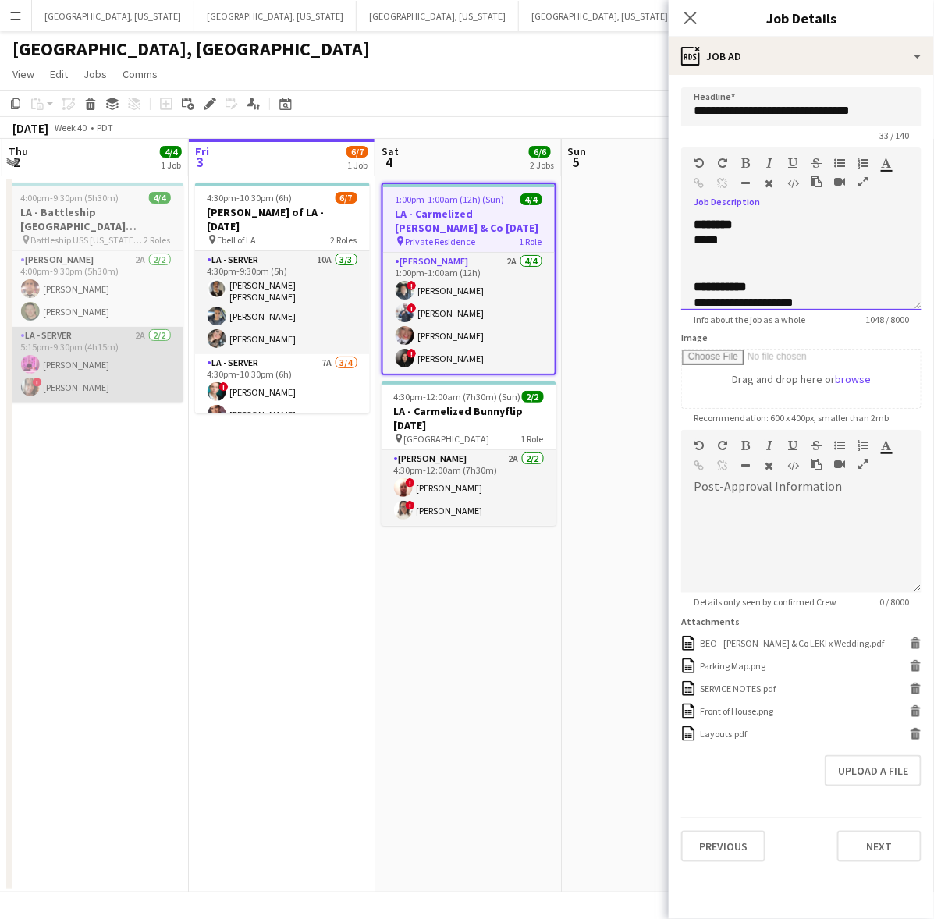
copy div "**********"
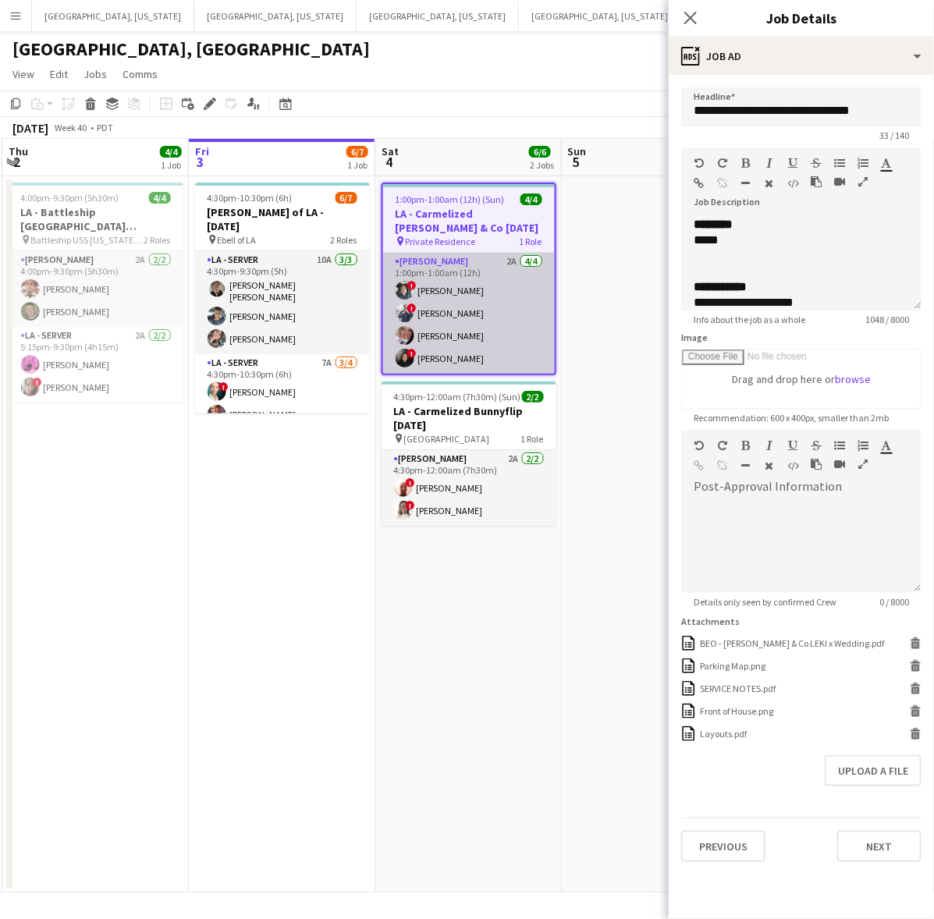
click at [469, 324] on app-card-role "[PERSON_NAME] 2A [DATE] 1:00pm-1:00am (12h) ! [PERSON_NAME] ! [PERSON_NAME] [PE…" at bounding box center [469, 313] width 172 height 121
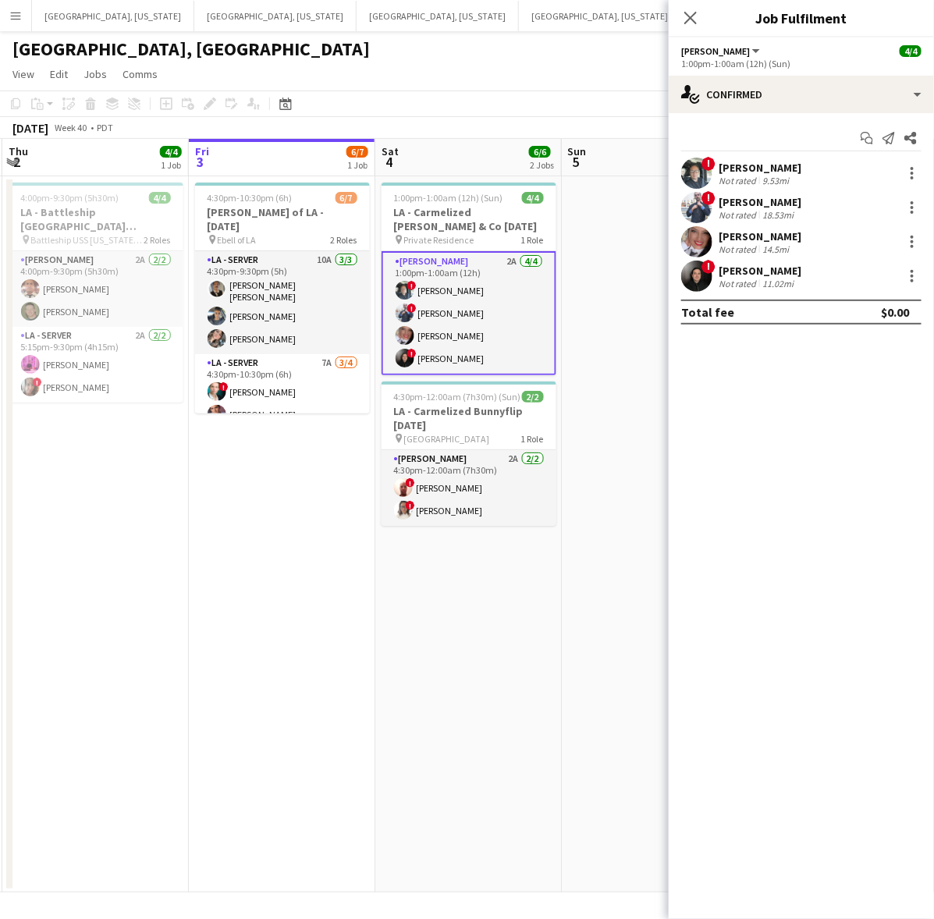
click at [713, 150] on div "Start chat Send notification Share" at bounding box center [801, 139] width 240 height 26
click at [711, 158] on span "!" at bounding box center [709, 164] width 14 height 14
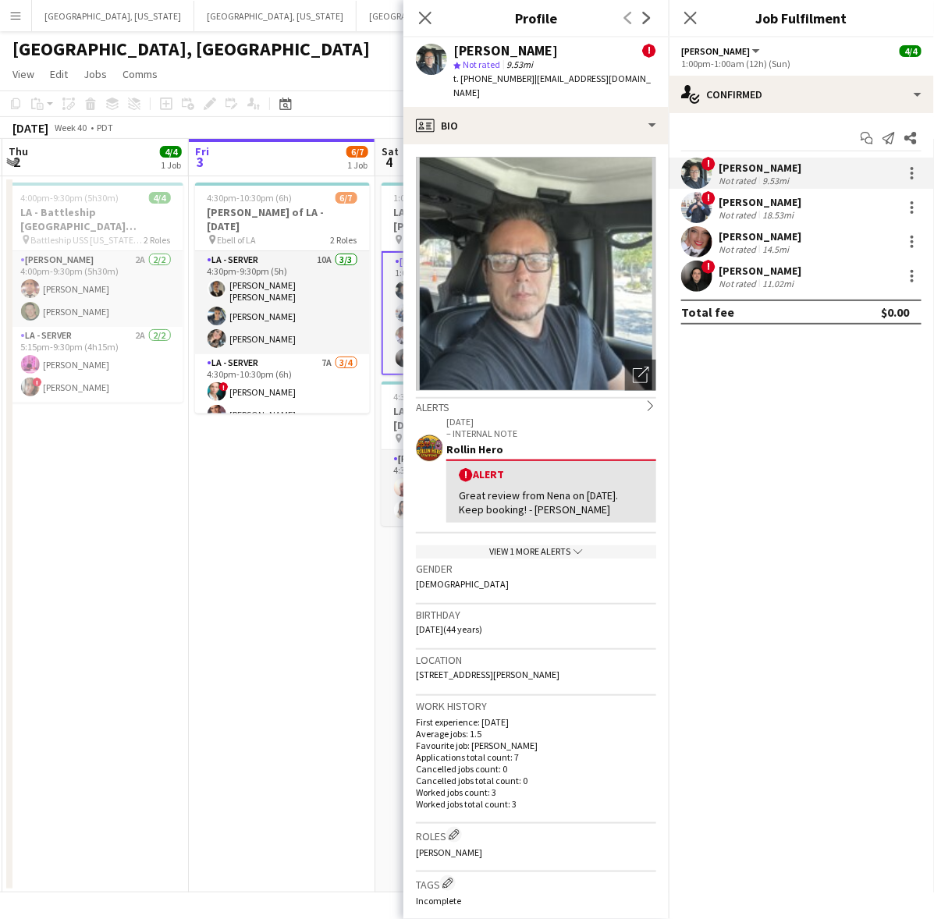
drag, startPoint x: 630, startPoint y: 84, endPoint x: 524, endPoint y: 86, distance: 105.4
click at [524, 86] on div "[PERSON_NAME] ! star Not rated 9.53mi t. [PHONE_NUMBER] | [EMAIL_ADDRESS][DOMAI…" at bounding box center [535, 71] width 265 height 69
copy span "[EMAIL_ADDRESS][DOMAIN_NAME]"
click at [719, 211] on div "Not rated" at bounding box center [739, 215] width 41 height 12
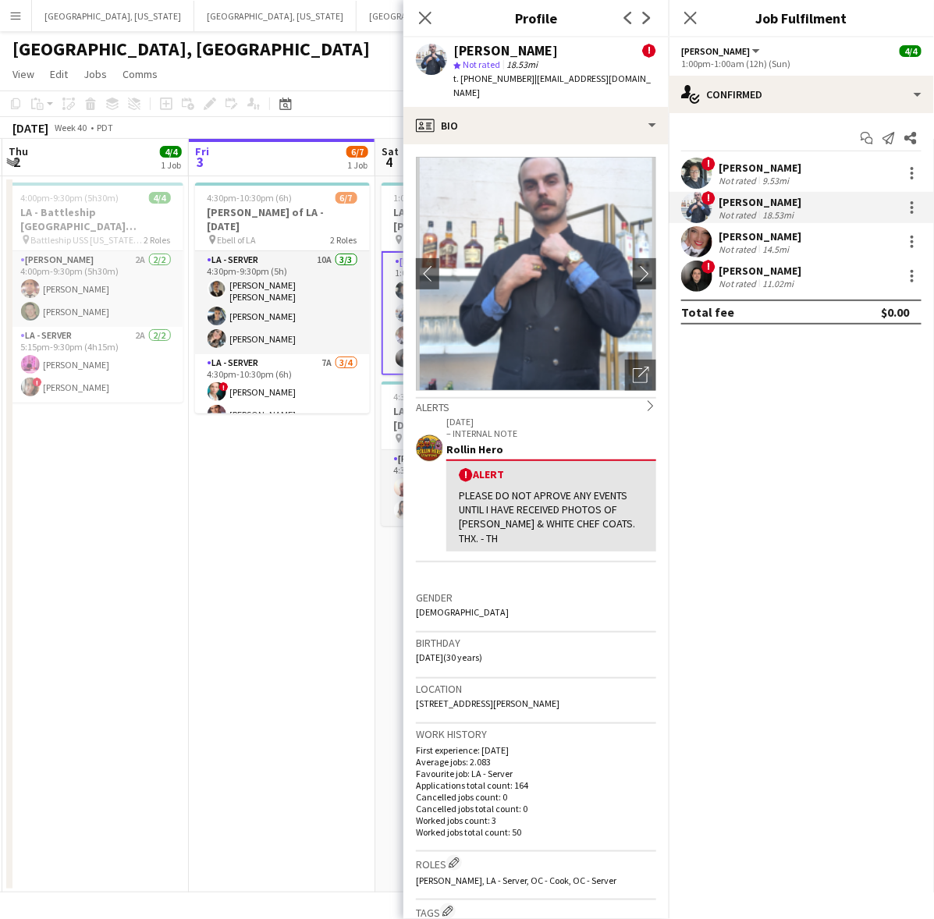
drag, startPoint x: 619, startPoint y: 84, endPoint x: 524, endPoint y: 84, distance: 95.2
click at [524, 84] on div "[PERSON_NAME] ! star Not rated 18.53mi t. [PHONE_NUMBER] | [EMAIL_ADDRESS][DOMA…" at bounding box center [535, 71] width 265 height 69
copy span "[EMAIL_ADDRESS][DOMAIN_NAME]"
click at [698, 242] on app-user-avatar at bounding box center [696, 241] width 31 height 31
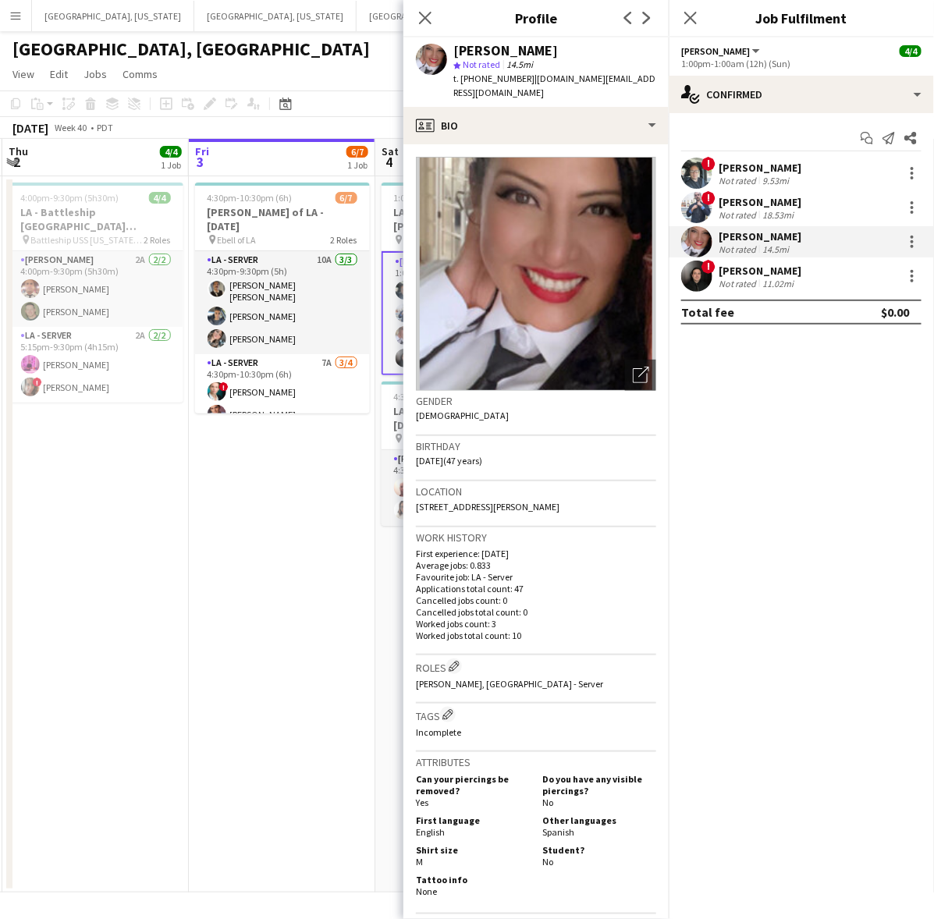
drag, startPoint x: 623, startPoint y: 82, endPoint x: 524, endPoint y: 87, distance: 99.3
click at [524, 87] on app-profile-header "[PERSON_NAME] star Not rated 14.5mi t. [PHONE_NUMBER] | [DOMAIN_NAME][EMAIL_ADD…" at bounding box center [535, 71] width 265 height 69
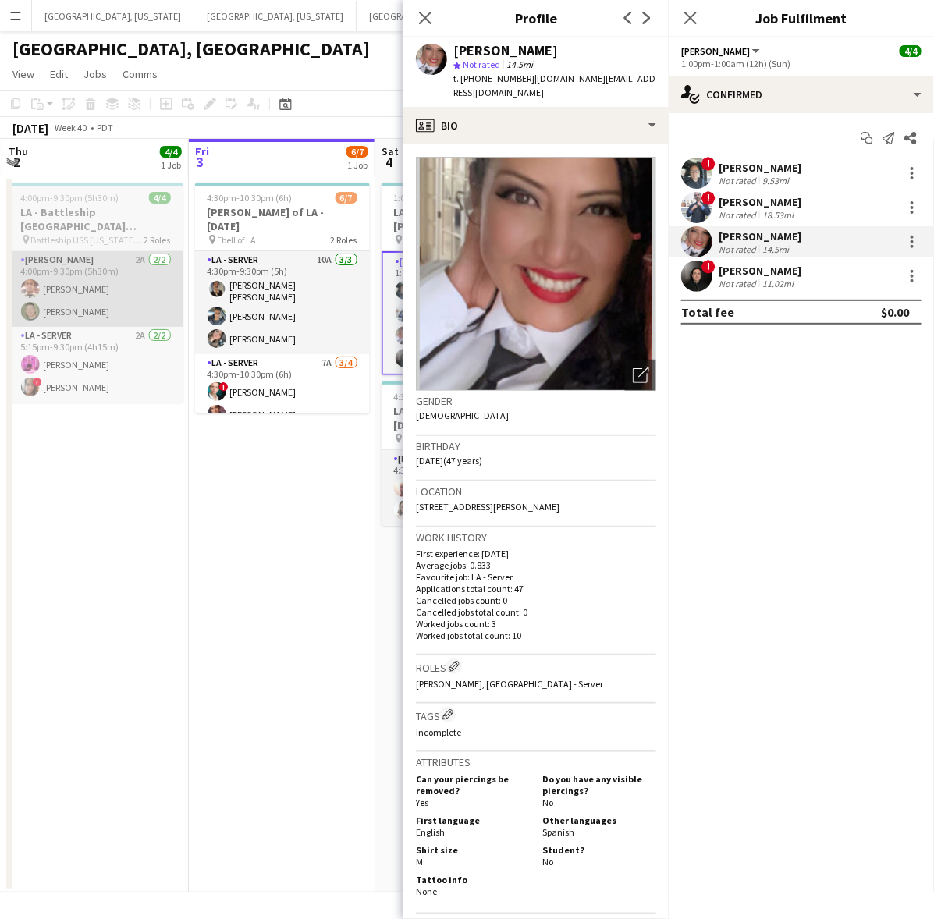
copy span "[DOMAIN_NAME][EMAIL_ADDRESS][DOMAIN_NAME]"
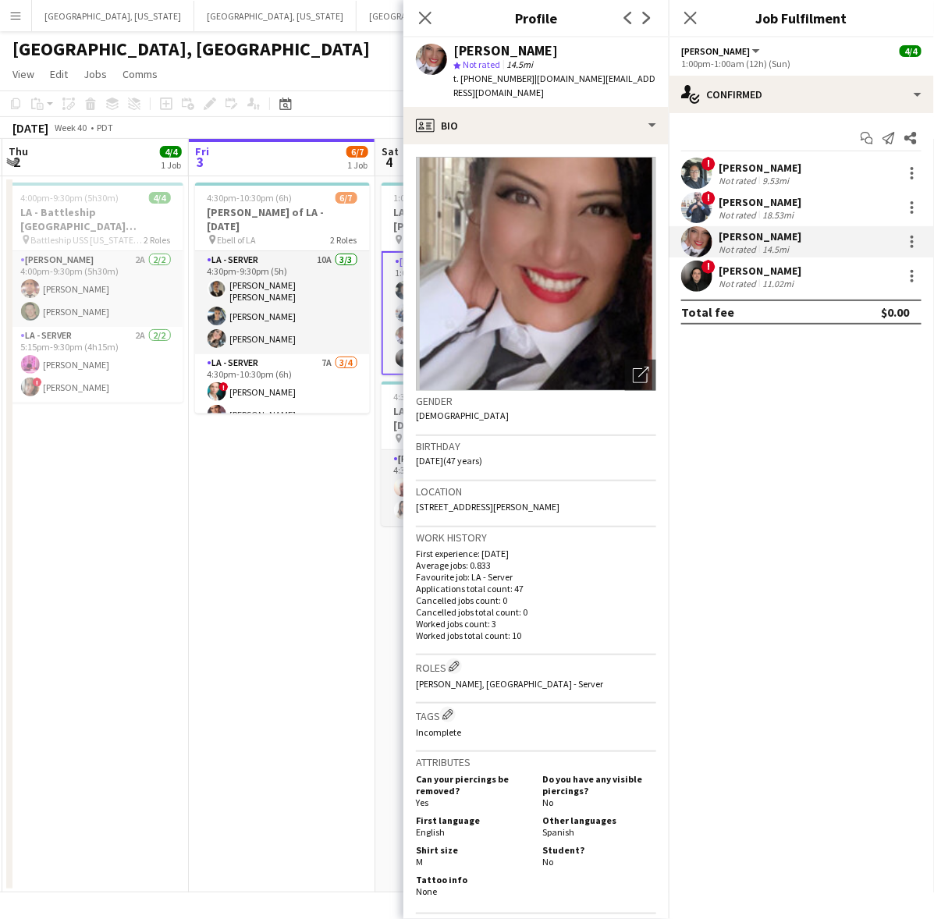
click at [691, 289] on app-user-avatar at bounding box center [696, 276] width 31 height 31
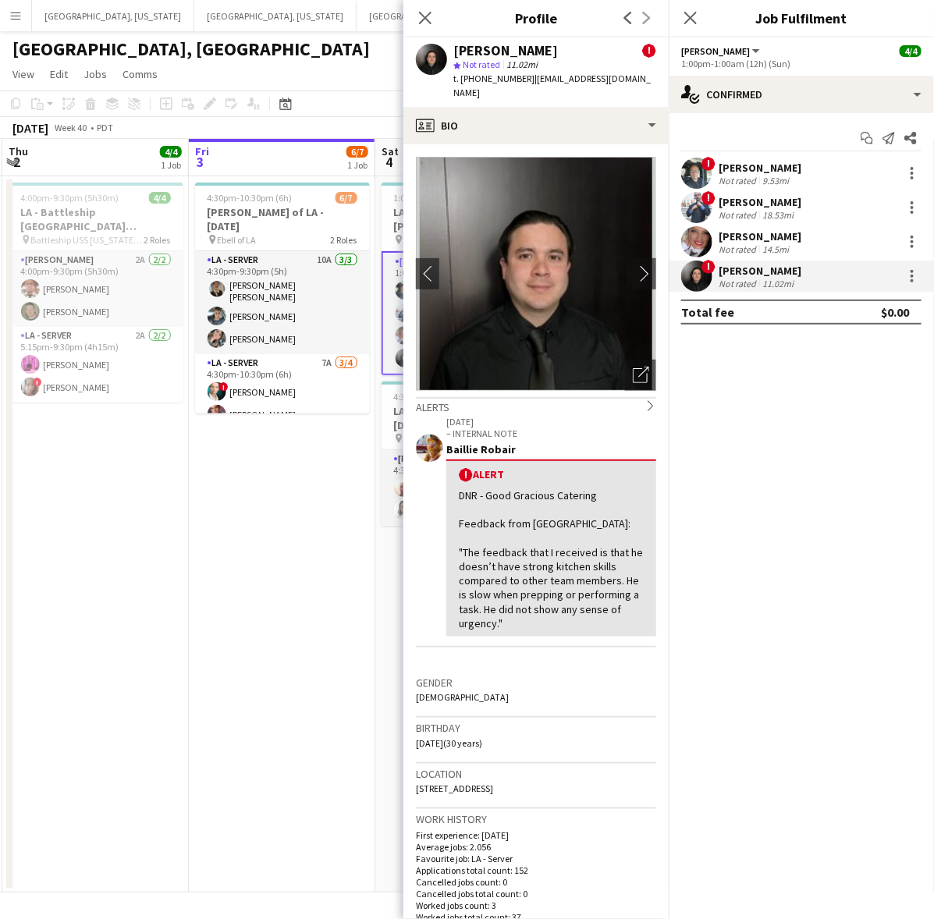
drag, startPoint x: 606, startPoint y: 83, endPoint x: 524, endPoint y: 87, distance: 81.3
click at [524, 87] on div "[PERSON_NAME] ! star Not rated 11.02mi t. [PHONE_NUMBER] | [EMAIL_ADDRESS][DOMA…" at bounding box center [535, 71] width 265 height 69
copy span "[EMAIL_ADDRESS][DOMAIN_NAME]"
click at [697, 20] on icon "Close pop-in" at bounding box center [690, 17] width 15 height 15
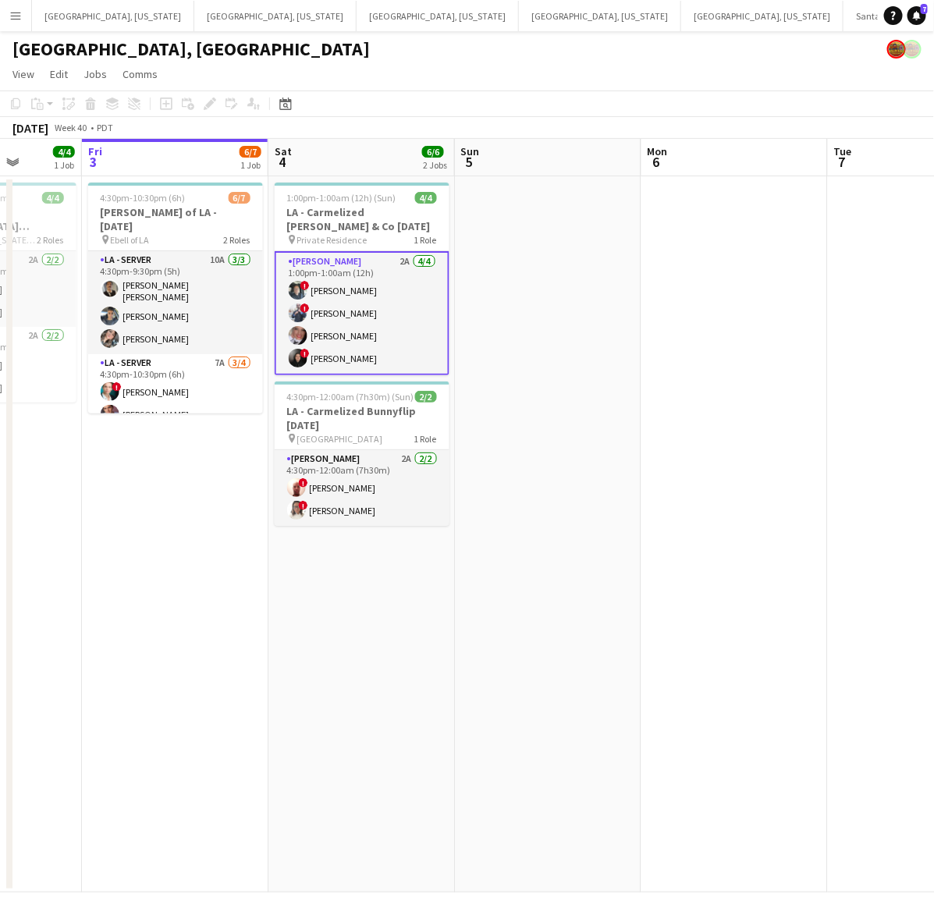
drag, startPoint x: 929, startPoint y: 403, endPoint x: 576, endPoint y: 493, distance: 364.0
click at [580, 492] on app-calendar-viewport "Tue 30 Wed 1 Thu 2 4/4 1 Job Fri 3 6/7 1 Job Sat 4 6/6 2 Jobs Sun 5 Mon 6 Tue 7…" at bounding box center [467, 516] width 934 height 754
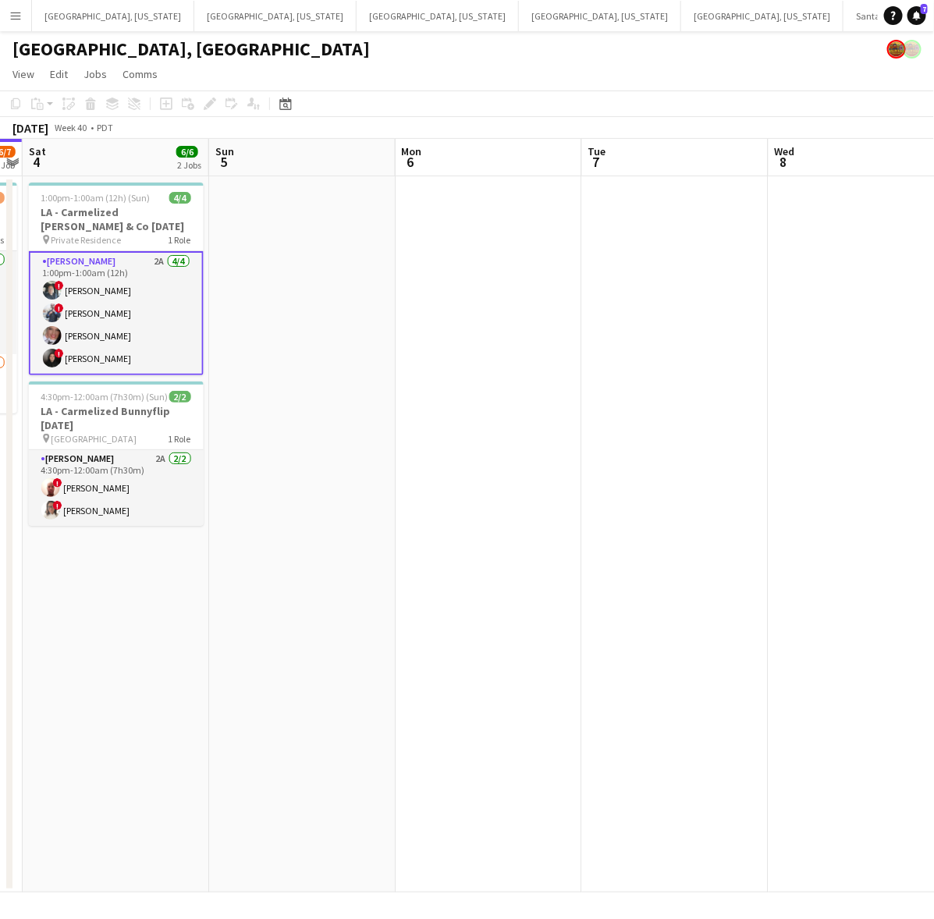
click at [525, 462] on app-calendar-viewport "Wed 1 Thu 2 4/4 1 Job Fri 3 6/7 1 Job Sat 4 6/6 2 Jobs Sun 5 Mon 6 Tue 7 Wed 8 …" at bounding box center [467, 516] width 934 height 754
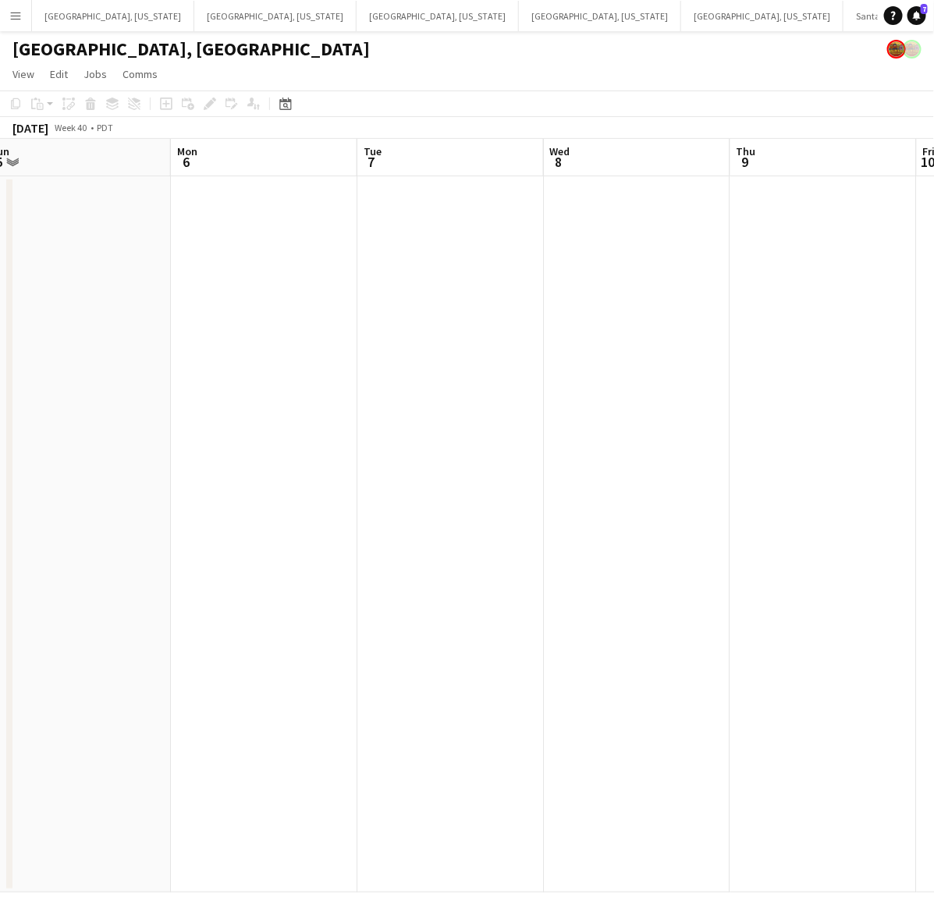
click at [294, 532] on app-calendar-viewport "Fri 3 6/7 1 Job Sat 4 6/6 2 Jobs Sun 5 Mon 6 Tue 7 Wed 8 Thu 9 Fri 10 Sat 11 Su…" at bounding box center [467, 516] width 934 height 754
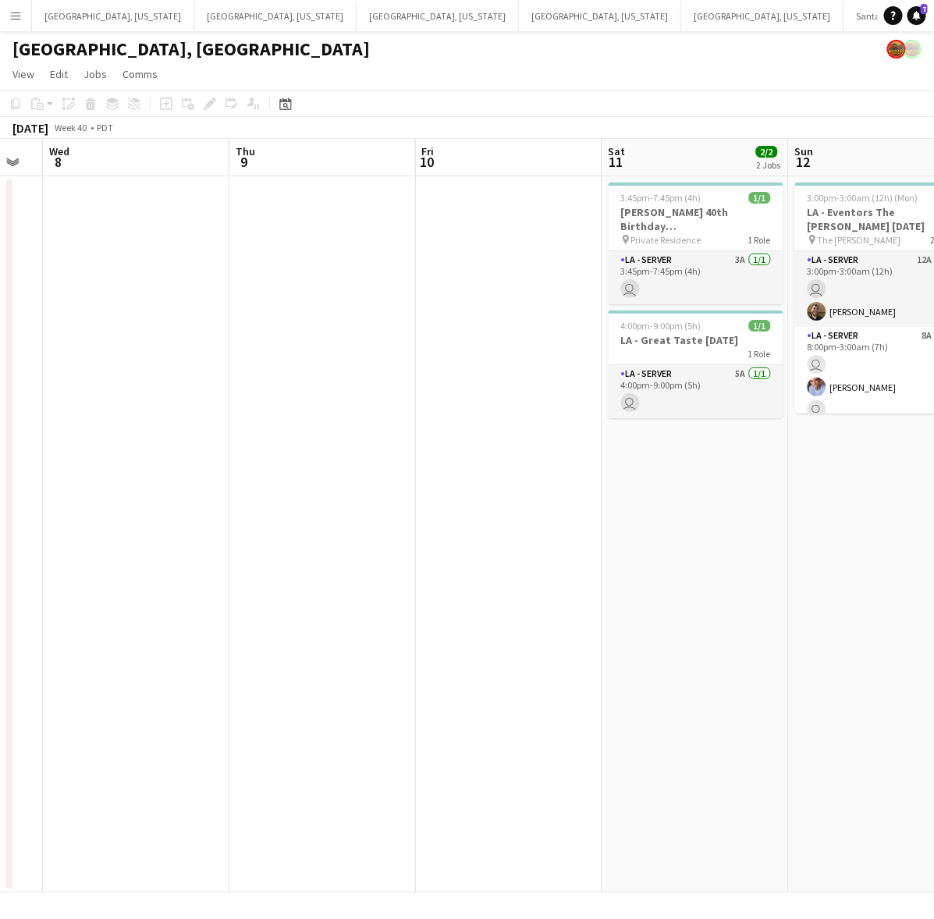
drag, startPoint x: 255, startPoint y: 549, endPoint x: 224, endPoint y: 551, distance: 31.3
click at [224, 551] on app-calendar-viewport "Sun 5 Mon 6 Tue 7 Wed 8 Thu 9 Fri 10 Sat 11 2/2 2 Jobs Sun 12 5/5 1 Job Mon 13 …" at bounding box center [467, 516] width 934 height 754
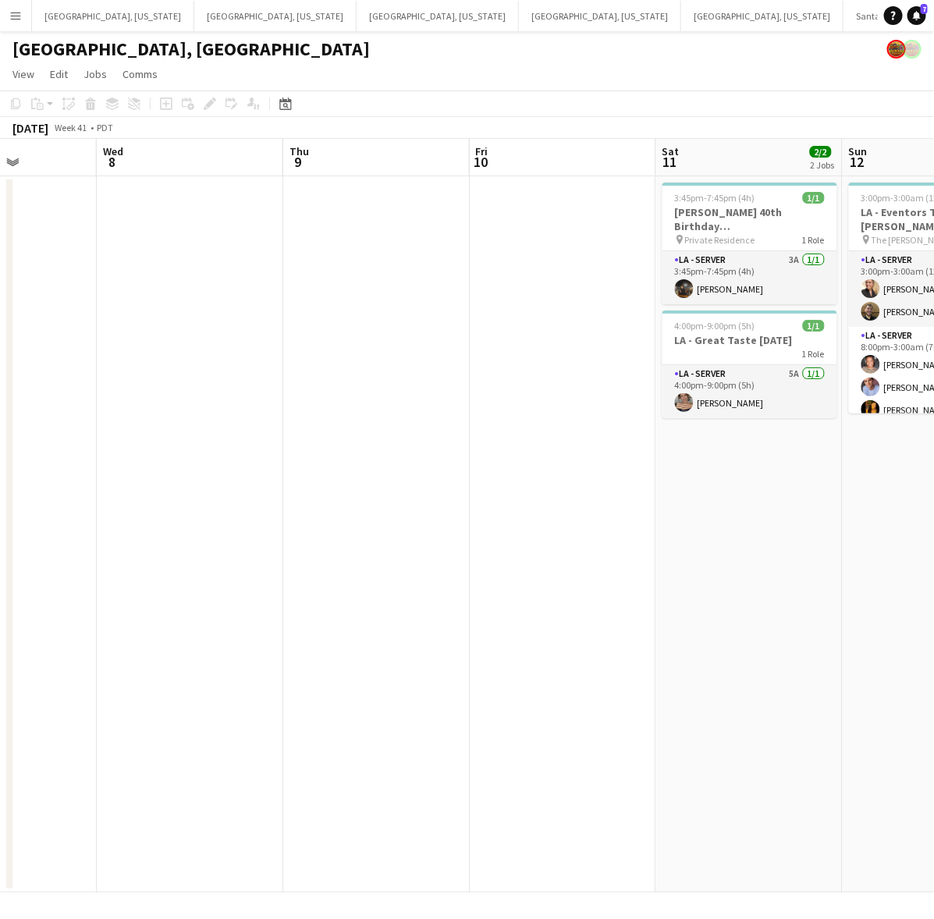
drag, startPoint x: 419, startPoint y: 496, endPoint x: 419, endPoint y: 485, distance: 10.9
click at [316, 494] on app-calendar-viewport "Sun 5 Mon 6 Tue 7 Wed 8 Thu 9 Fri 10 Sat 11 2/2 2 Jobs Sun 12 5/5 1 Job Mon 13 …" at bounding box center [467, 516] width 934 height 754
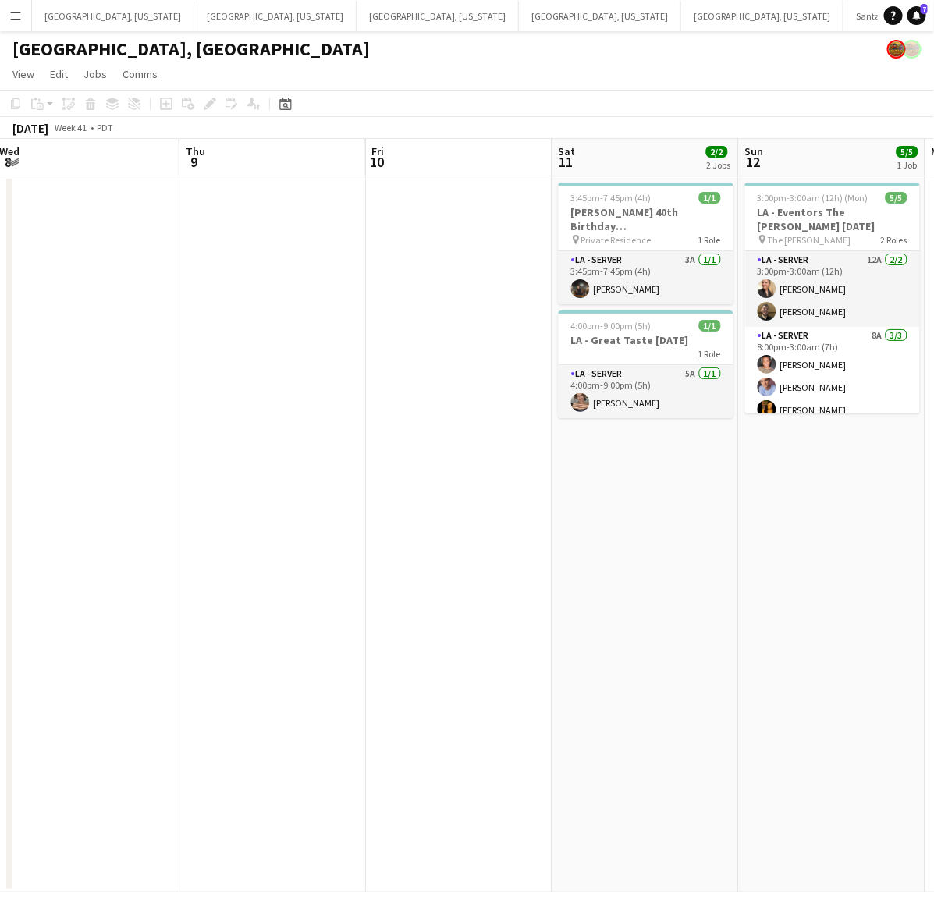
drag, startPoint x: 524, startPoint y: 450, endPoint x: 107, endPoint y: 524, distance: 423.1
click at [169, 506] on app-calendar-viewport "Sun 5 Mon 6 Tue 7 Wed 8 Thu 9 Fri 10 Sat 11 2/2 2 Jobs Sun 12 5/5 1 Job Mon 13 …" at bounding box center [467, 516] width 934 height 754
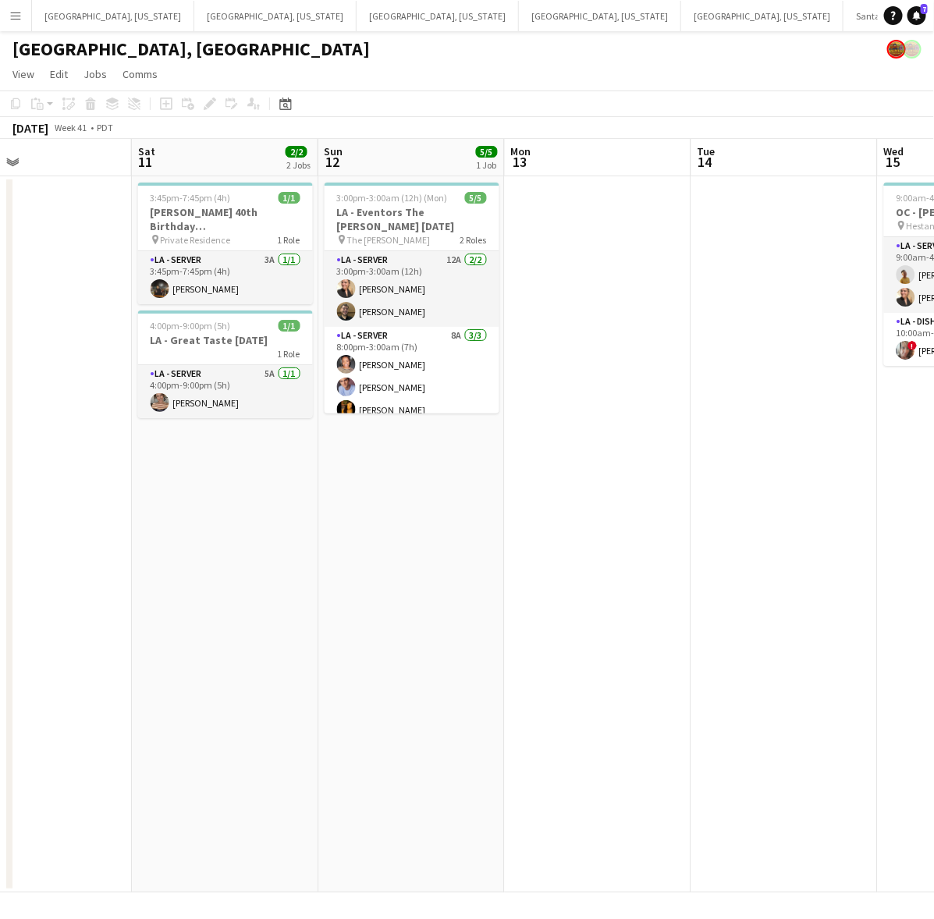
drag, startPoint x: 677, startPoint y: 260, endPoint x: -222, endPoint y: 705, distance: 1003.1
click at [0, 705] on html "Menu Boards Boards Boards All jobs Status Workforce Workforce My Workforce Recr…" at bounding box center [467, 459] width 934 height 919
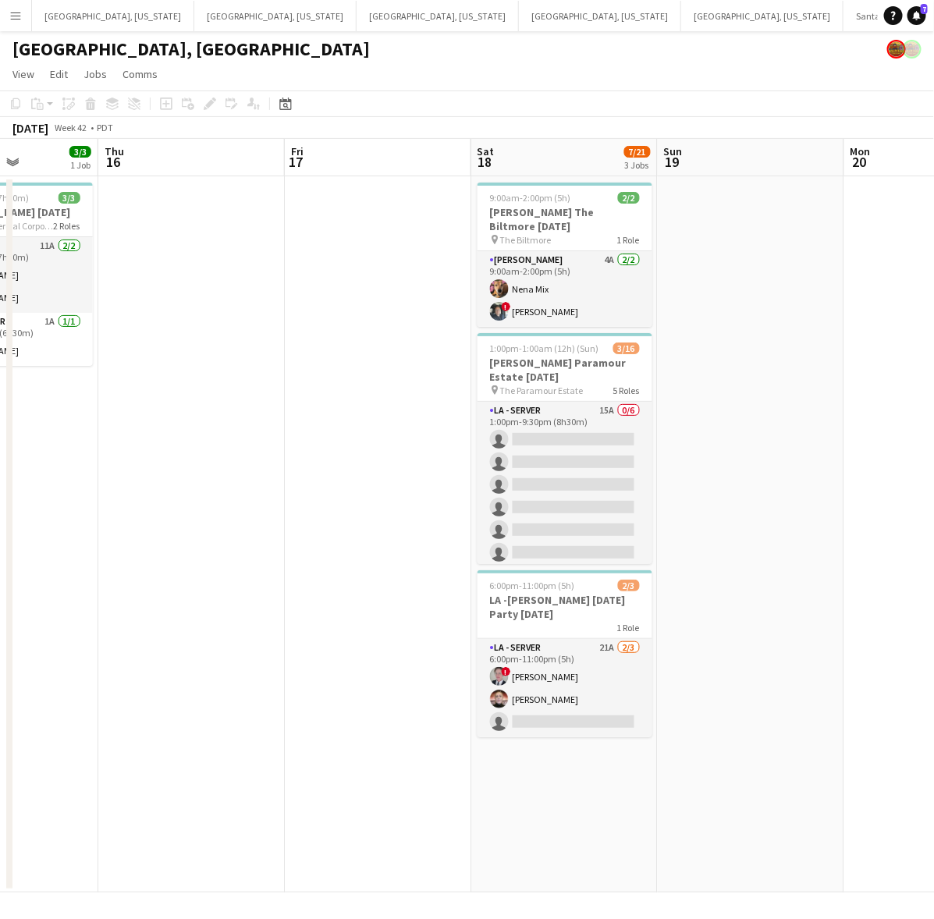
drag, startPoint x: 710, startPoint y: 434, endPoint x: 92, endPoint y: 590, distance: 637.5
click at [112, 591] on app-calendar-viewport "Mon 13 Tue 14 Wed 15 3/3 1 Job Thu 16 Fri 17 Sat 18 7/21 3 Jobs Sun 19 Mon 20 T…" at bounding box center [467, 516] width 934 height 754
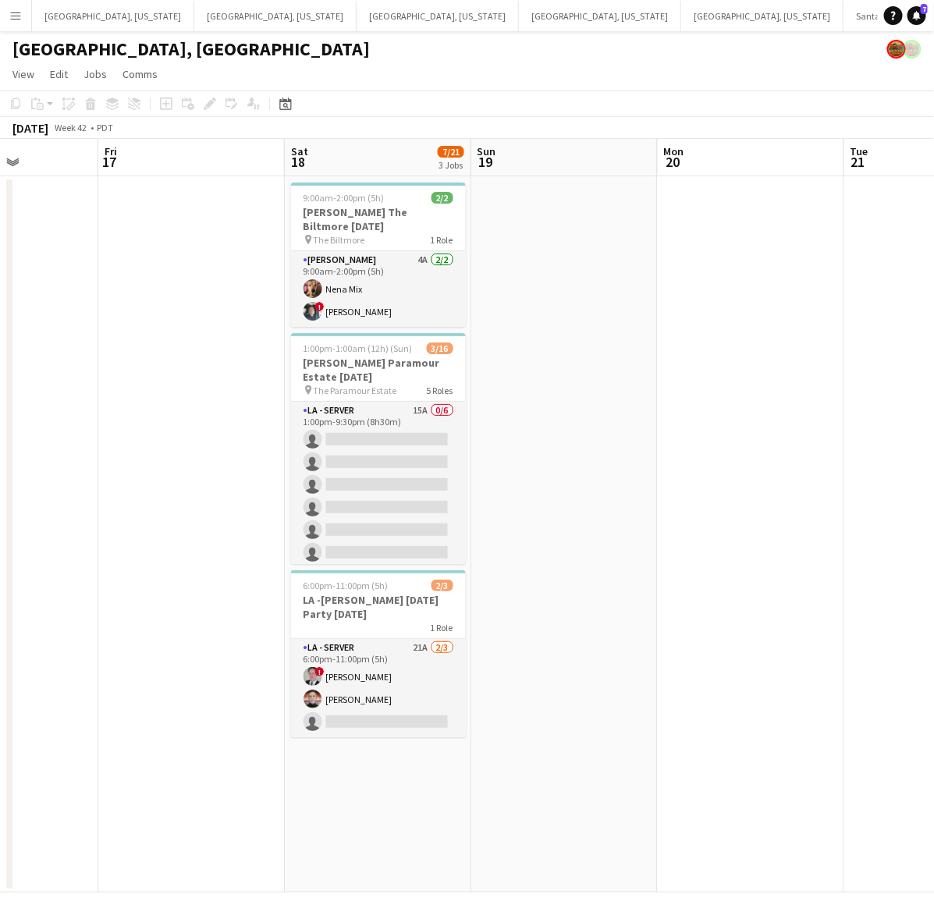
scroll to position [0, 467]
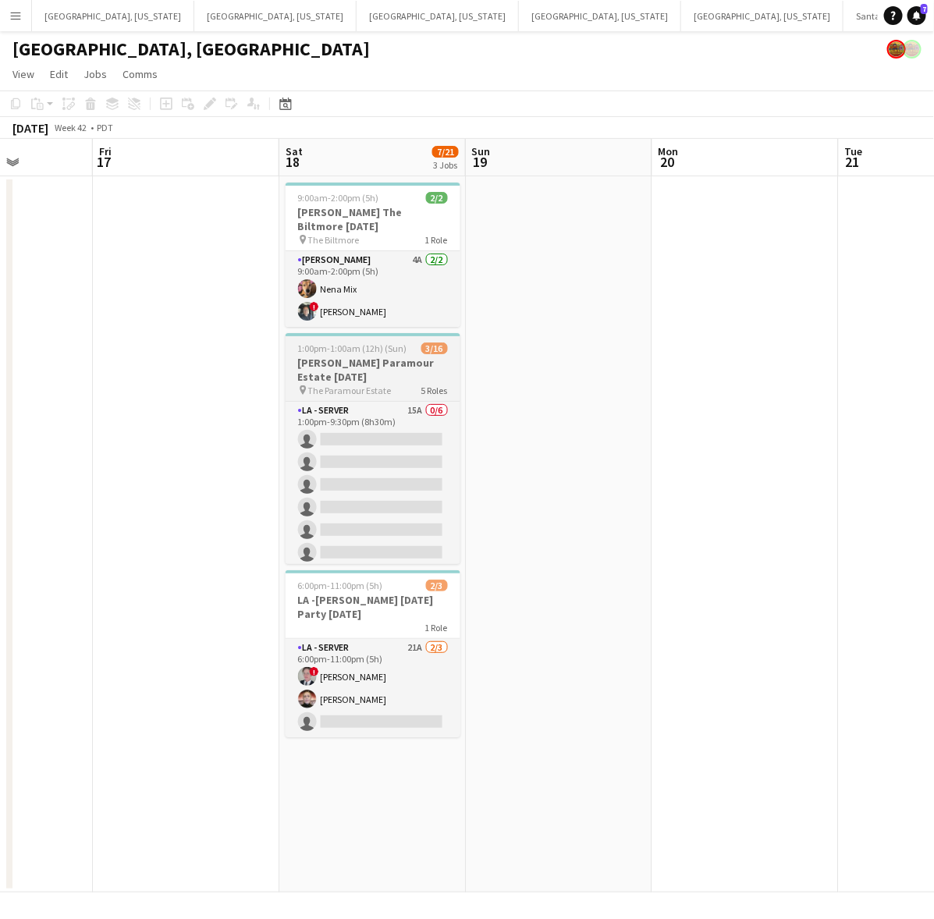
click at [388, 359] on h3 "[PERSON_NAME] Paramour Estate [DATE]" at bounding box center [373, 370] width 175 height 28
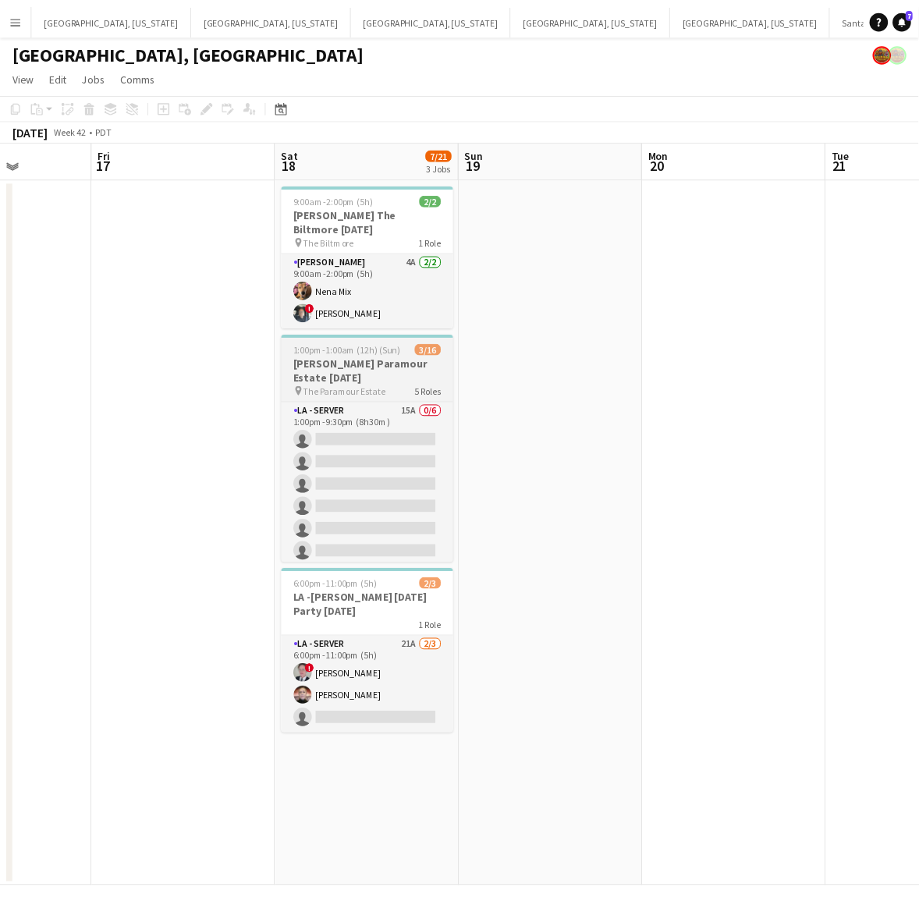
scroll to position [0, 468]
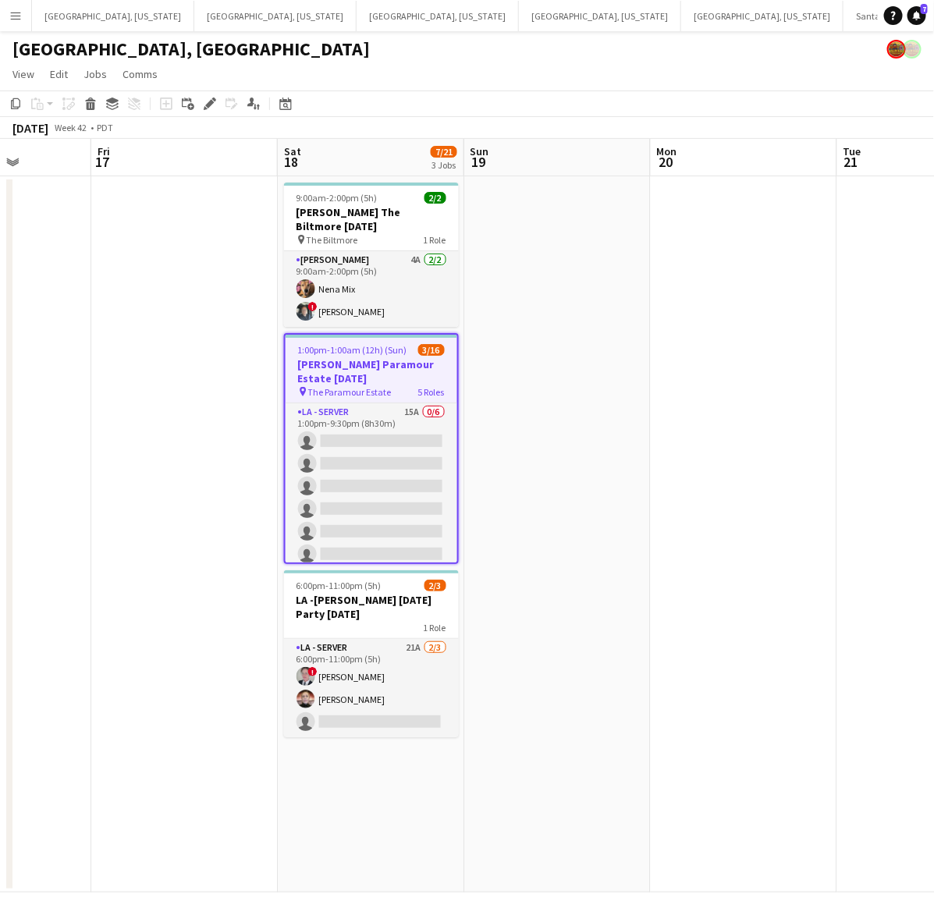
click at [367, 711] on app-date-cell "9:00am-2:00pm (5h) 2/2 [PERSON_NAME] The Biltmore [DATE] pin The Biltmore 1 Rol…" at bounding box center [371, 534] width 187 height 716
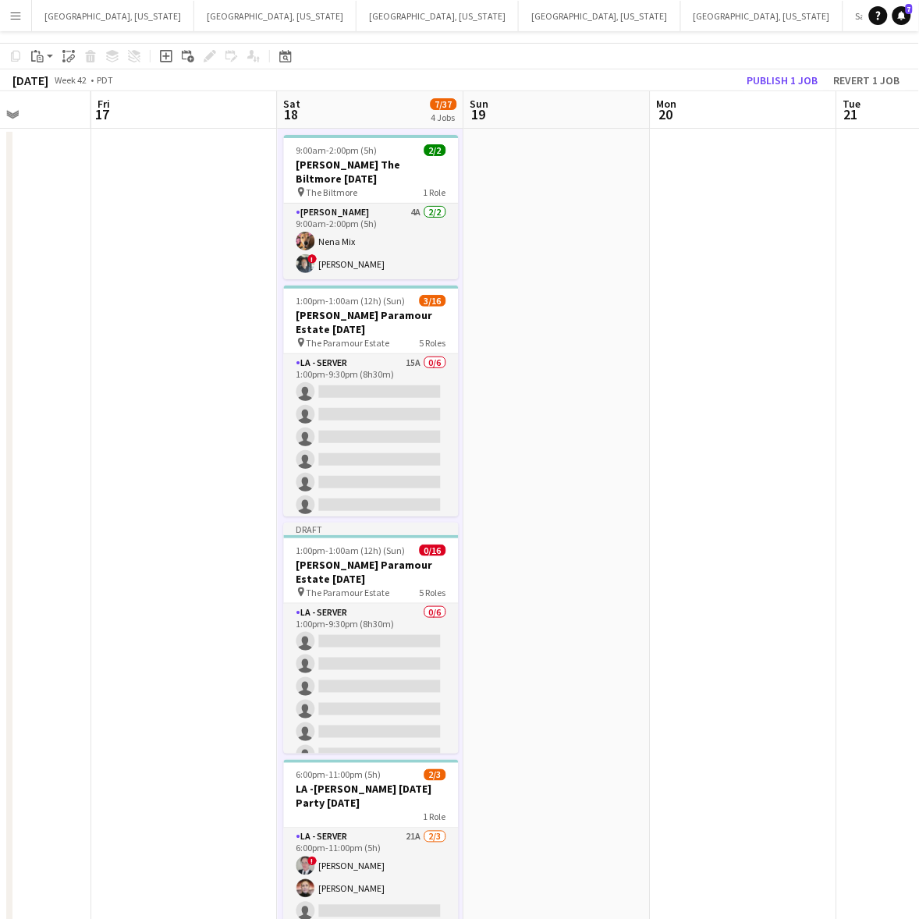
scroll to position [87, 0]
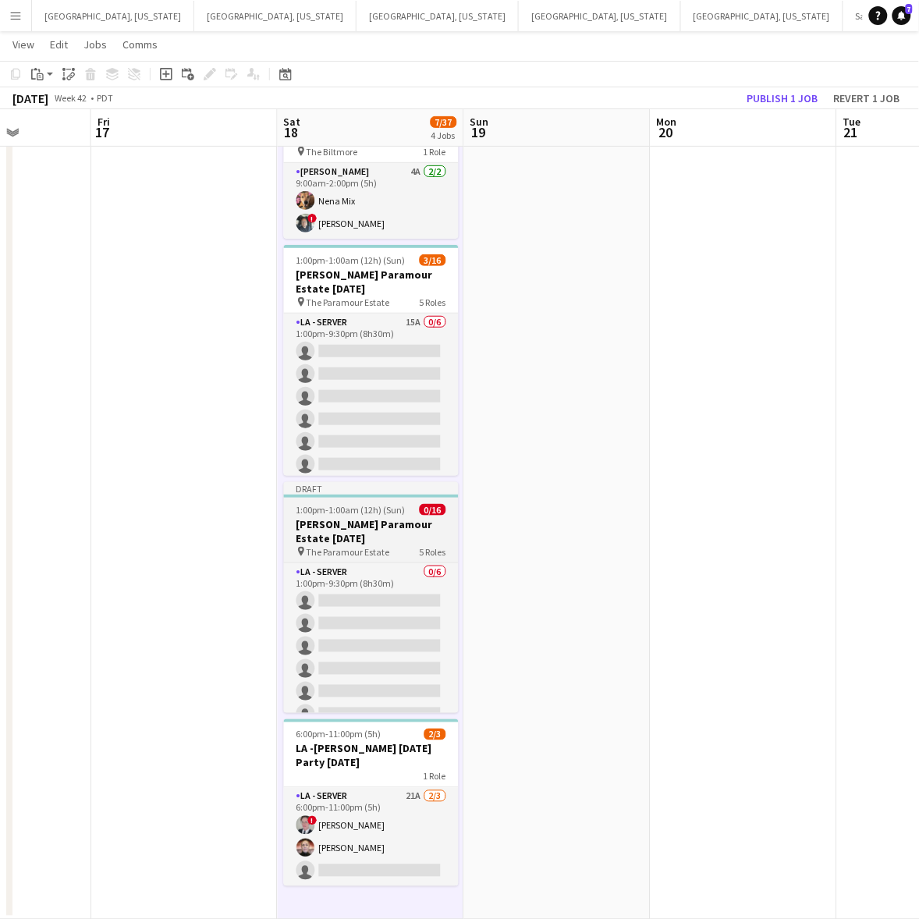
click at [393, 529] on h3 "[PERSON_NAME] Paramour Estate [DATE]" at bounding box center [371, 531] width 175 height 28
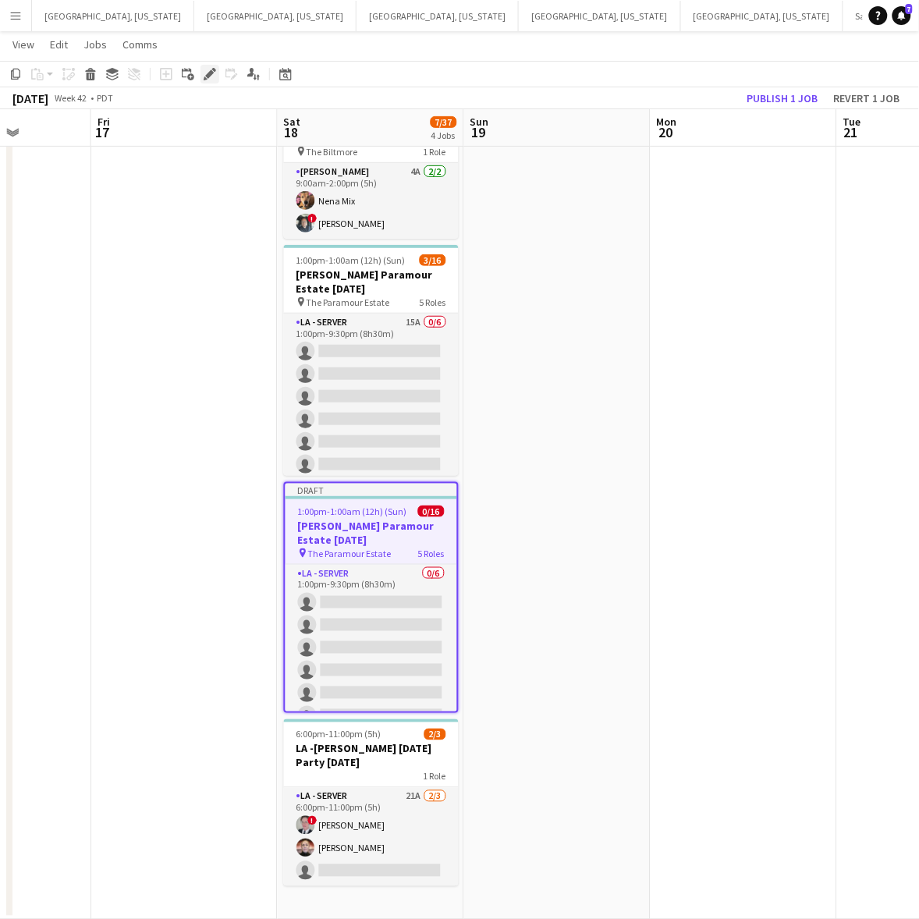
click at [208, 72] on icon "Edit" at bounding box center [210, 74] width 12 height 12
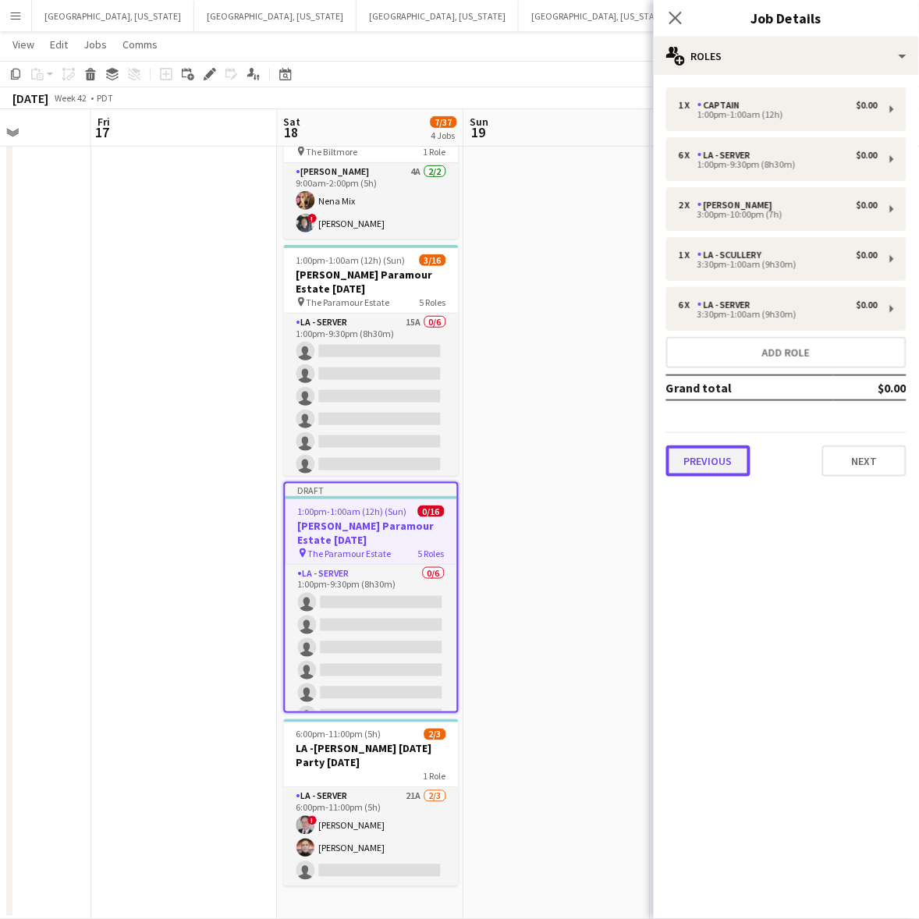
click at [714, 459] on button "Previous" at bounding box center [708, 461] width 84 height 31
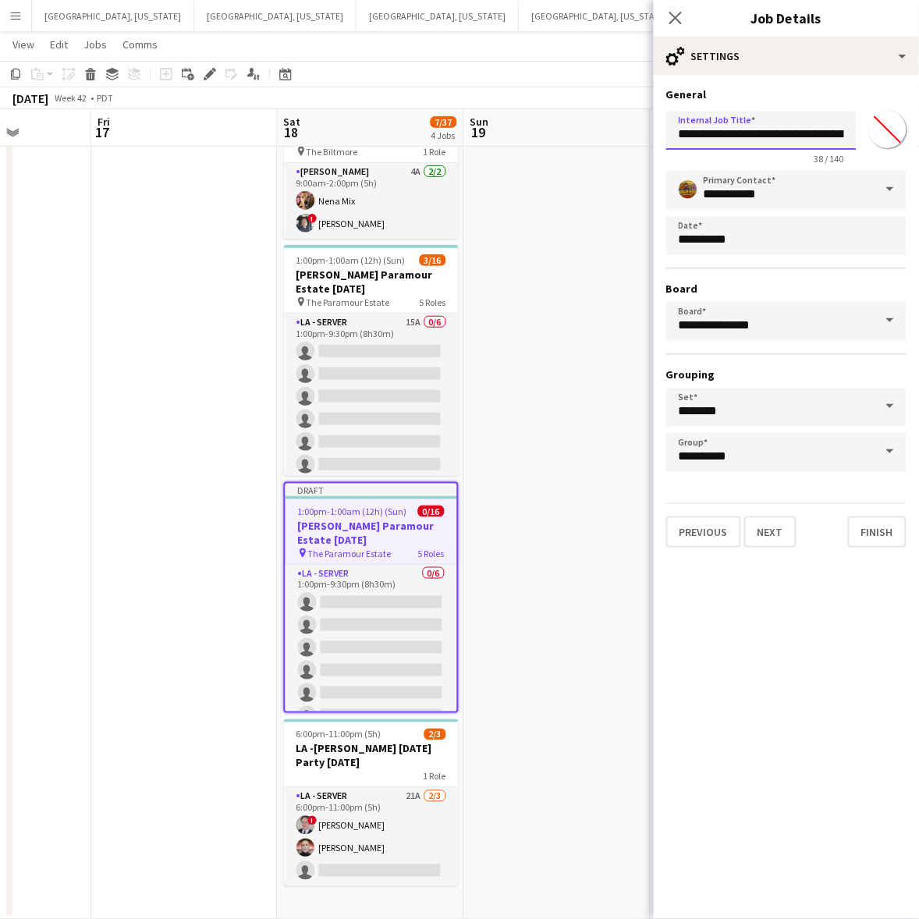
scroll to position [0, 39]
drag, startPoint x: 703, startPoint y: 133, endPoint x: 923, endPoint y: 160, distance: 221.8
click at [748, 160] on html "Menu Boards Boards Boards All jobs Status Workforce Workforce My Workforce Recr…" at bounding box center [459, 416] width 919 height 1007
type input "****"
